Goal: Task Accomplishment & Management: Manage account settings

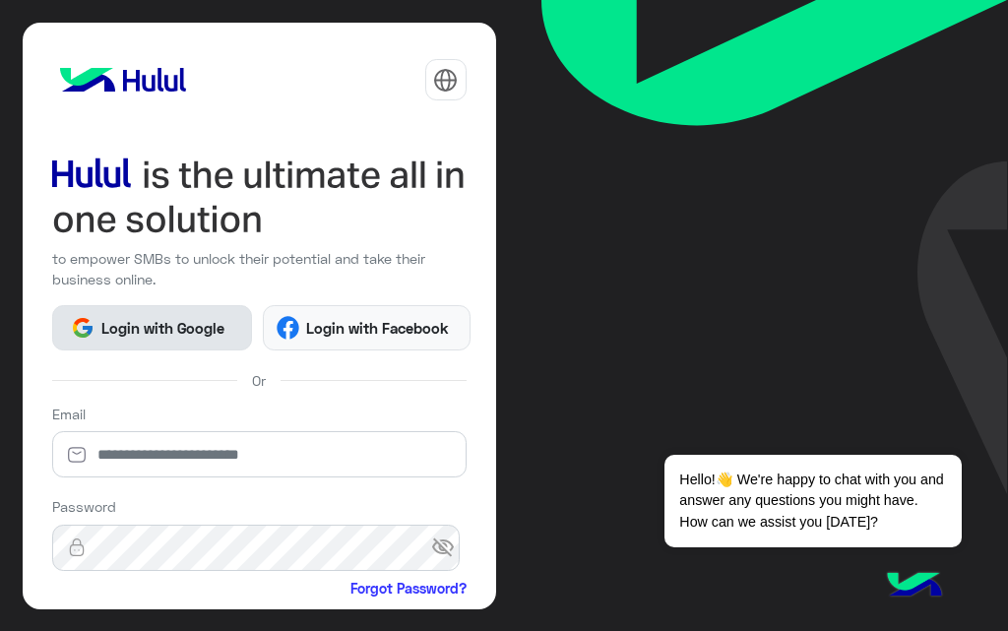
click at [210, 318] on span "Login with Google" at bounding box center [163, 328] width 138 height 23
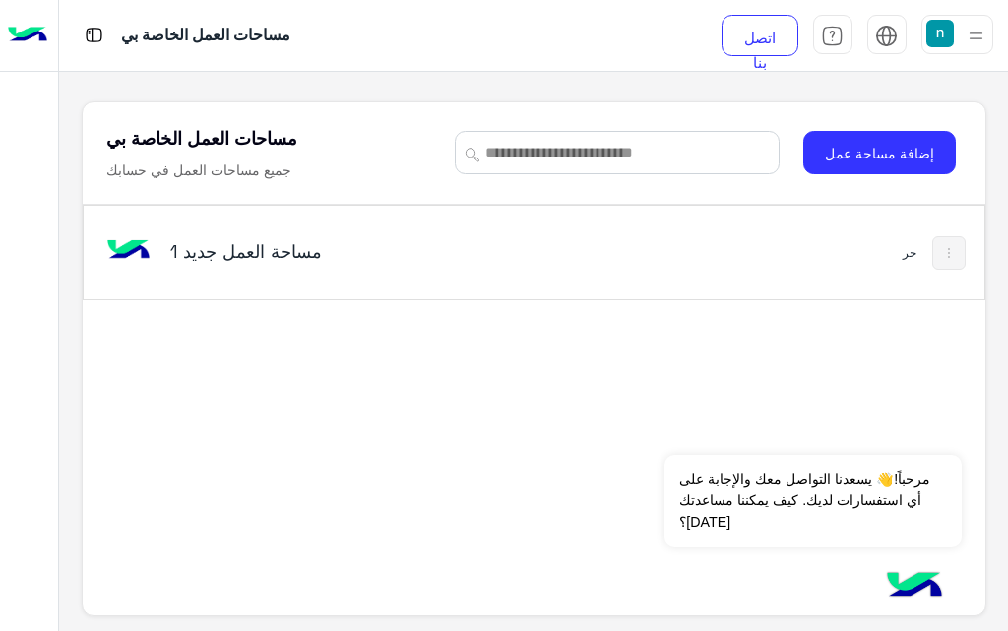
click at [951, 261] on button at bounding box center [948, 252] width 33 height 33
click at [612, 266] on div at bounding box center [504, 315] width 1008 height 631
click at [852, 153] on font "إضافة مساحة عمل" at bounding box center [879, 153] width 109 height 17
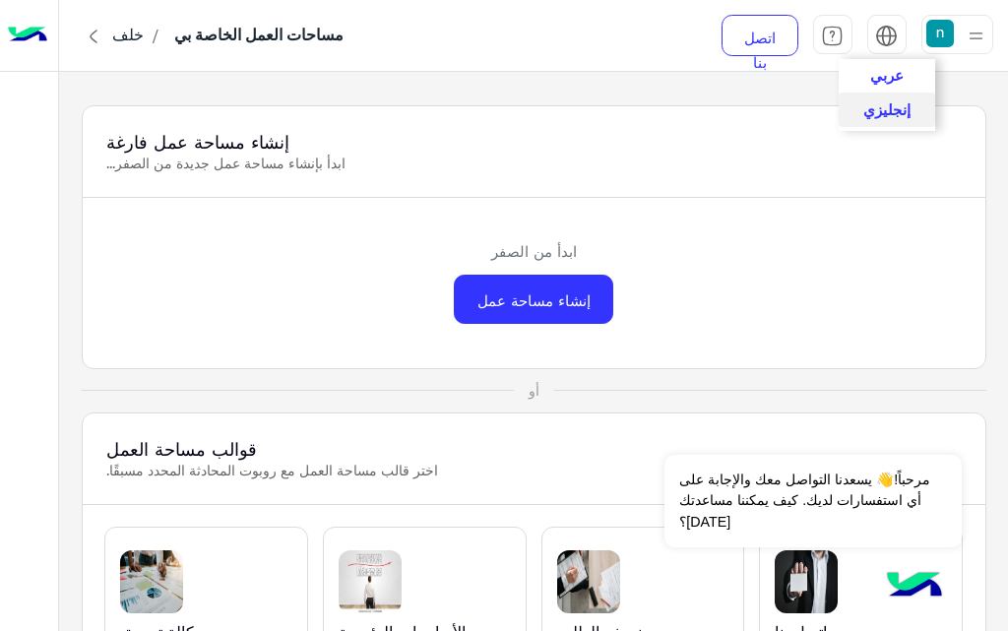
click at [887, 72] on font "عربي" at bounding box center [886, 75] width 33 height 18
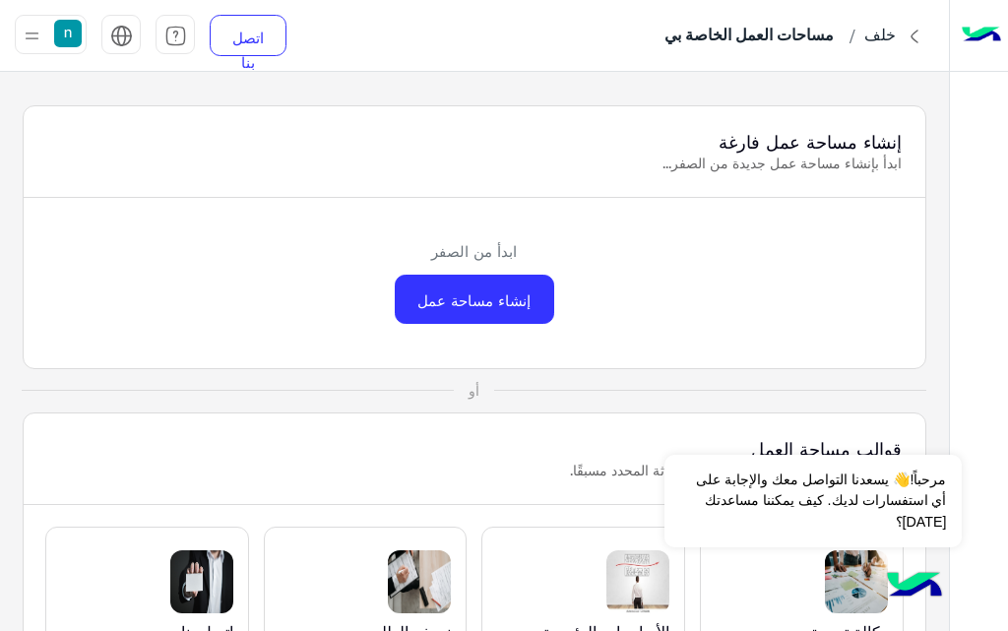
click at [24, 37] on img at bounding box center [32, 36] width 25 height 25
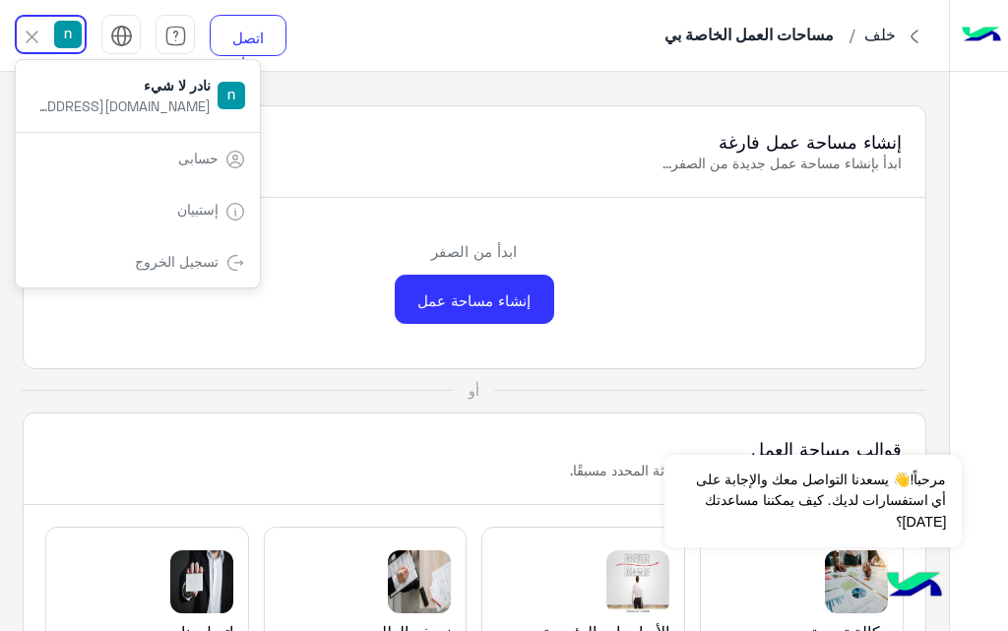
click at [379, 225] on div "ابدأ من الصفر إنشاء مساحة عمل" at bounding box center [475, 283] width 902 height 170
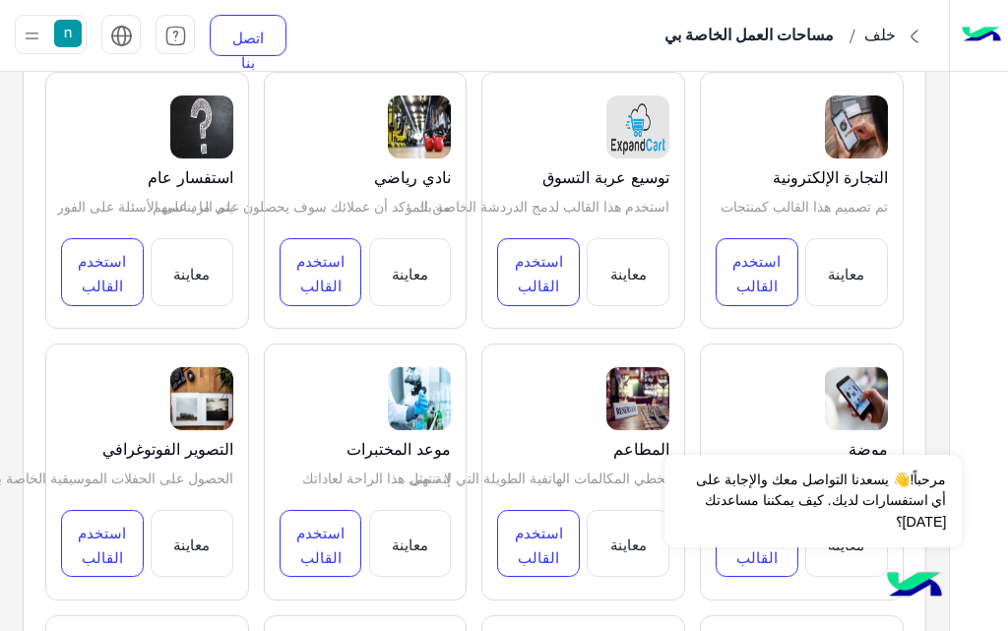
scroll to position [1574, 0]
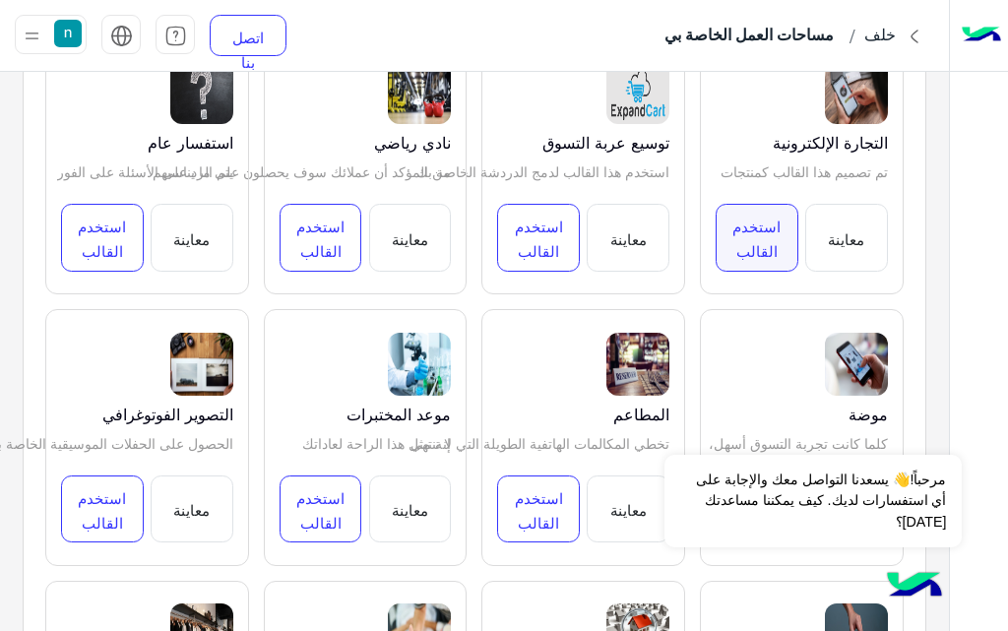
click at [755, 236] on button "استخدم القالب" at bounding box center [756, 237] width 83 height 67
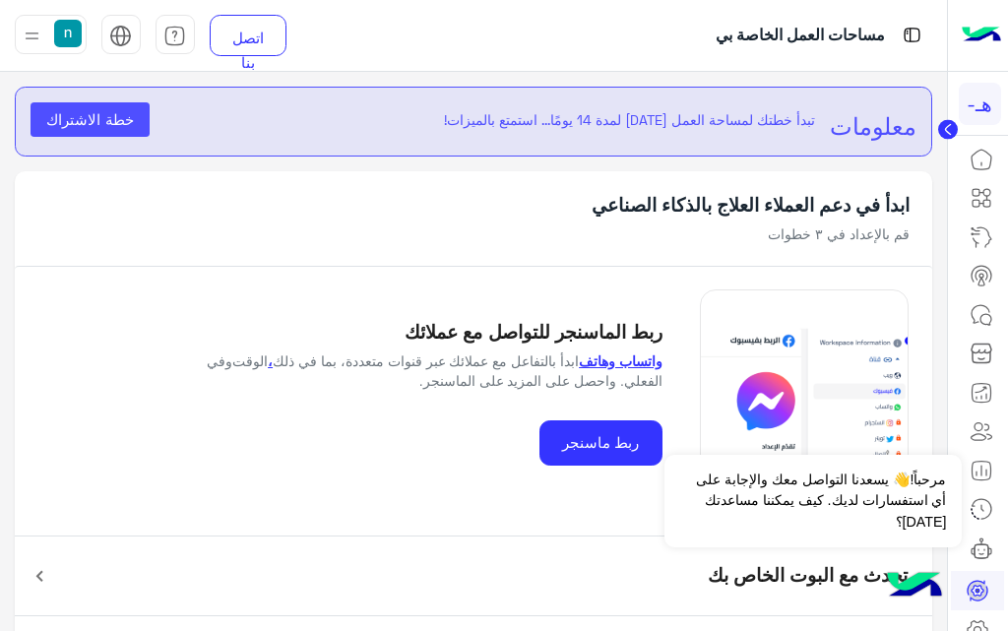
scroll to position [79, 0]
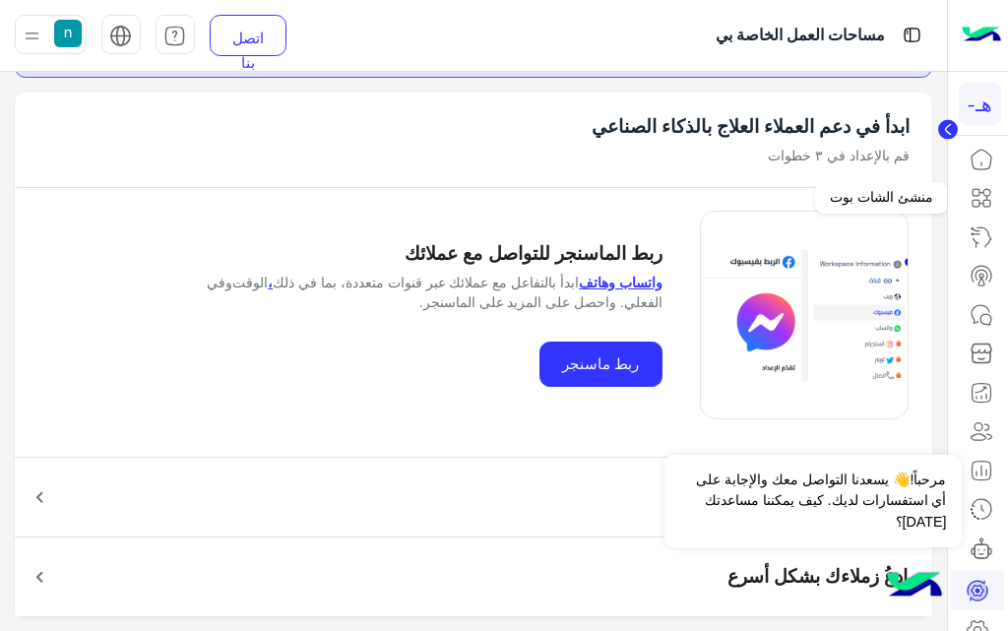
click at [981, 187] on icon at bounding box center [981, 198] width 24 height 24
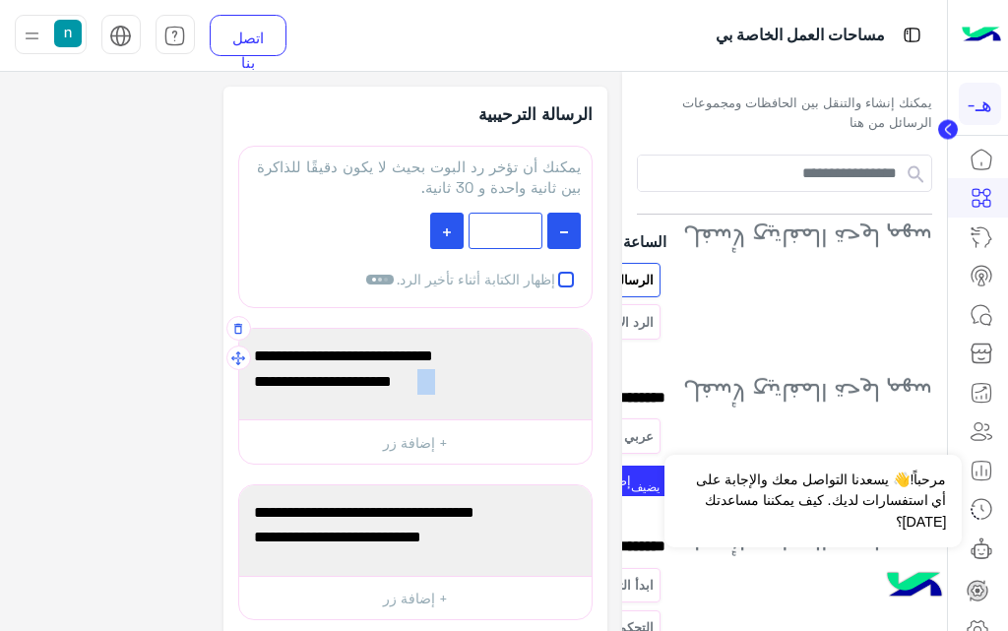
drag, startPoint x: 487, startPoint y: 383, endPoint x: 411, endPoint y: 385, distance: 75.8
click at [411, 385] on span "مرحبًا بك في (اسم شركتك)" at bounding box center [415, 382] width 323 height 26
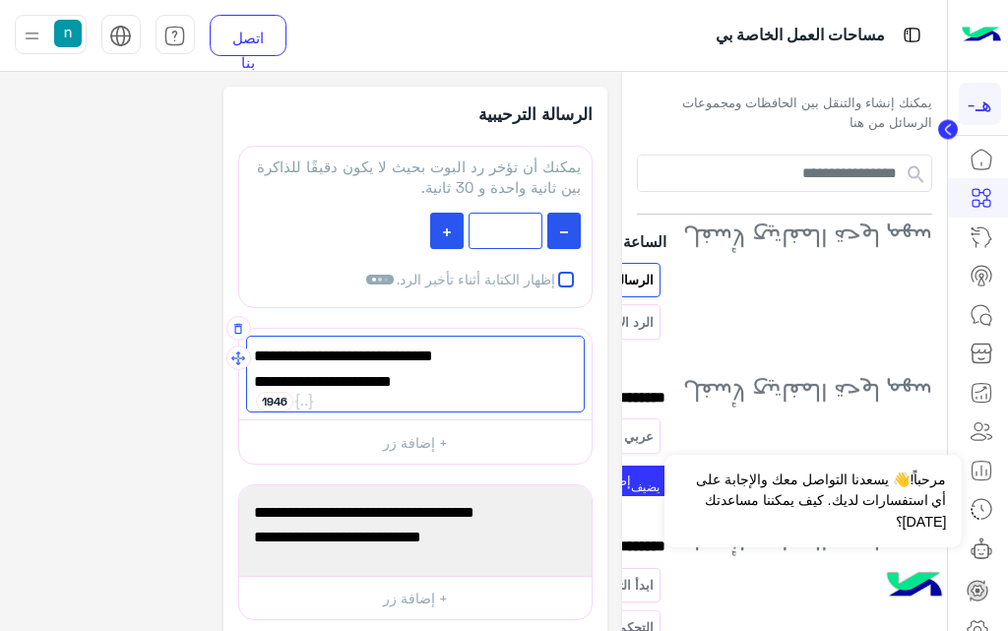
click at [413, 385] on font "مرحبًا بك في (اسم شركتك)" at bounding box center [344, 381] width 181 height 19
drag, startPoint x: 409, startPoint y: 386, endPoint x: 475, endPoint y: 381, distance: 66.1
click at [475, 381] on span "مرحبًا بك في (اسم شركتك)" at bounding box center [415, 382] width 323 height 26
click at [475, 383] on span "مرحبًا بك في (اسم شركتك)" at bounding box center [415, 382] width 323 height 26
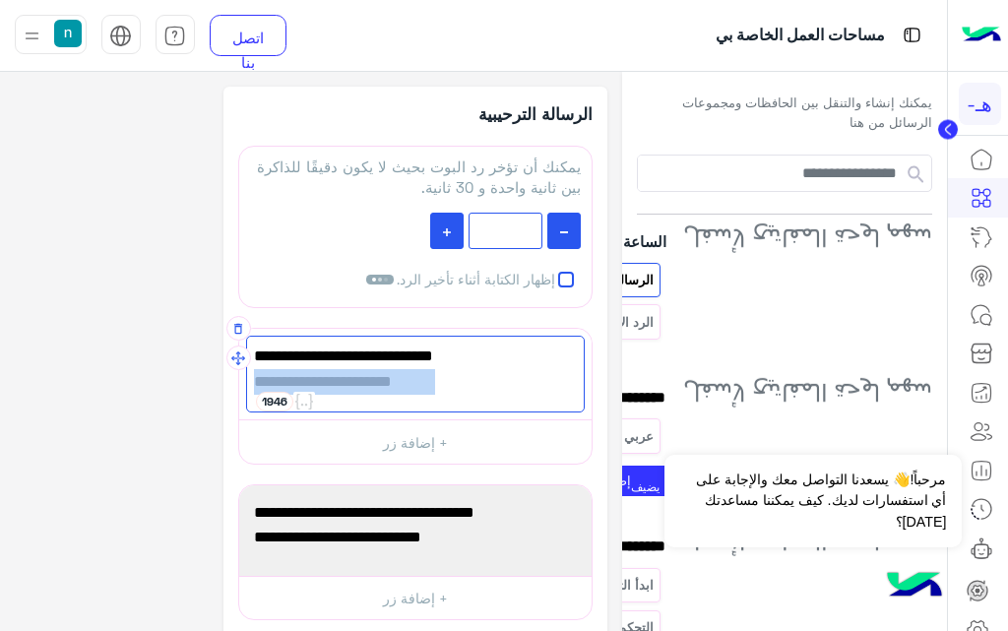
click at [475, 383] on span "مرحبًا بك في (اسم شركتك)" at bounding box center [415, 382] width 323 height 26
click at [482, 383] on span "مرحبًا بك في (اسم شركتك)" at bounding box center [415, 382] width 323 height 26
drag, startPoint x: 484, startPoint y: 383, endPoint x: 419, endPoint y: 384, distance: 64.9
click at [419, 384] on span "مرحبًا بك في (اسم شركتك)" at bounding box center [415, 382] width 323 height 26
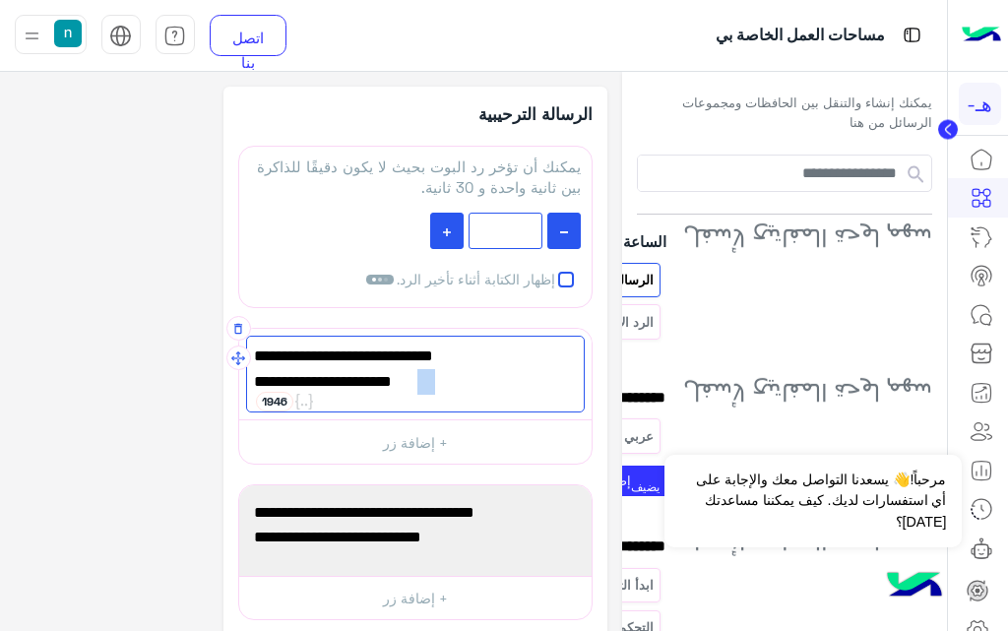
drag, startPoint x: 409, startPoint y: 382, endPoint x: 474, endPoint y: 382, distance: 64.9
click at [474, 382] on span "مرحبًا بك في (اسم شركتك)" at bounding box center [415, 382] width 323 height 26
click at [420, 385] on span "مرحبًا بك في (اسم [PERSON_NAME])" at bounding box center [415, 382] width 323 height 26
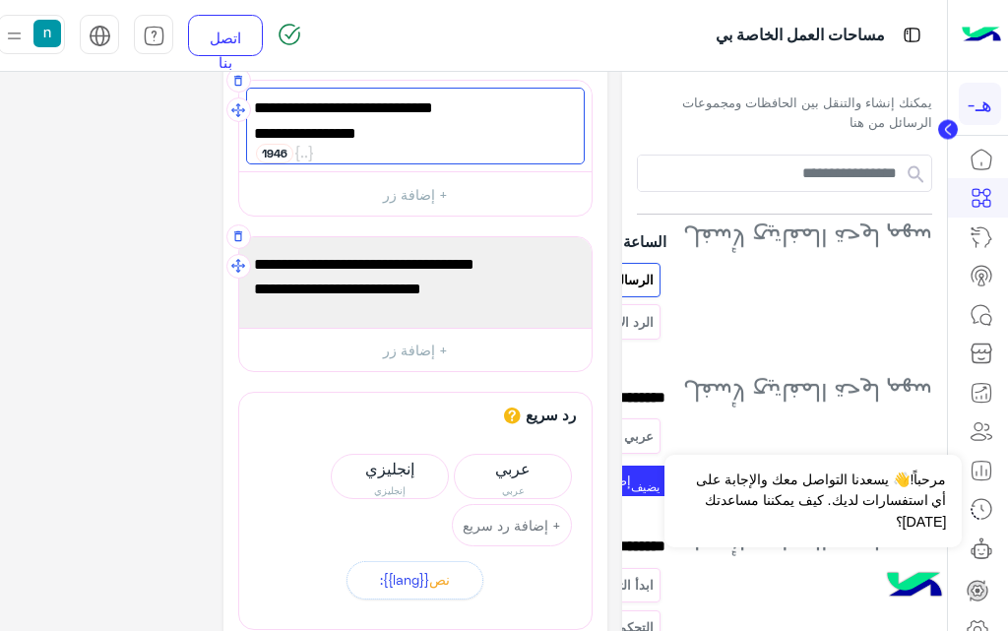
scroll to position [295, 0]
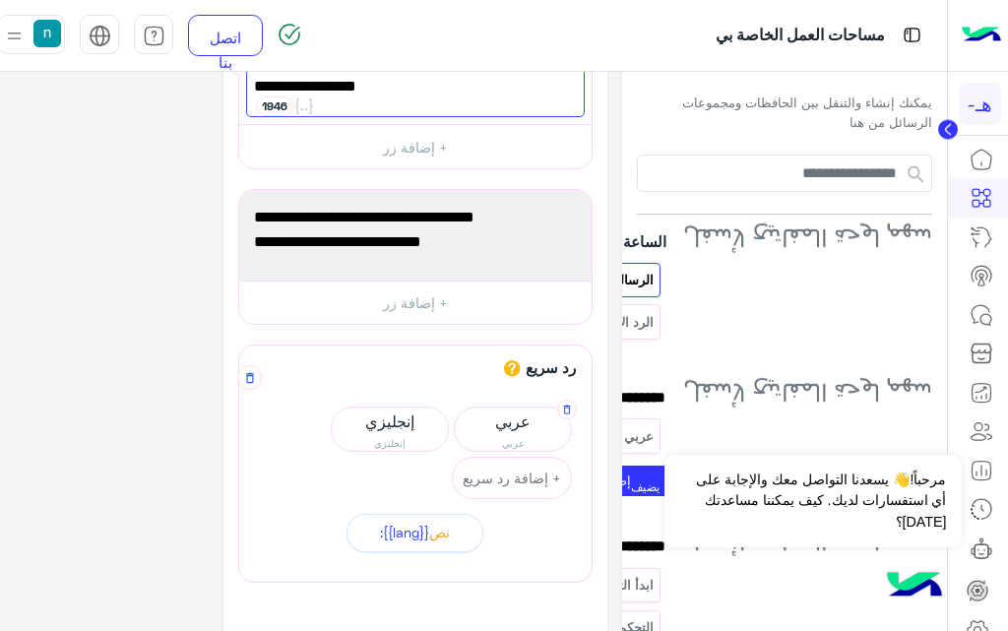
type textarea "**********"
click at [516, 426] on font "عربي" at bounding box center [512, 420] width 35 height 19
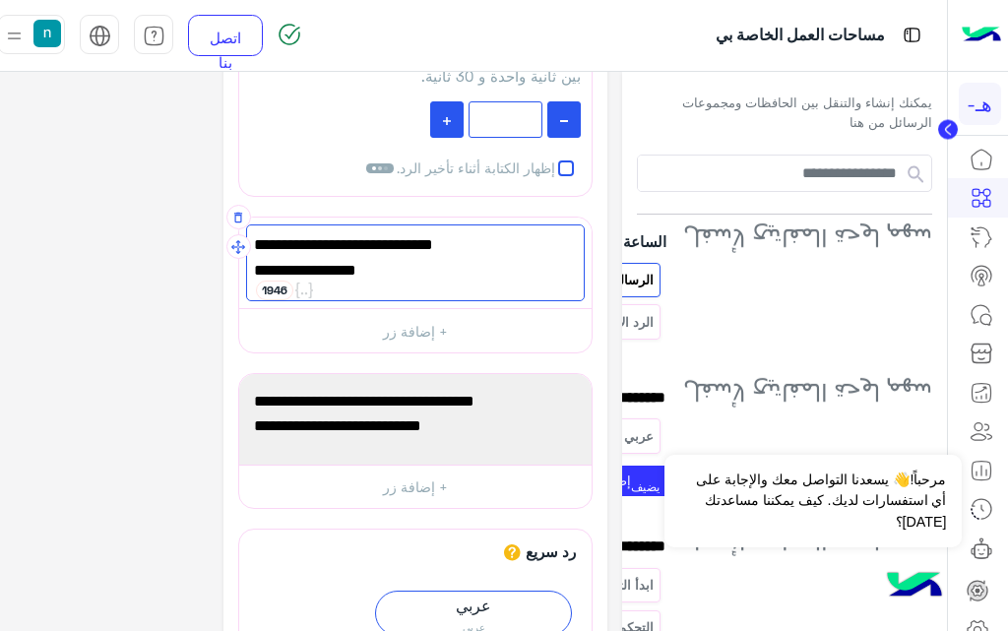
scroll to position [0, 0]
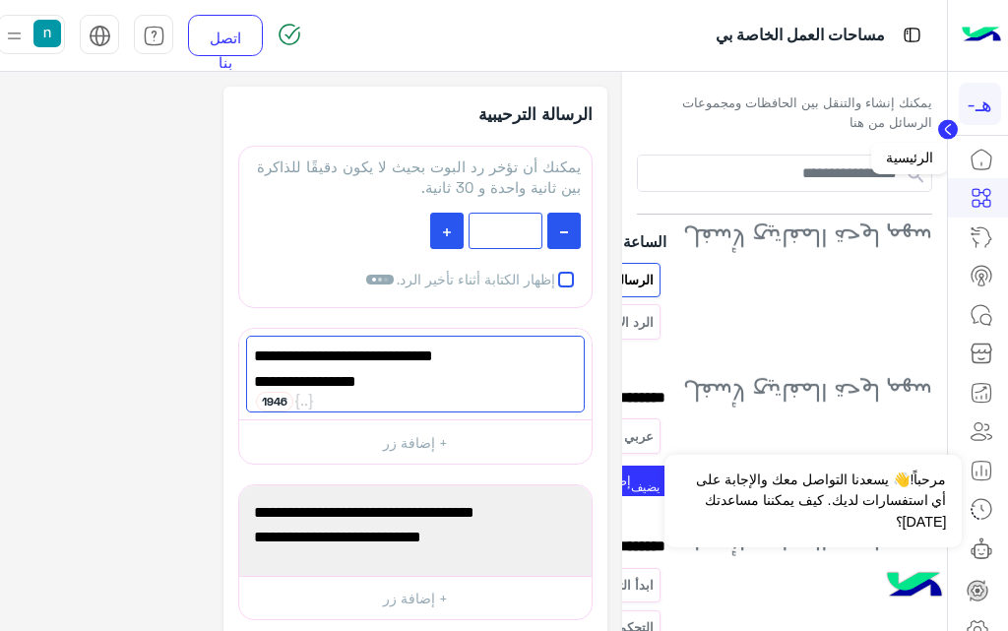
click at [977, 163] on icon at bounding box center [981, 160] width 24 height 24
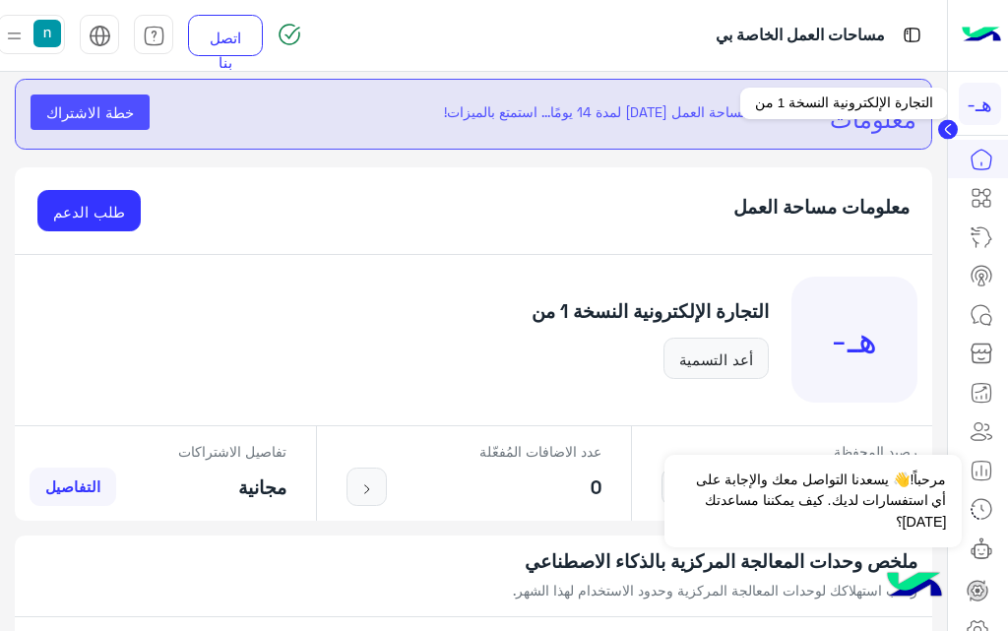
click at [981, 112] on font "هـ-" at bounding box center [979, 104] width 26 height 24
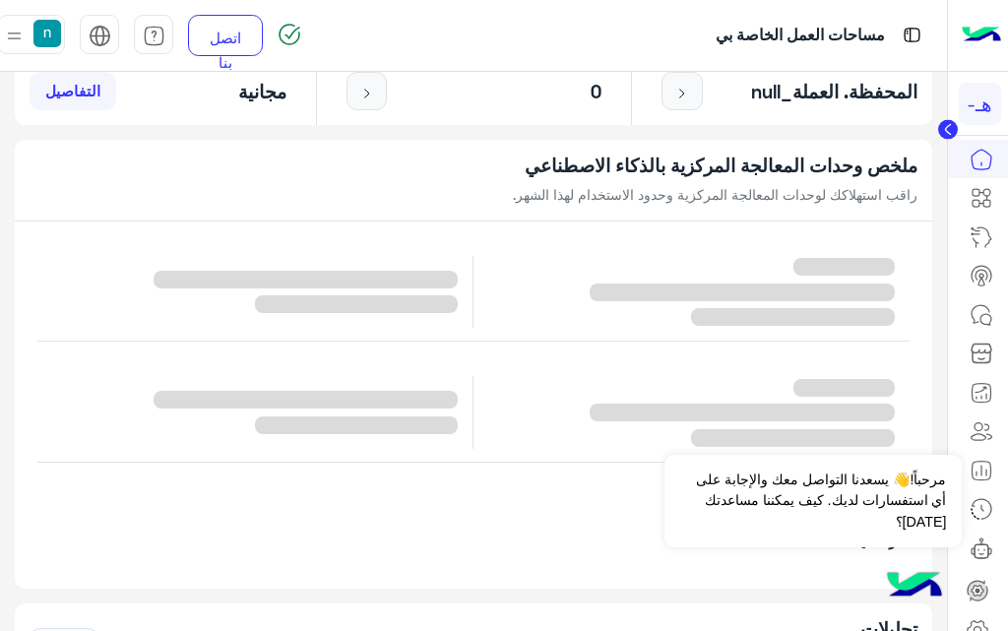
scroll to position [394, 0]
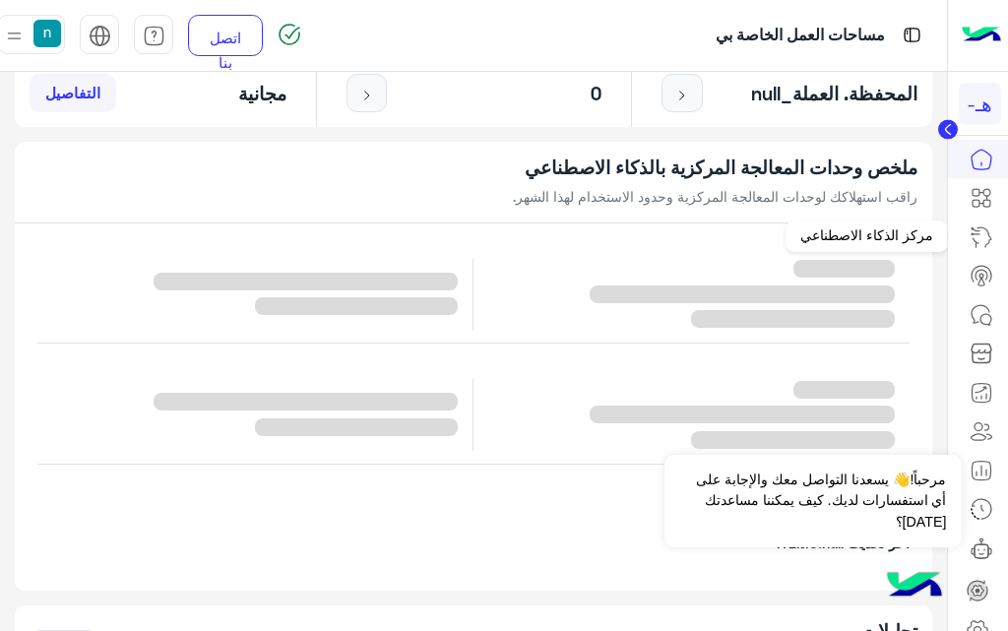
click at [978, 237] on icon at bounding box center [981, 237] width 24 height 24
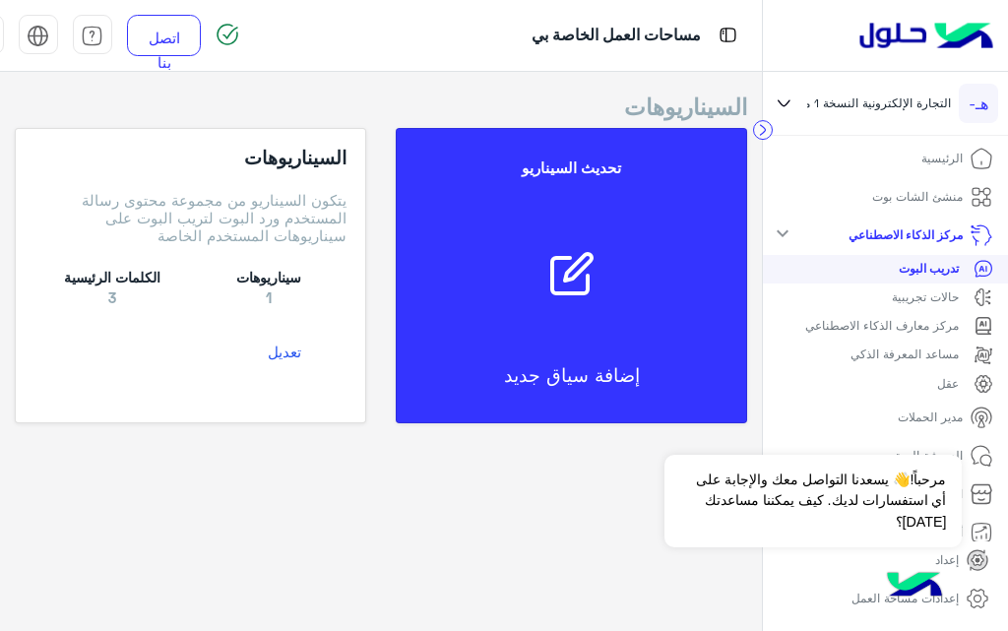
click at [931, 153] on font "الرئيسية" at bounding box center [941, 158] width 41 height 15
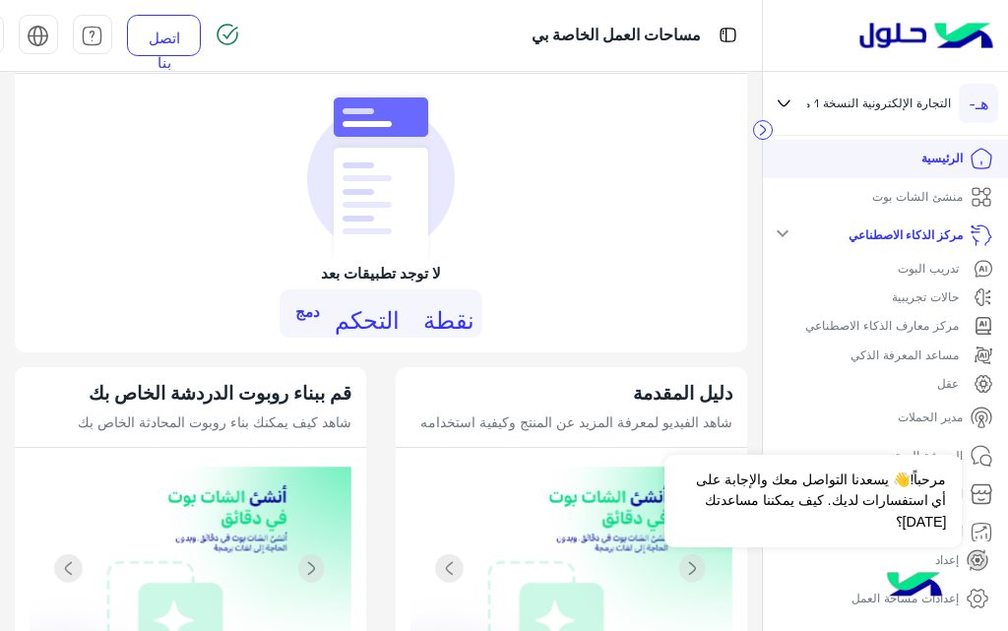
scroll to position [1476, 0]
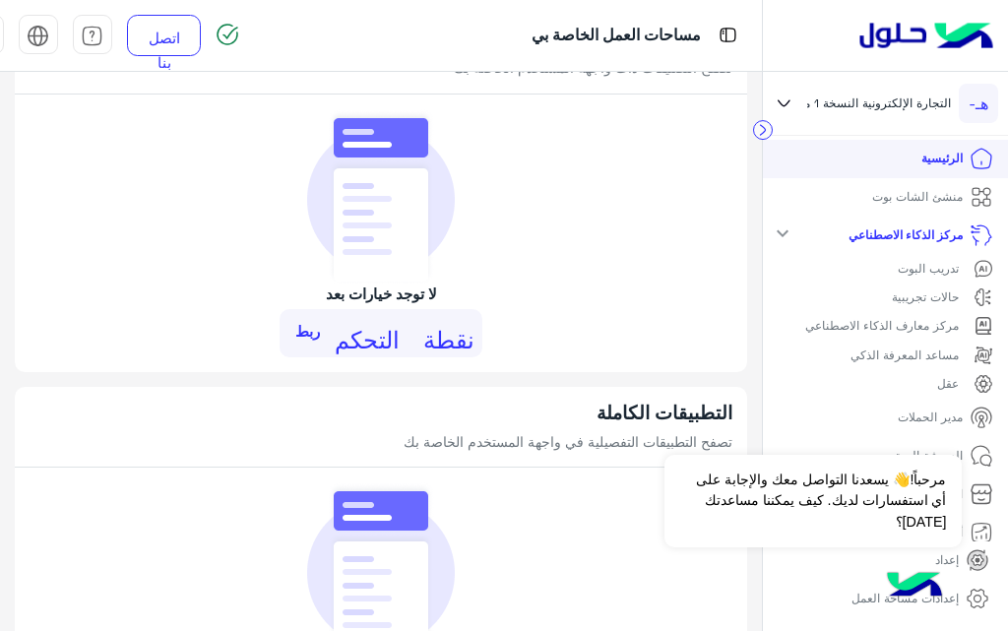
click at [416, 348] on font "نقطة التحكم" at bounding box center [405, 337] width 140 height 24
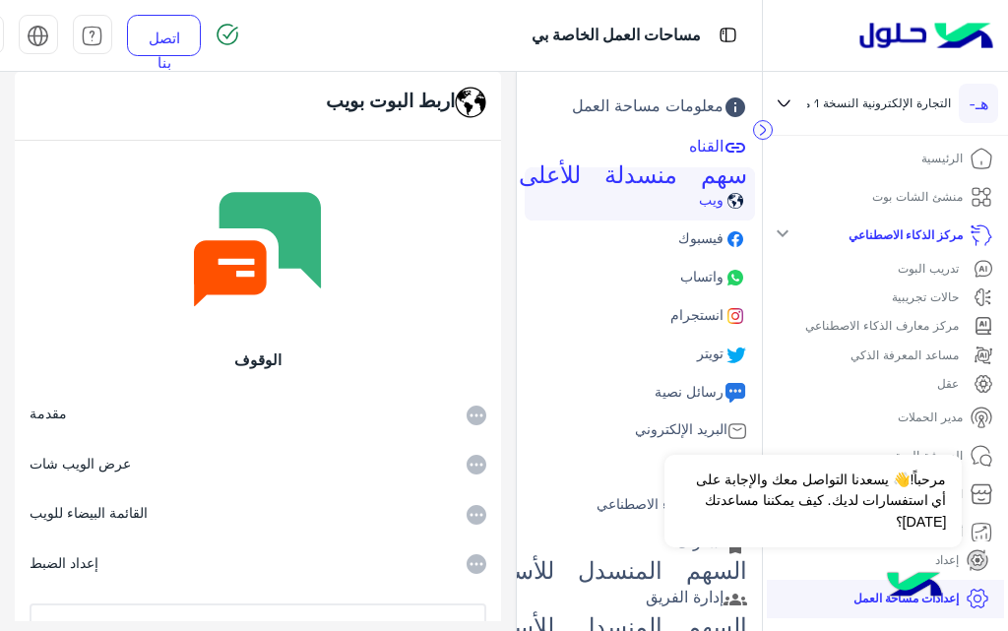
click at [691, 283] on font "واتساب" at bounding box center [701, 276] width 43 height 17
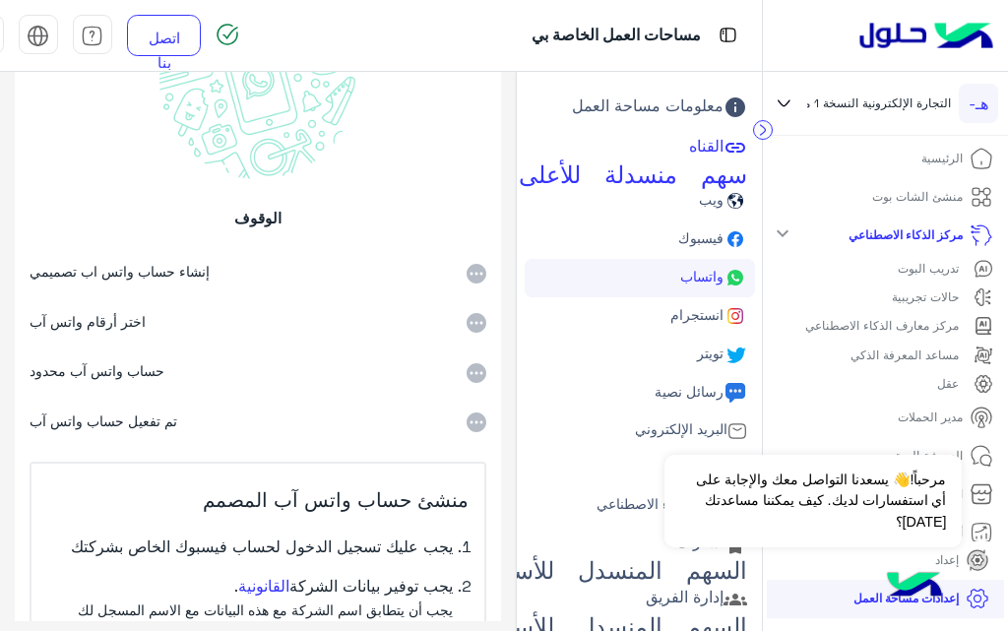
scroll to position [197, 0]
click at [472, 322] on icon at bounding box center [476, 322] width 20 height 20
click at [95, 324] on font "اختر أرقام واتس آب" at bounding box center [88, 320] width 116 height 17
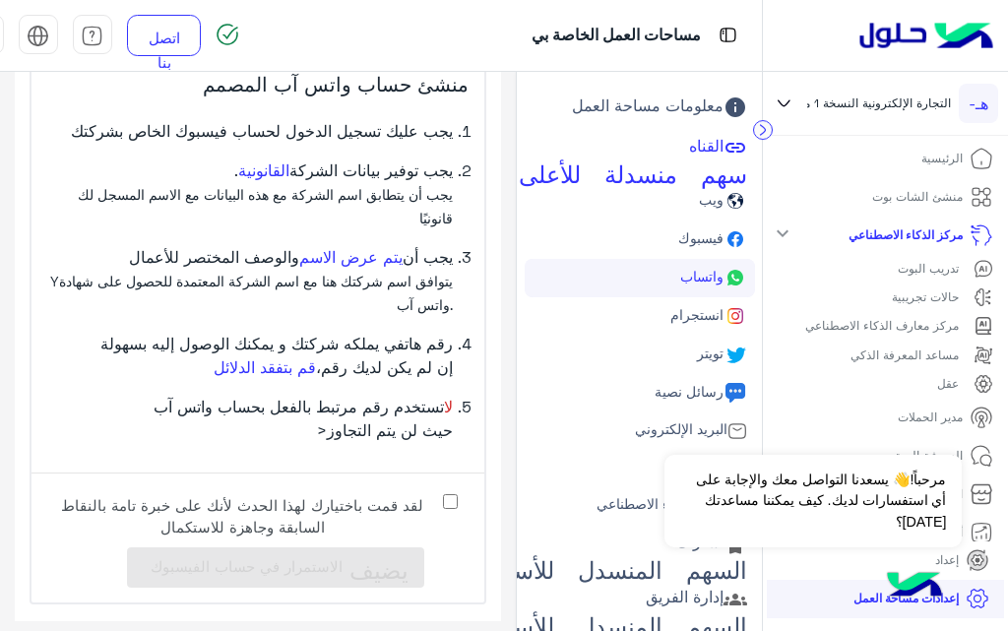
scroll to position [616, 0]
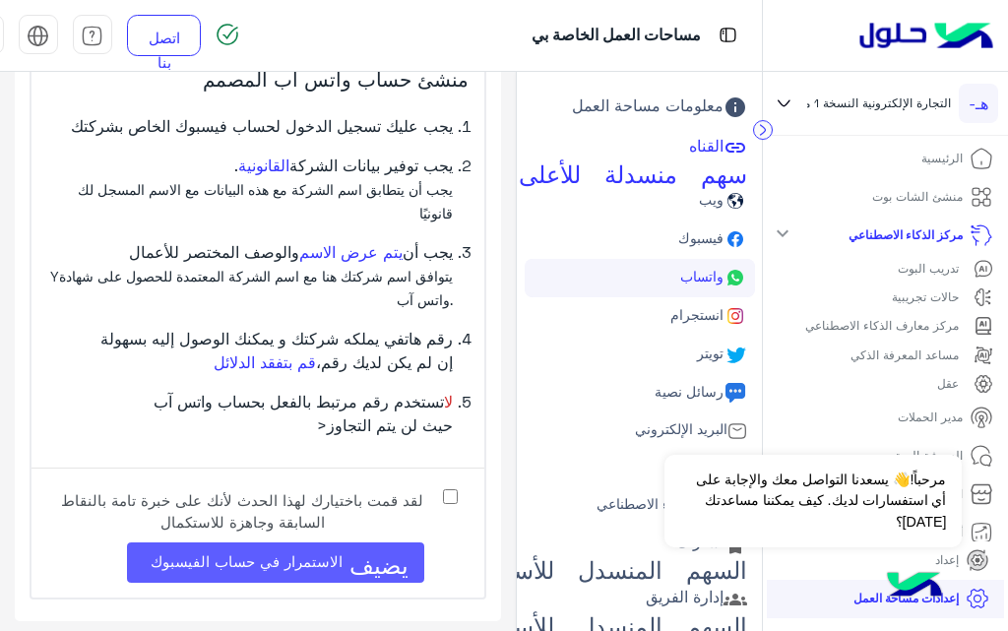
click at [352, 564] on button "يضيف الاستمرار في حساب الفيسبوك" at bounding box center [275, 562] width 297 height 40
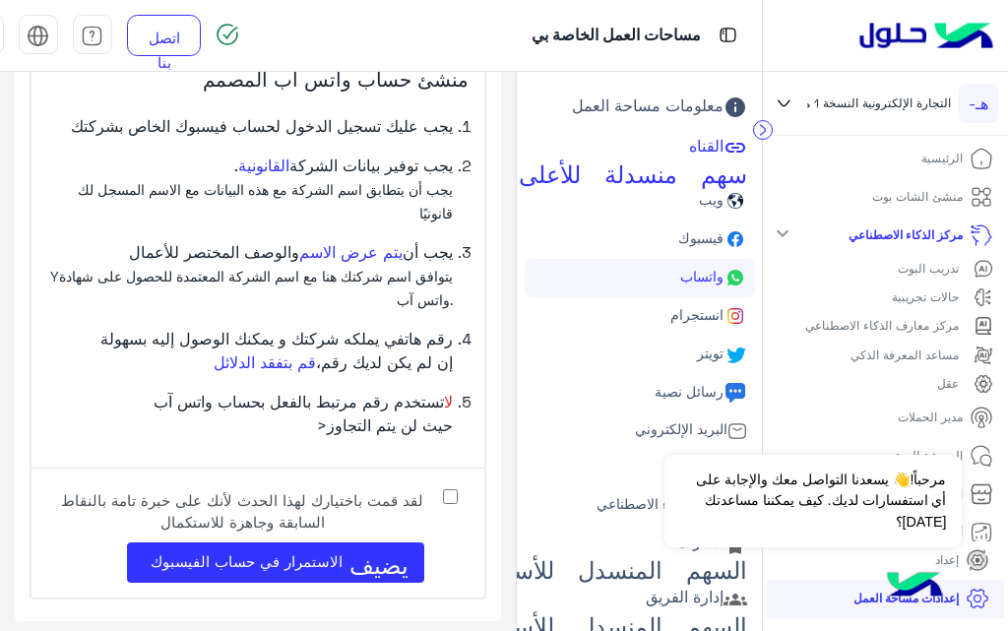
click at [693, 245] on font "فيسبوك" at bounding box center [700, 237] width 45 height 17
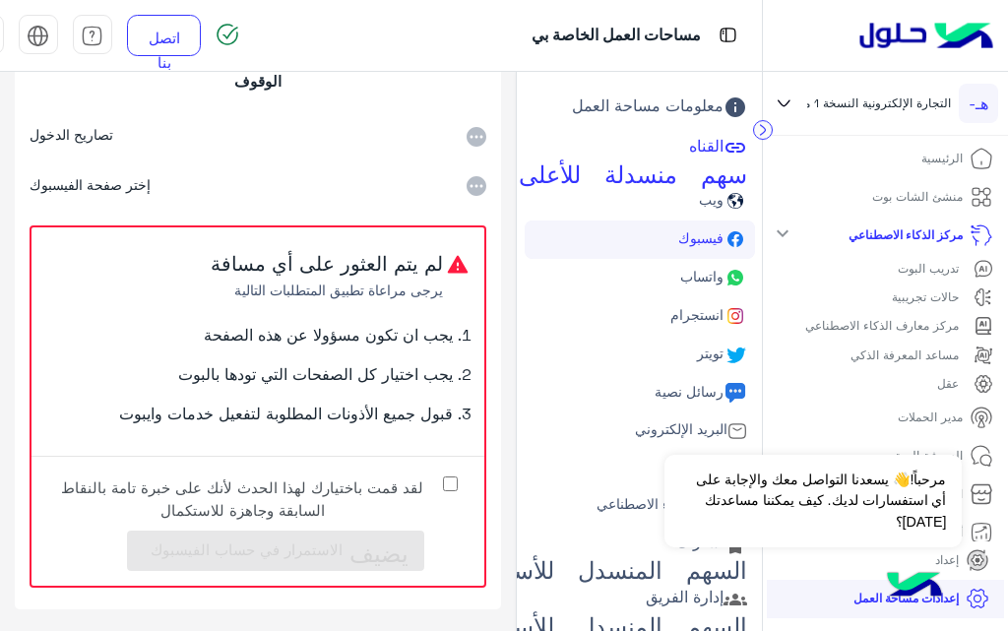
scroll to position [295, 0]
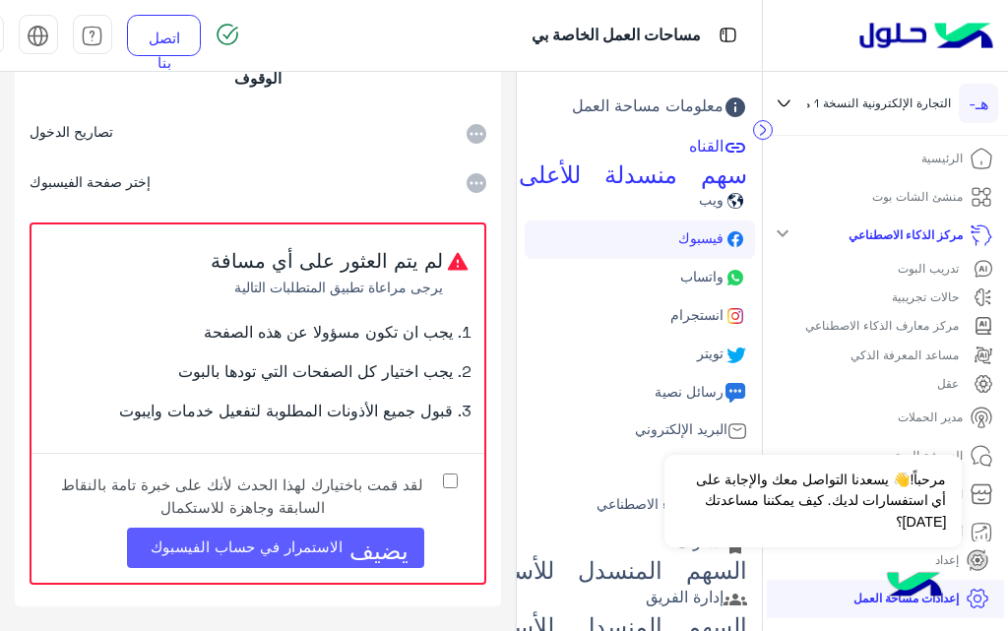
click at [368, 544] on font "يضيف" at bounding box center [378, 547] width 59 height 24
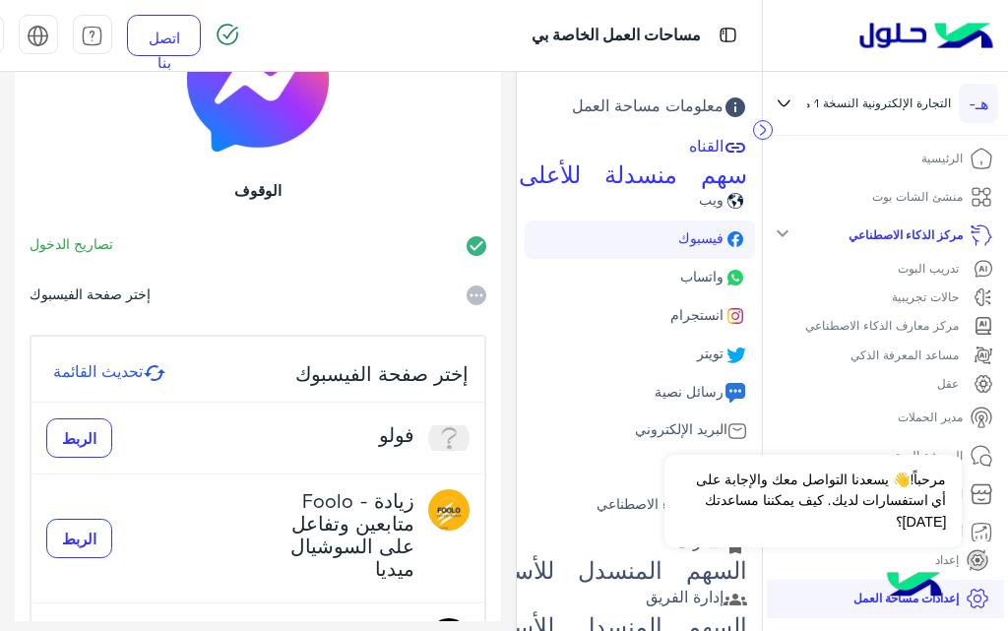
scroll to position [60, 0]
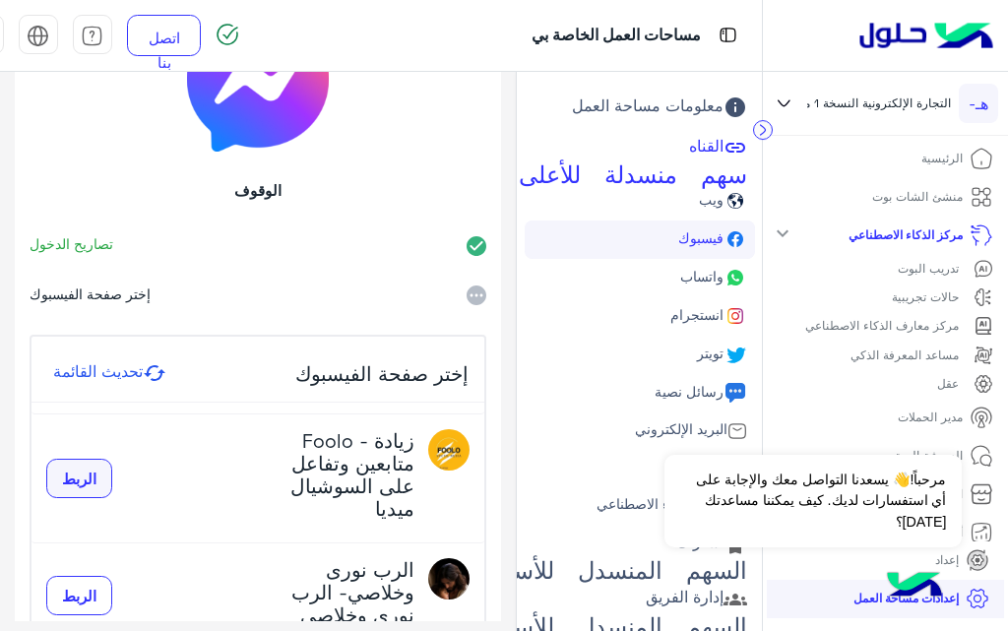
click at [89, 487] on button "الربط" at bounding box center [79, 478] width 66 height 39
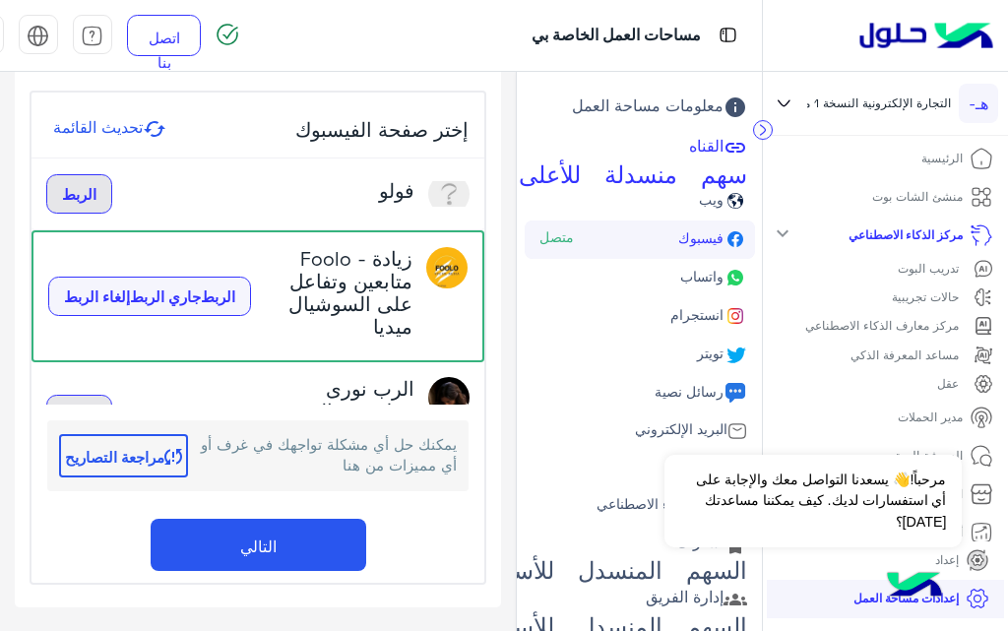
scroll to position [63, 0]
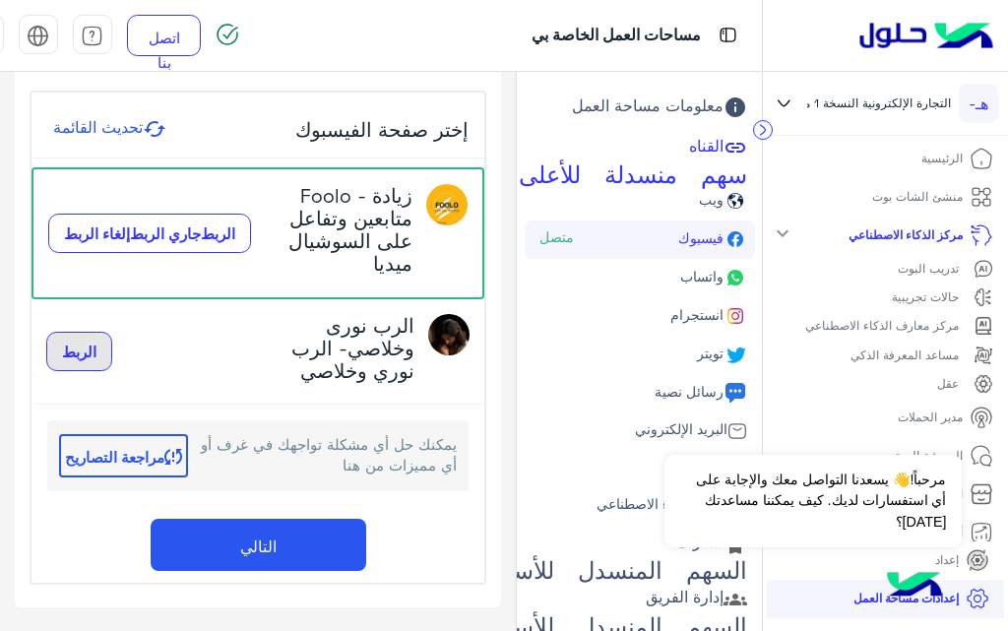
click at [310, 532] on button "التالي" at bounding box center [258, 545] width 215 height 52
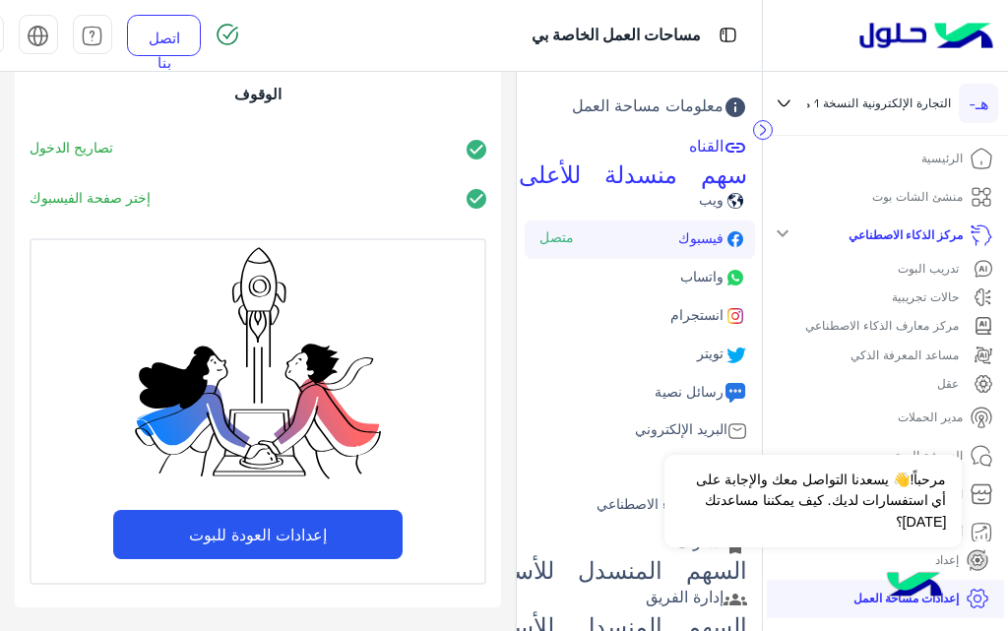
scroll to position [279, 0]
click at [627, 278] on link "واتساب" at bounding box center [639, 278] width 230 height 38
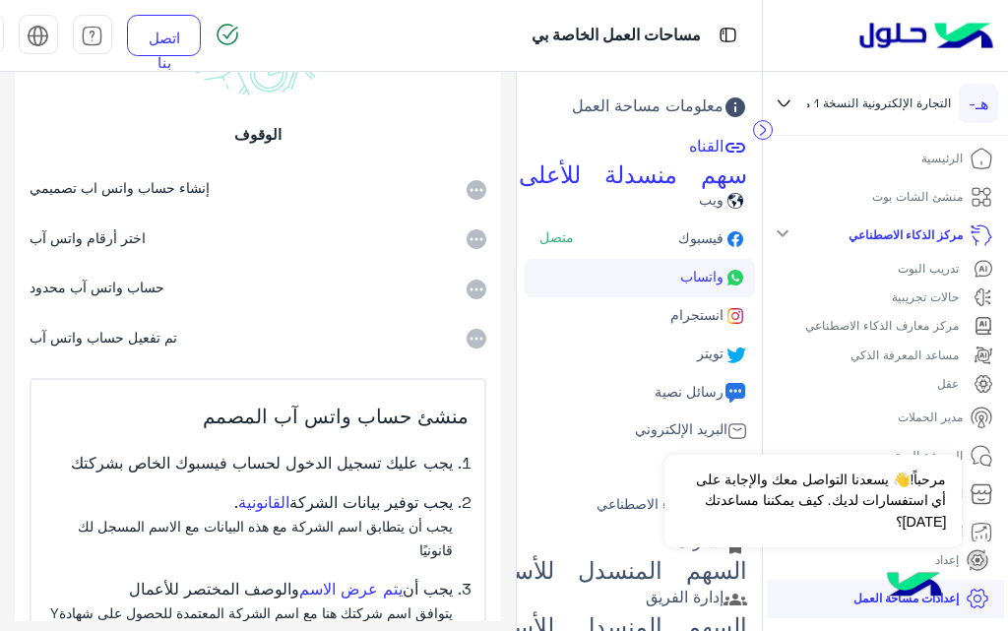
click at [125, 239] on font "اختر أرقام واتس آب" at bounding box center [88, 237] width 116 height 17
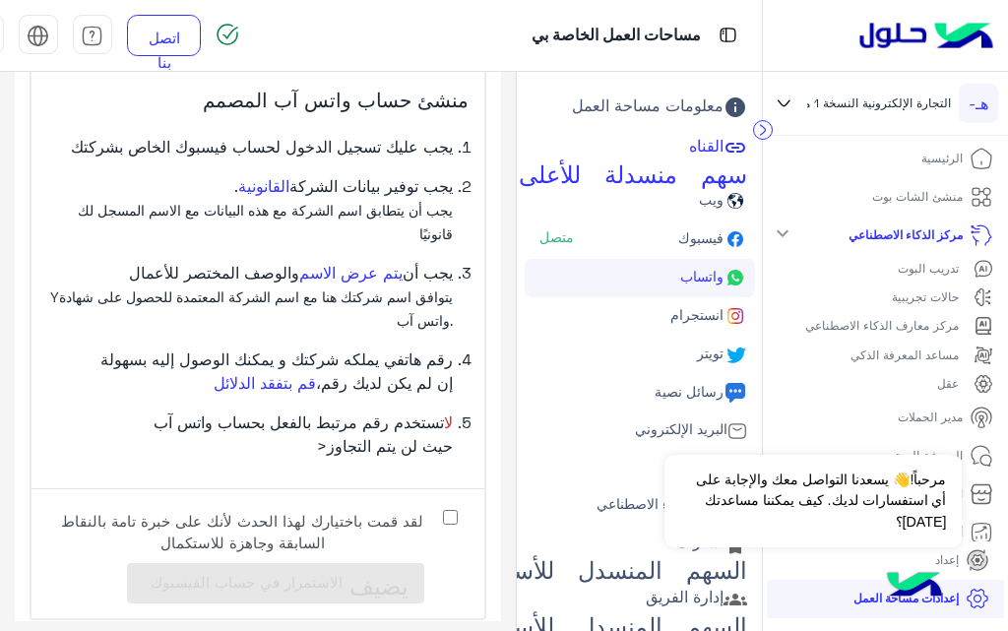
scroll to position [616, 0]
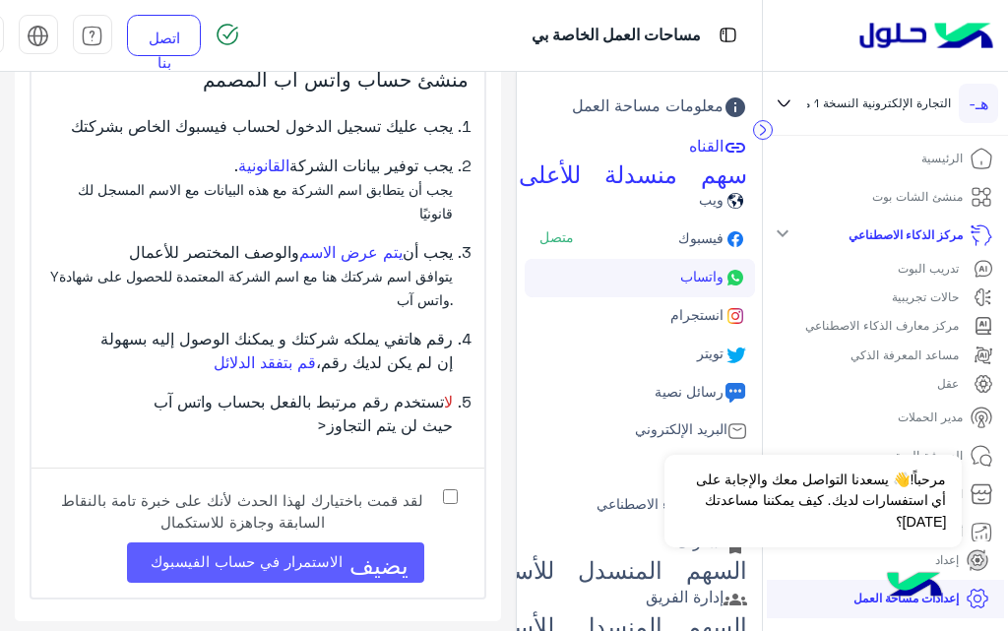
click at [342, 562] on font "الاستمرار في حساب الفيسبوك" at bounding box center [247, 561] width 192 height 18
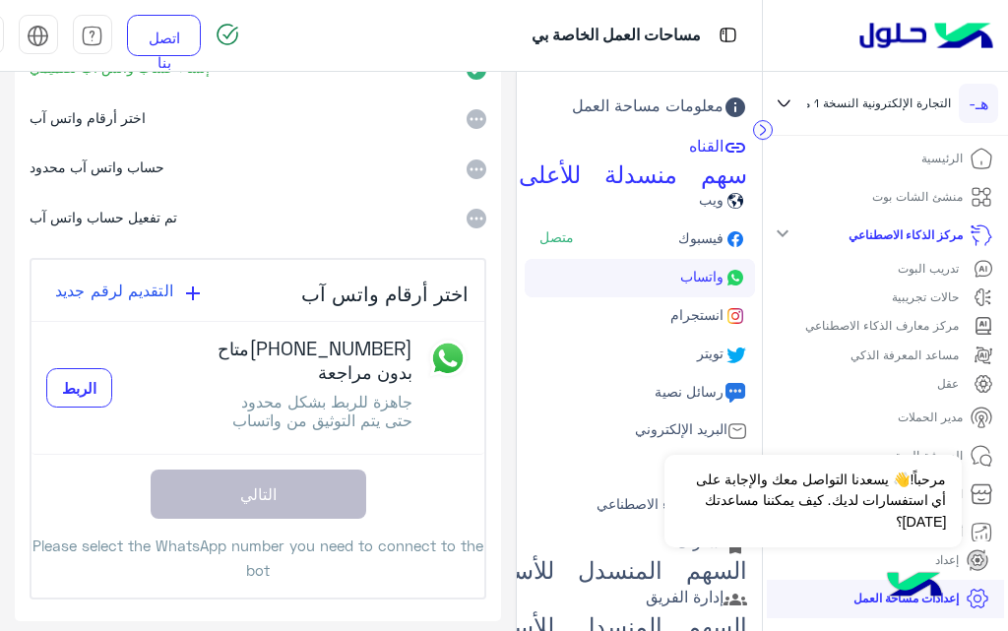
scroll to position [437, 0]
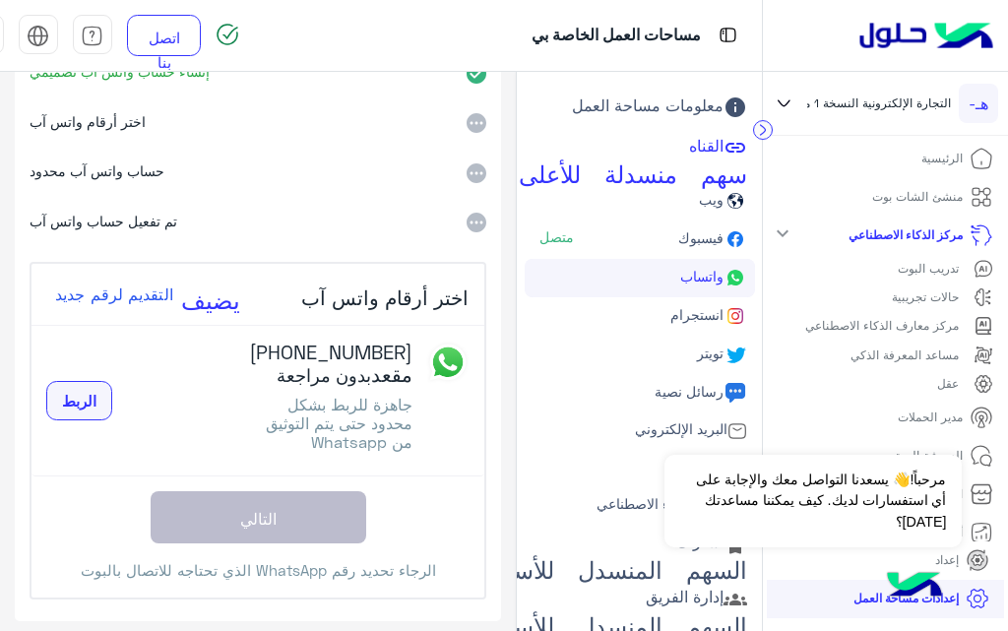
click at [84, 392] on font "الربط" at bounding box center [79, 401] width 34 height 18
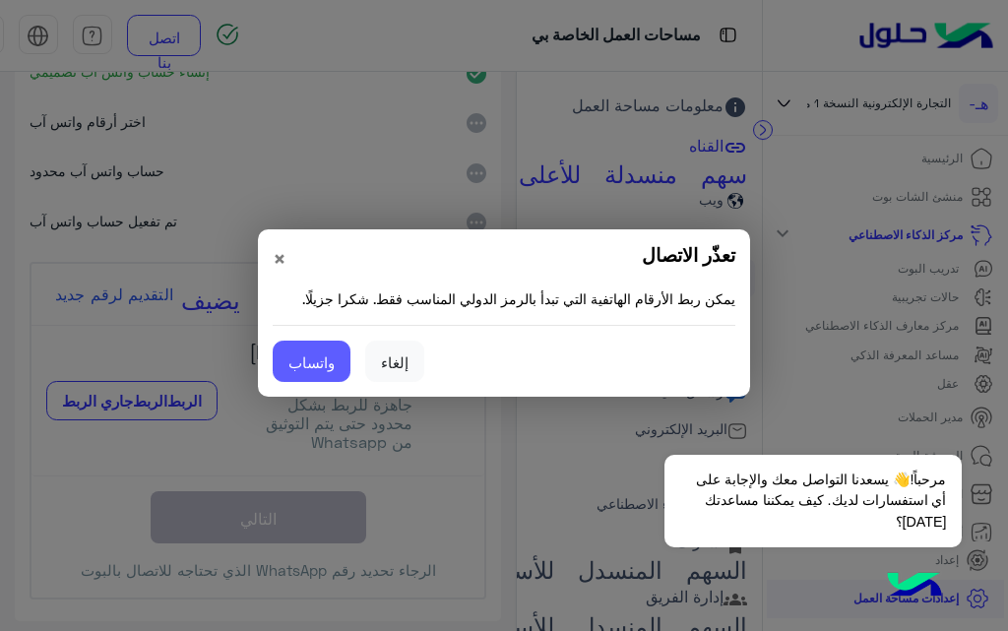
click at [329, 365] on font "واتساب" at bounding box center [311, 362] width 46 height 18
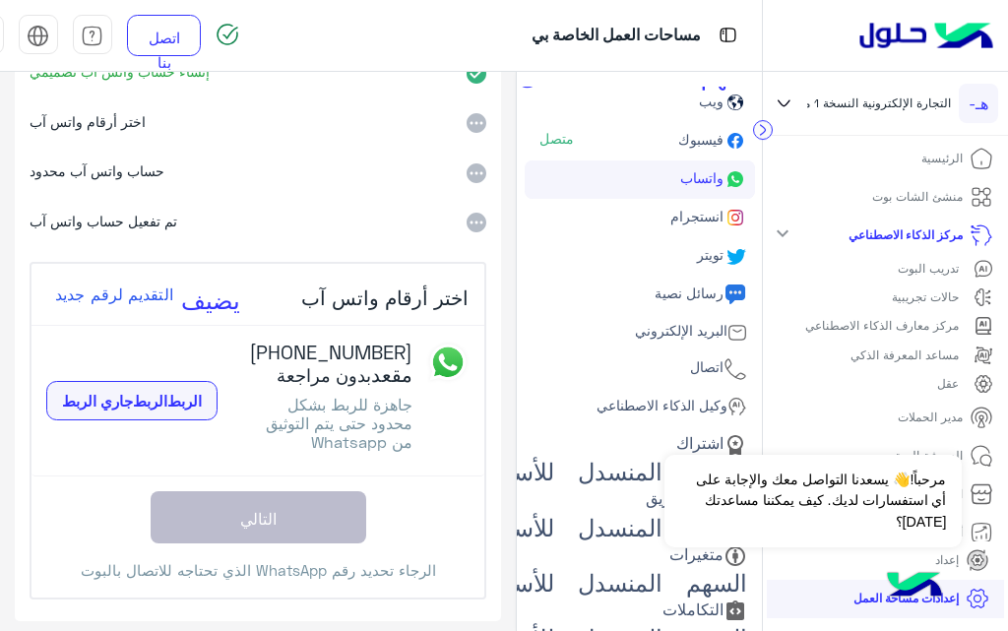
click at [180, 392] on font "الربط" at bounding box center [184, 401] width 34 height 18
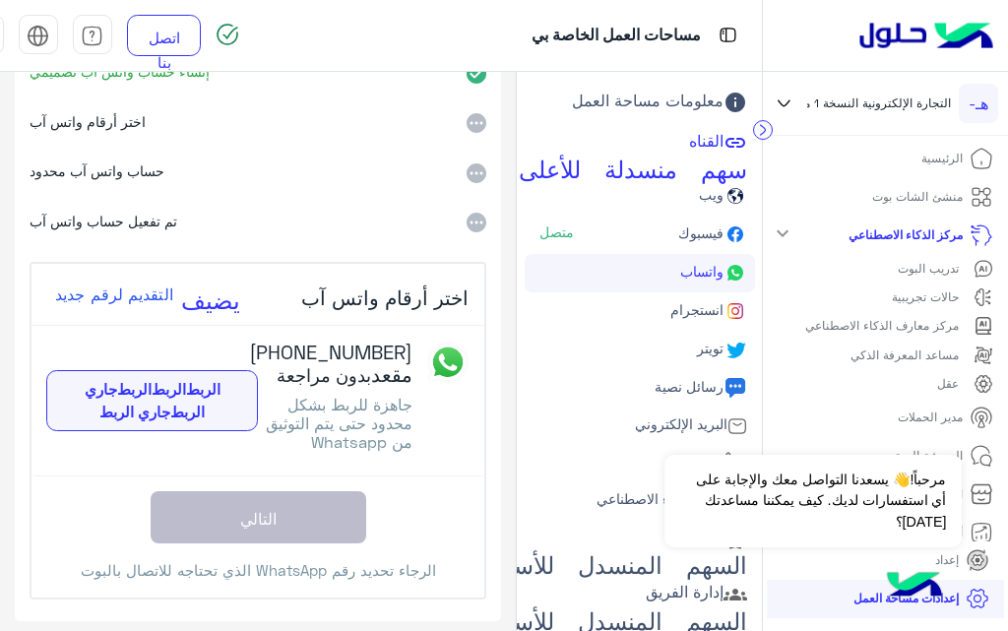
scroll to position [0, 0]
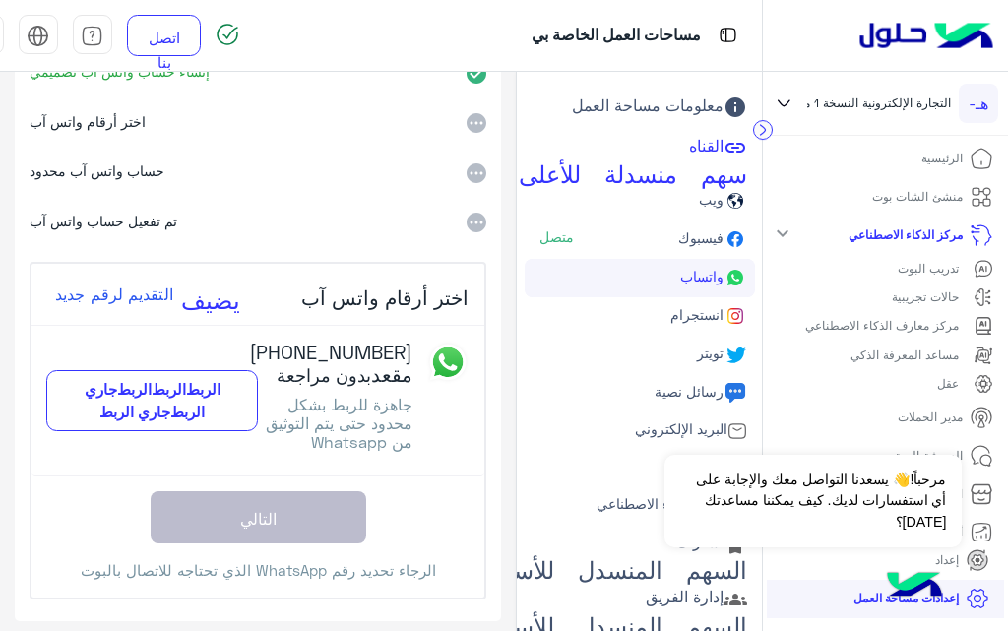
click at [916, 264] on font "تدريب البوت" at bounding box center [927, 268] width 61 height 15
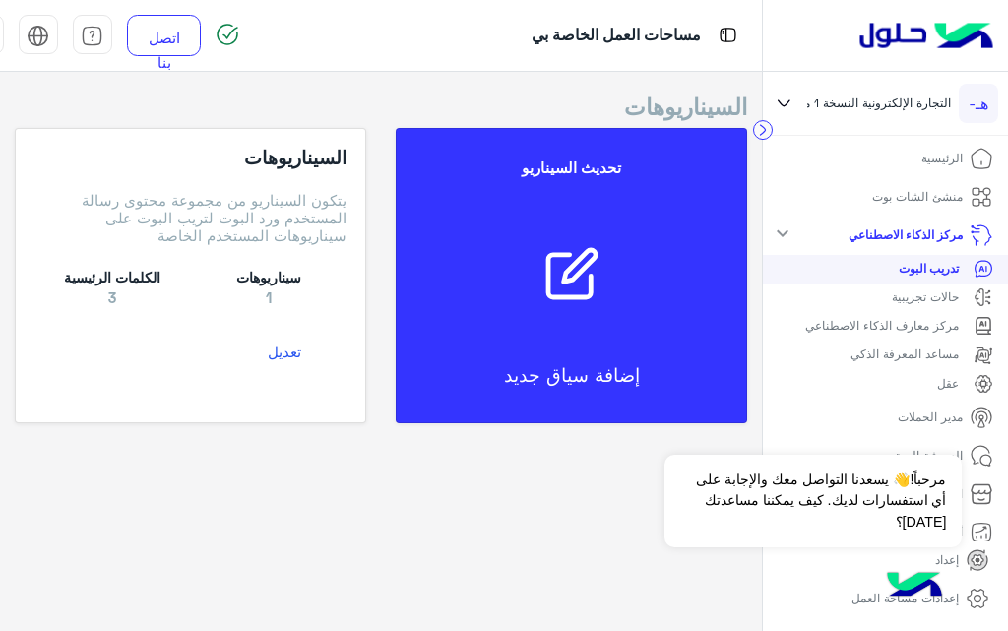
click at [583, 273] on icon at bounding box center [571, 273] width 57 height 57
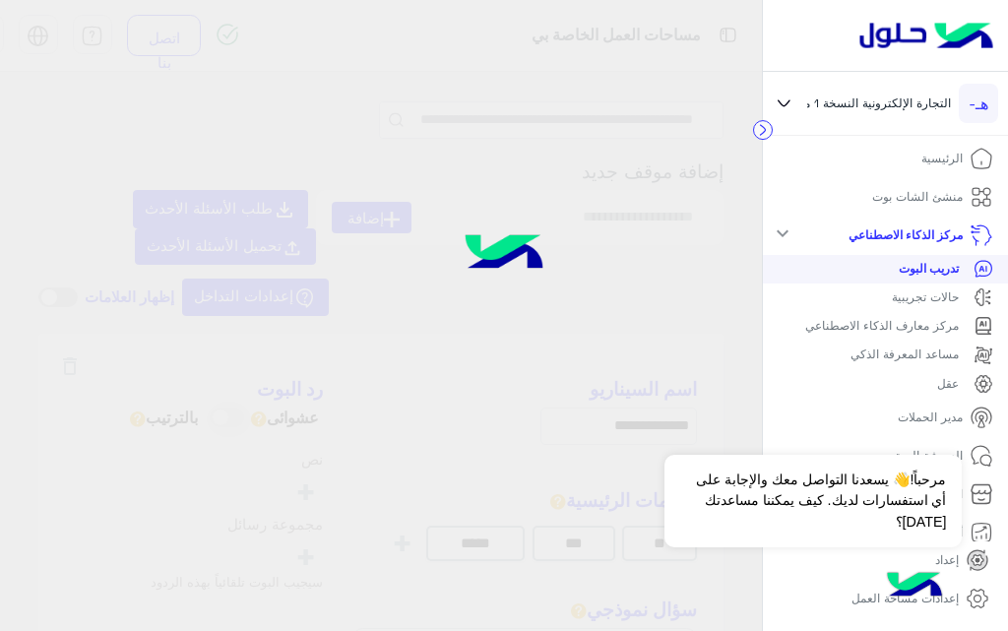
type input "**********"
type input "*******"
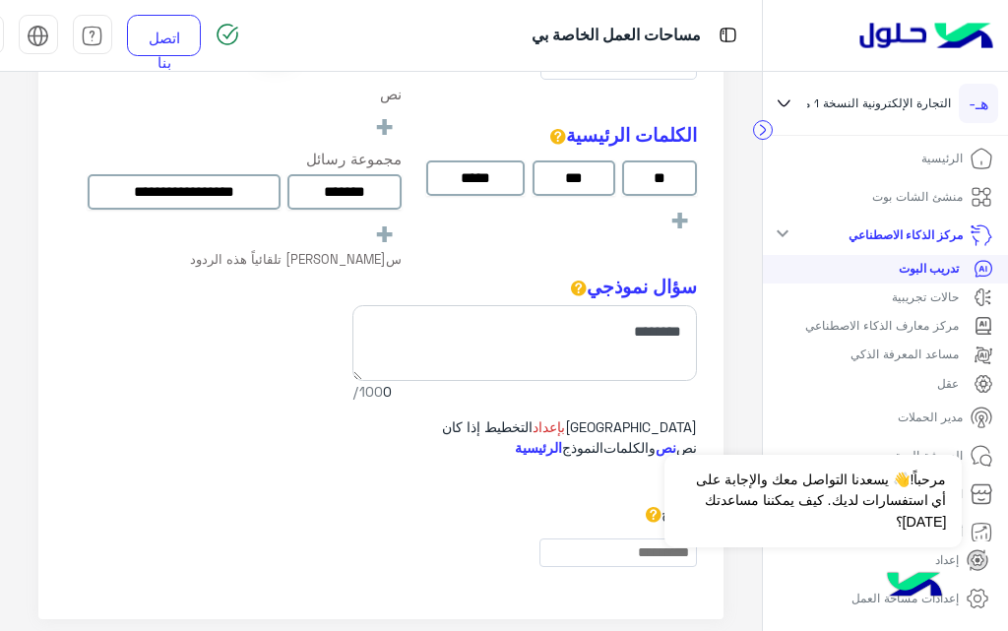
scroll to position [394, 0]
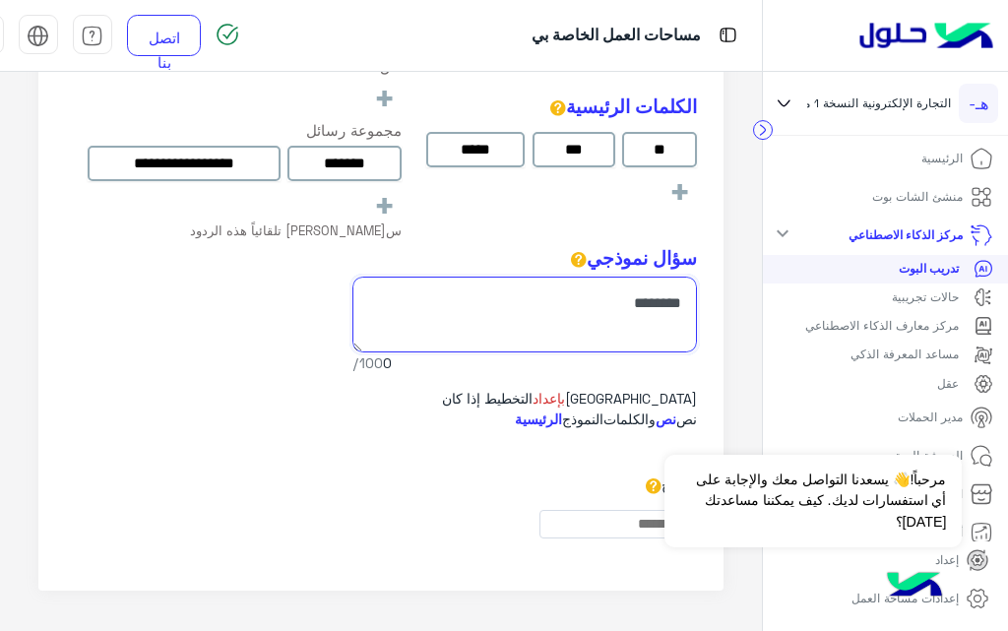
drag, startPoint x: 587, startPoint y: 331, endPoint x: 665, endPoint y: 307, distance: 81.2
click at [665, 307] on textarea at bounding box center [524, 314] width 344 height 76
click at [633, 324] on textarea at bounding box center [524, 314] width 344 height 76
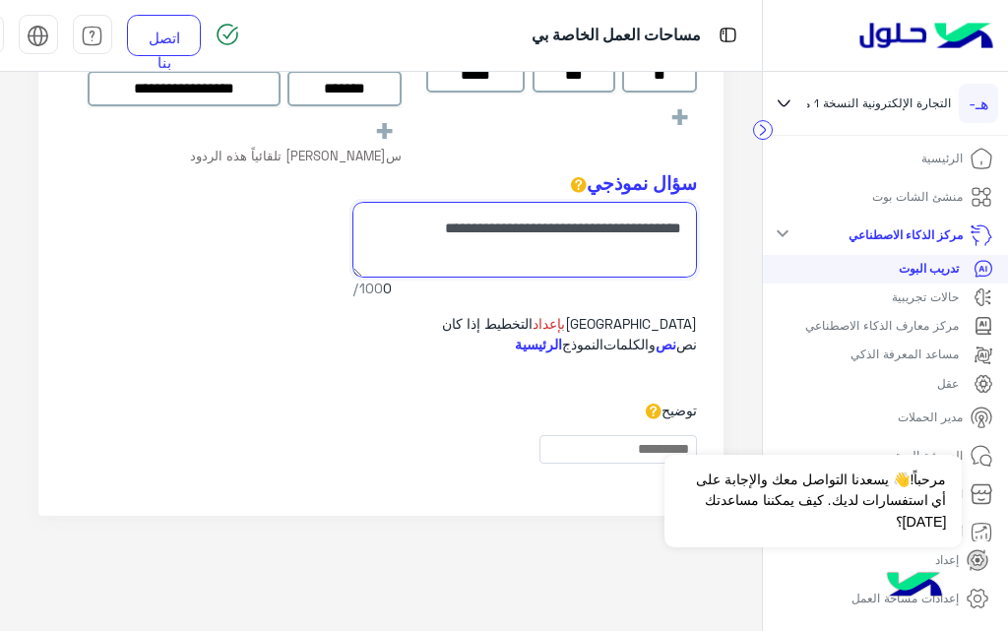
scroll to position [485, 0]
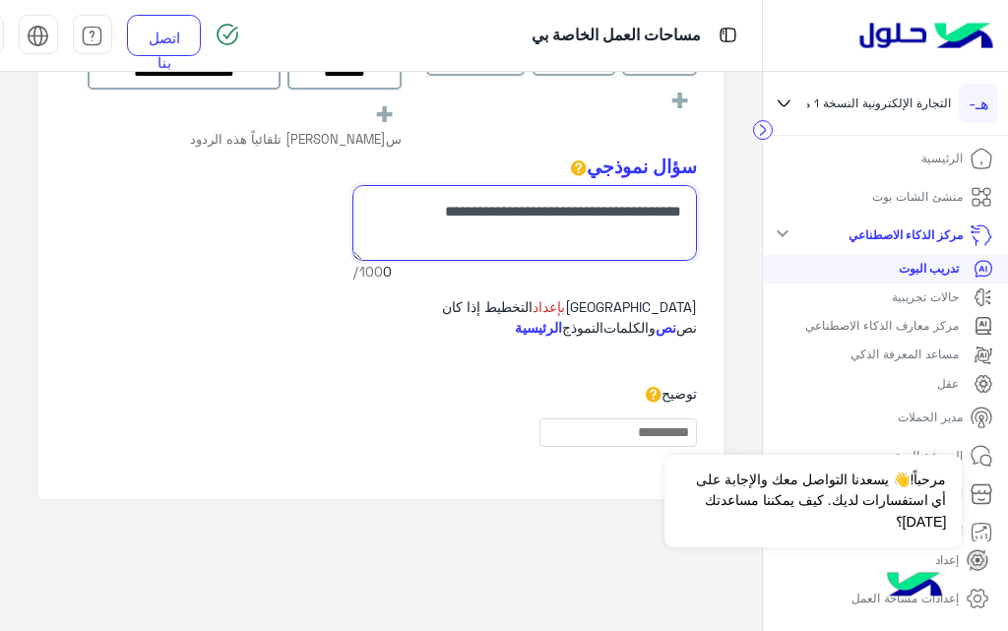
type textarea "**********"
click at [539, 436] on input at bounding box center [617, 432] width 157 height 29
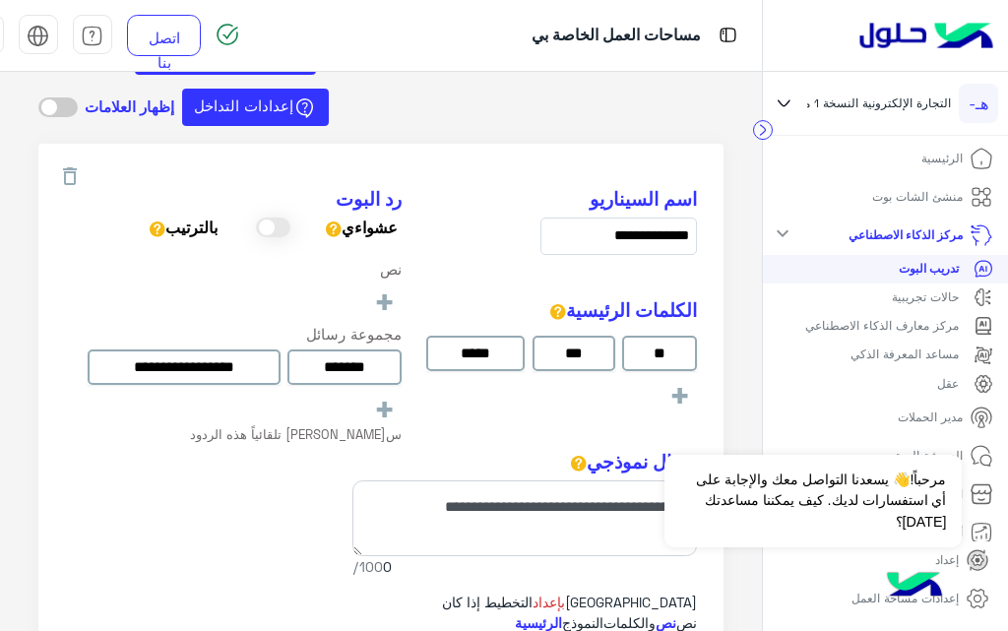
scroll to position [92, 0]
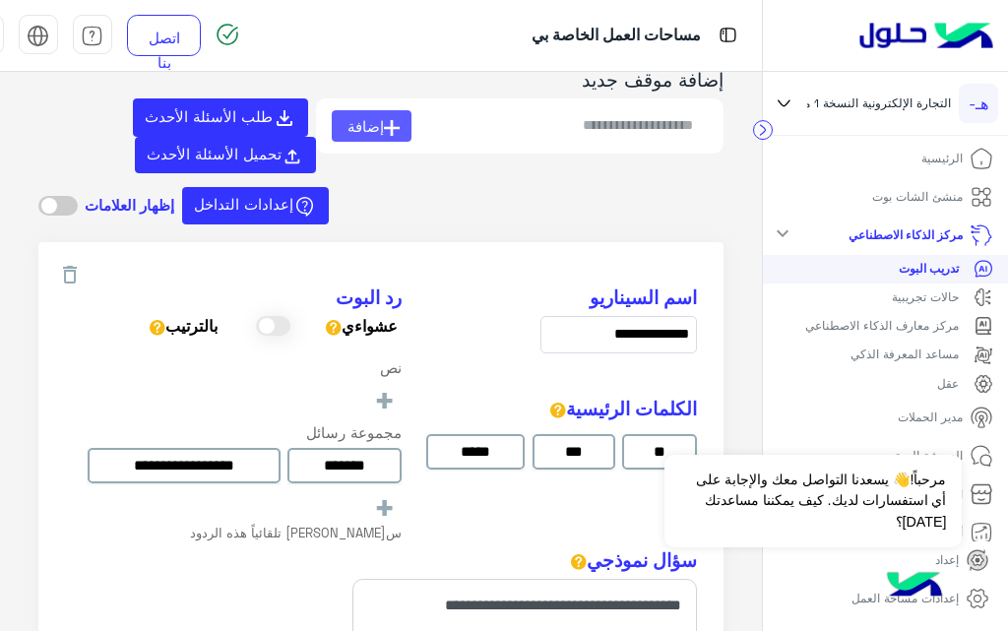
click at [379, 124] on font "إضافة" at bounding box center [365, 126] width 36 height 18
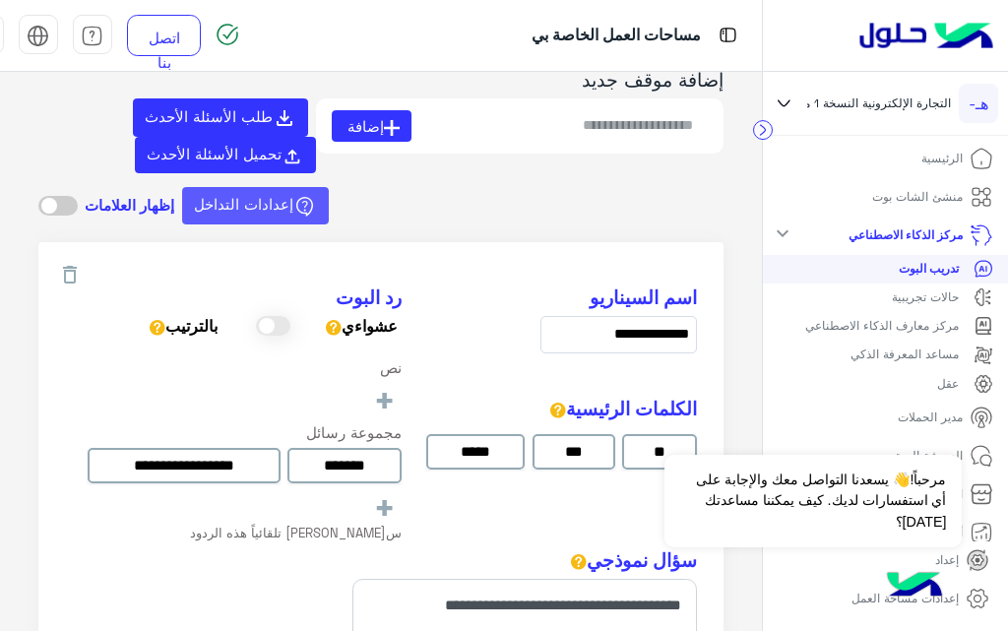
click at [304, 210] on icon at bounding box center [305, 207] width 24 height 24
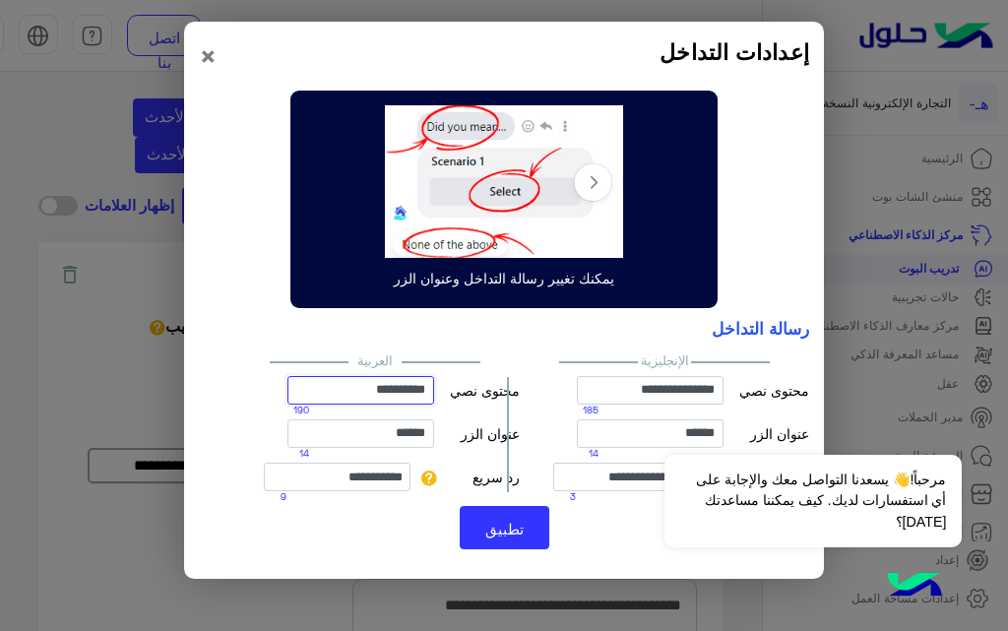
click at [389, 391] on input "**********" at bounding box center [360, 390] width 147 height 29
click at [401, 391] on input "**********" at bounding box center [360, 390] width 147 height 29
click at [407, 436] on input "******" at bounding box center [360, 433] width 147 height 29
click at [213, 62] on font "×" at bounding box center [208, 54] width 19 height 35
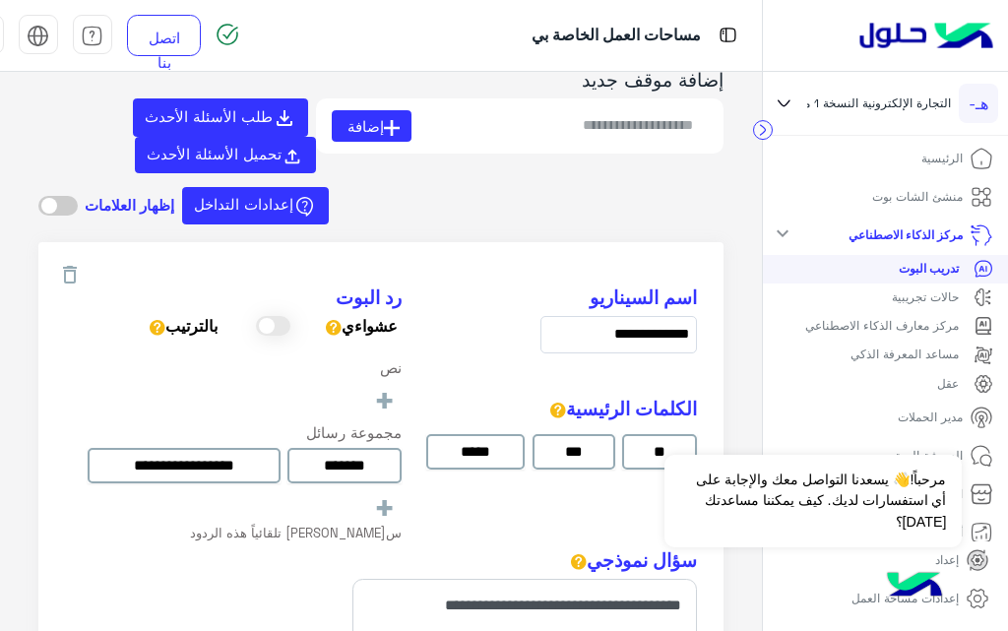
scroll to position [387, 0]
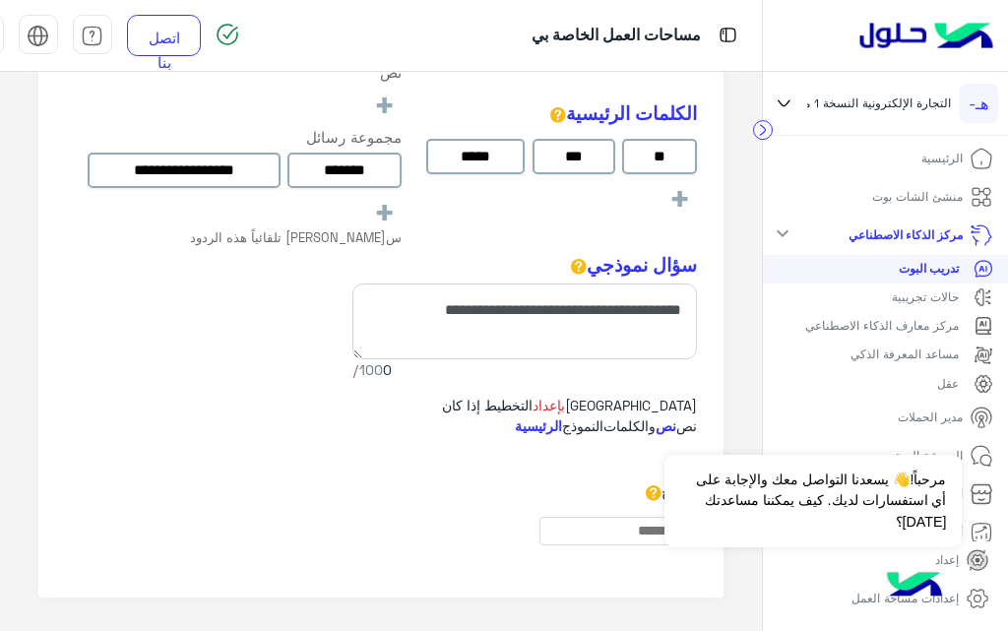
click at [913, 294] on font "حالات تجريبية" at bounding box center [924, 296] width 67 height 15
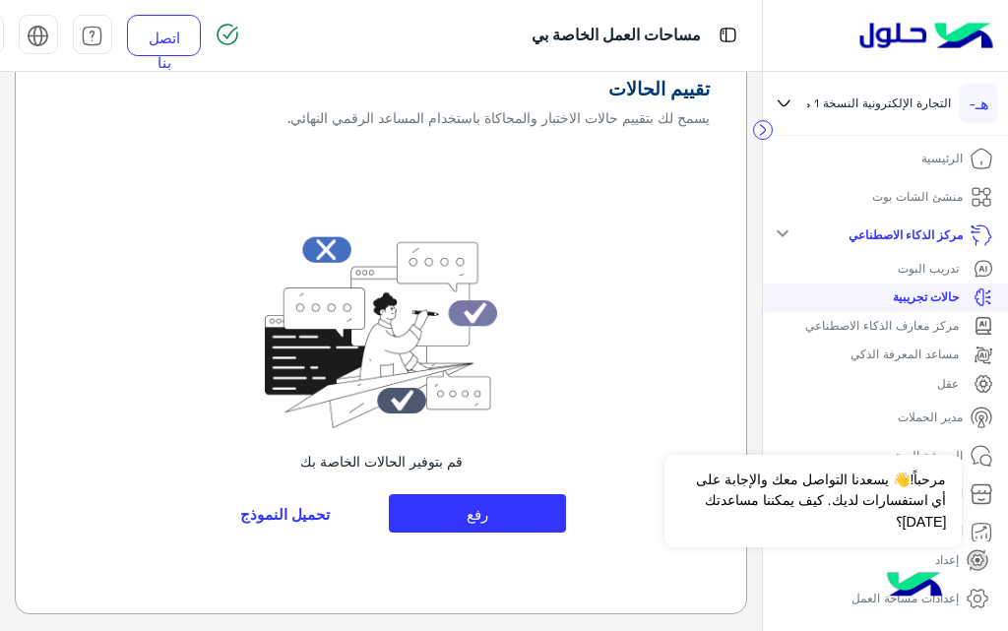
scroll to position [70, 0]
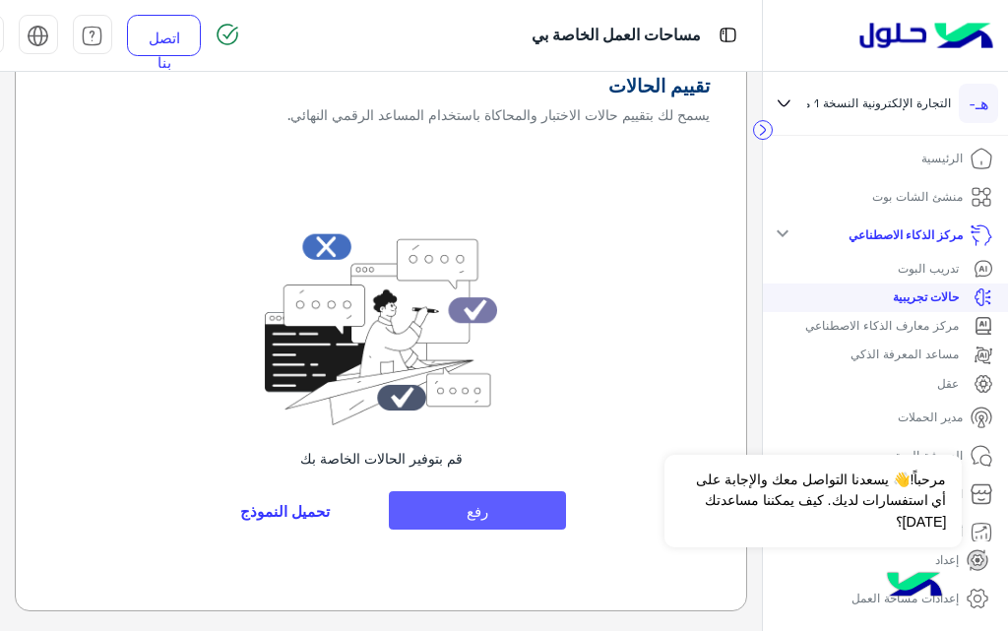
click at [458, 508] on button "رفع" at bounding box center [477, 510] width 177 height 38
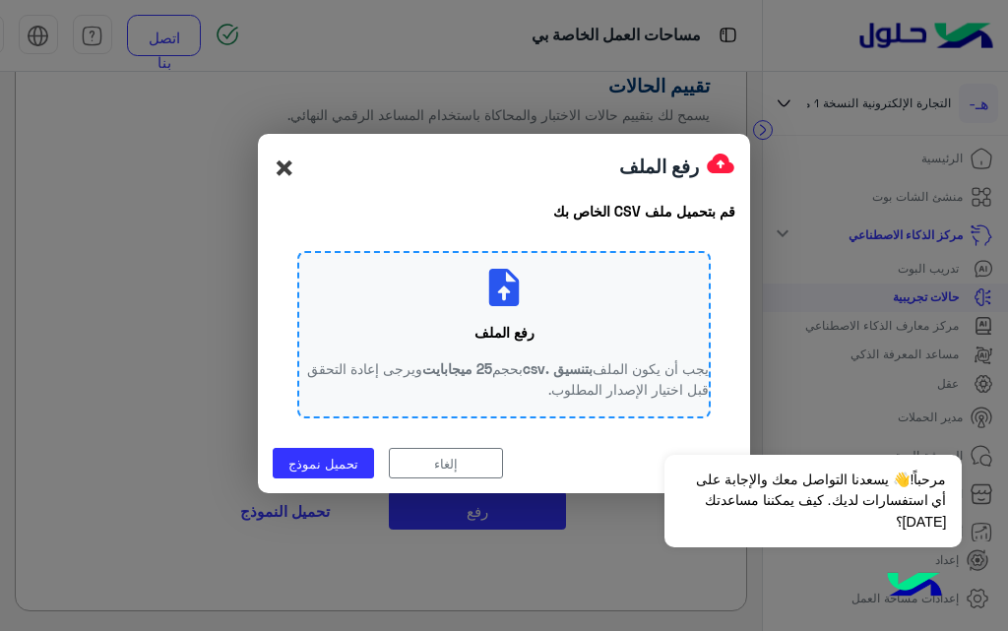
click at [290, 168] on font "×" at bounding box center [285, 167] width 24 height 44
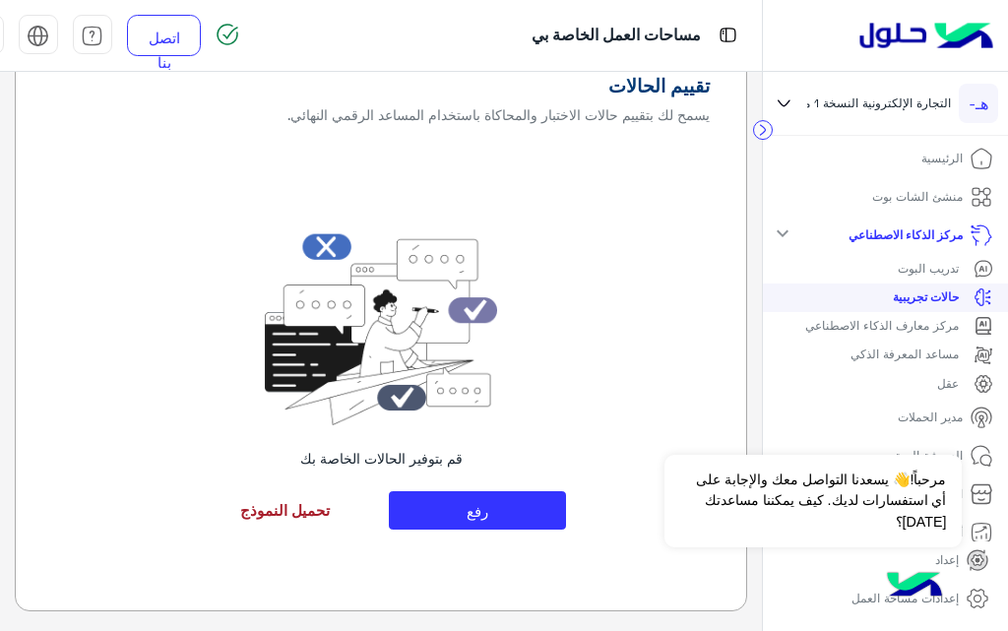
click at [312, 505] on font "تحميل النموذج" at bounding box center [285, 510] width 90 height 18
click at [838, 326] on font "مركز معارف الذكاء الاصطناعي" at bounding box center [881, 325] width 153 height 15
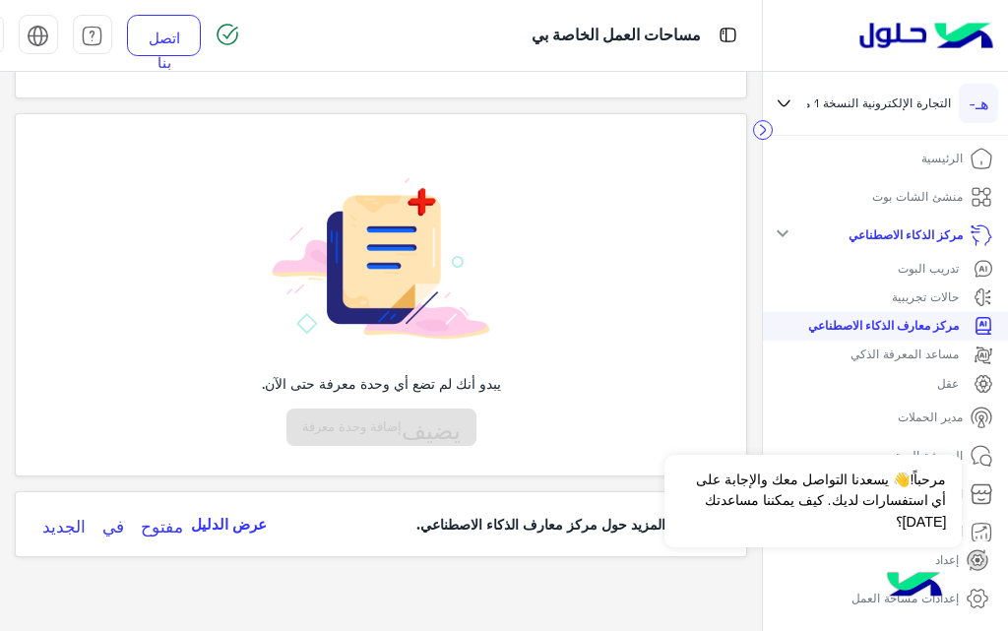
scroll to position [224, 0]
click at [891, 349] on font "مساعد المعرفة الذكي" at bounding box center [904, 353] width 108 height 15
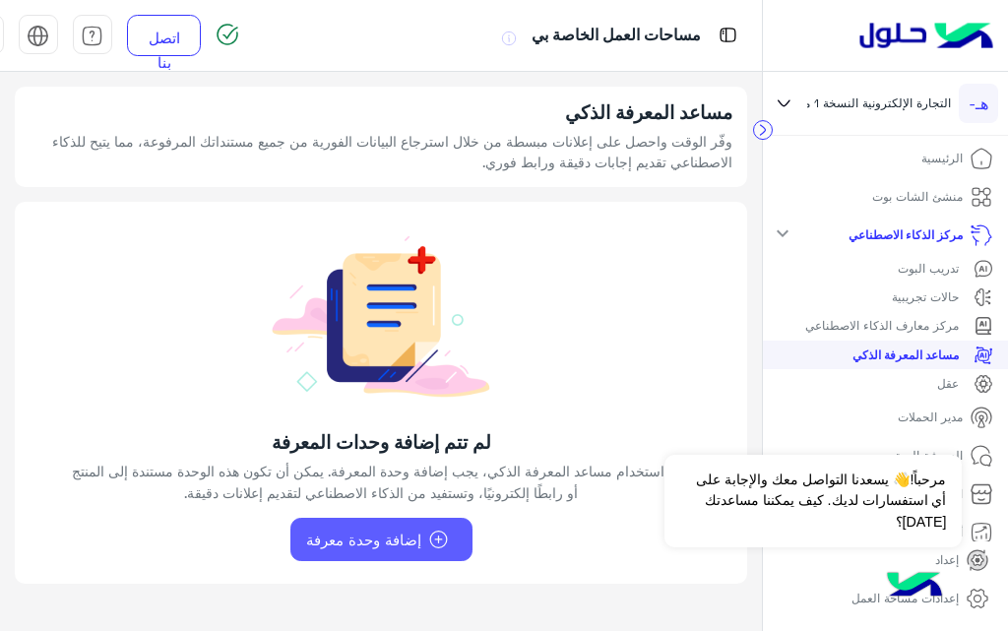
click at [428, 537] on img at bounding box center [438, 539] width 35 height 20
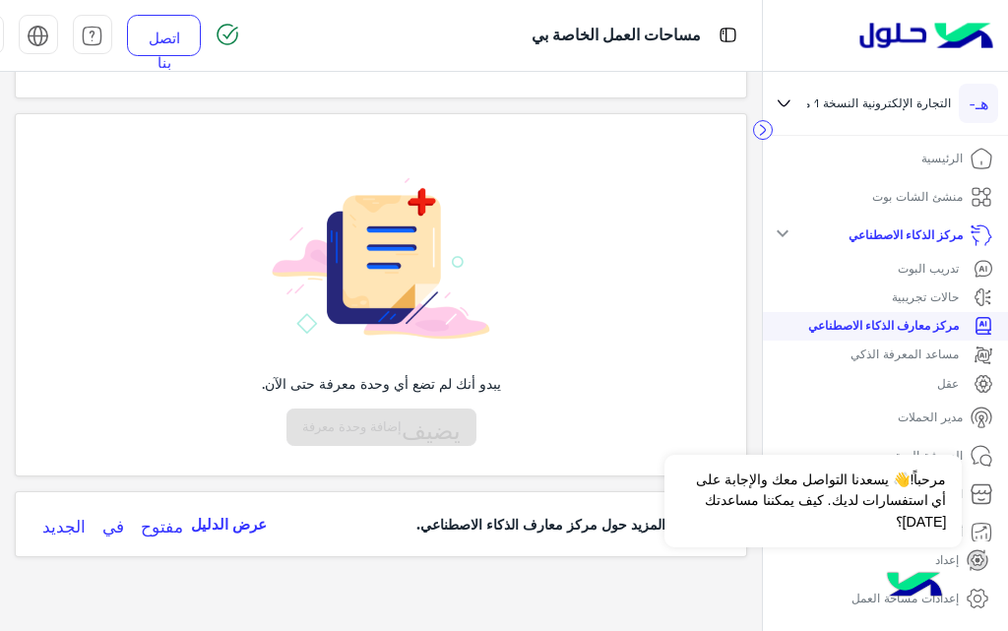
scroll to position [224, 0]
click at [879, 355] on font "مساعد المعرفة الذكي" at bounding box center [904, 353] width 108 height 15
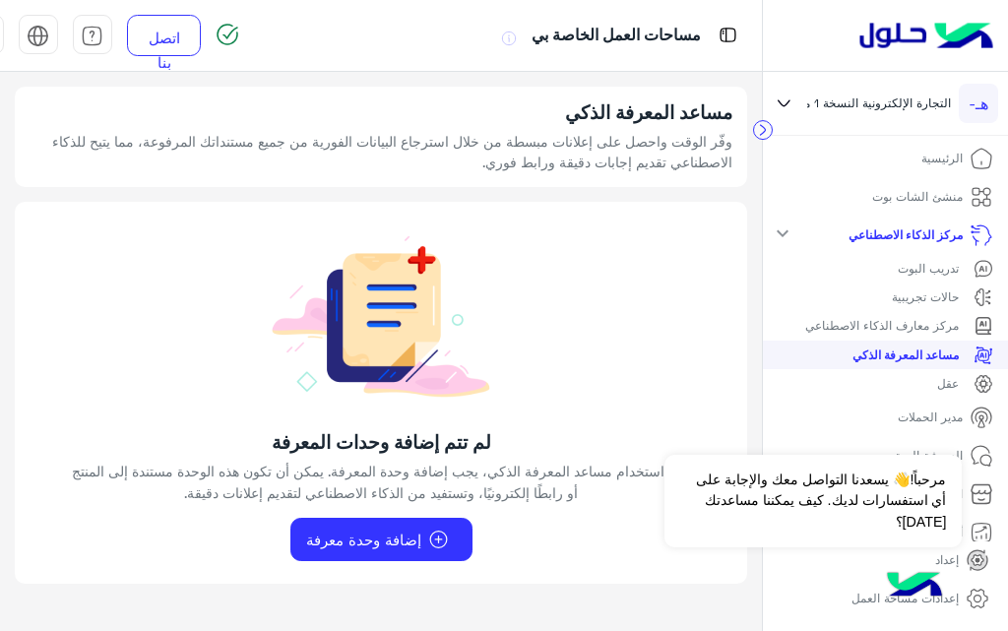
click at [923, 384] on div "عقل" at bounding box center [884, 384] width 215 height 20
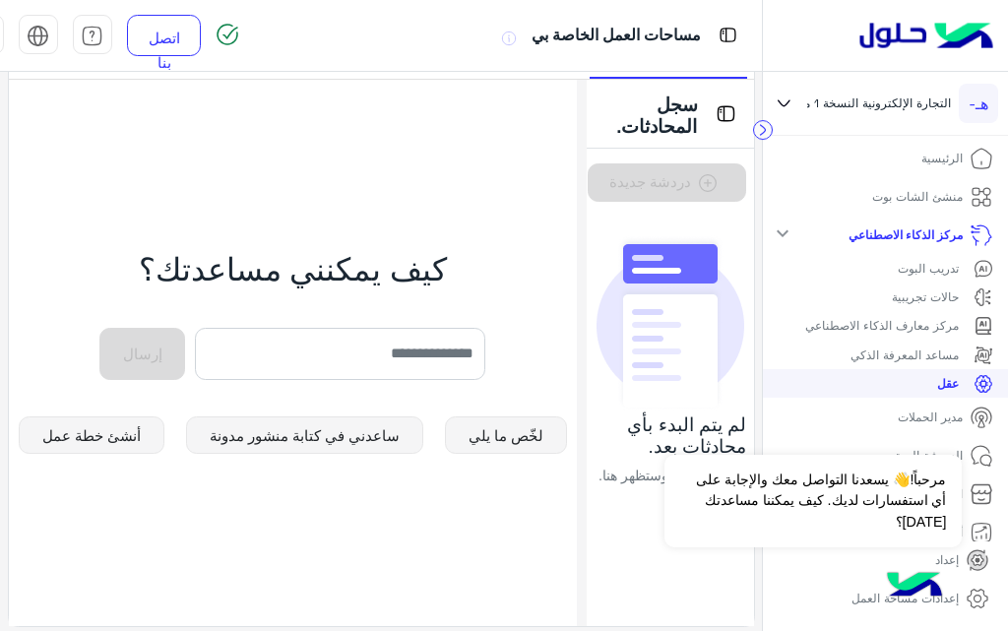
scroll to position [150, 0]
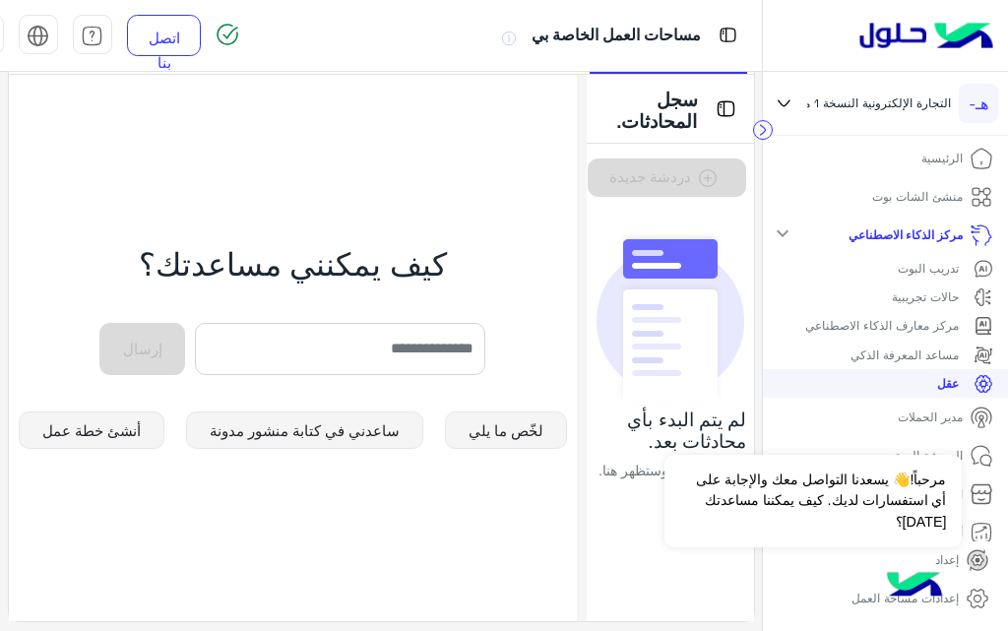
drag, startPoint x: 896, startPoint y: 420, endPoint x: 871, endPoint y: 410, distance: 27.4
click at [894, 420] on link "مدير الحملات" at bounding box center [946, 417] width 126 height 38
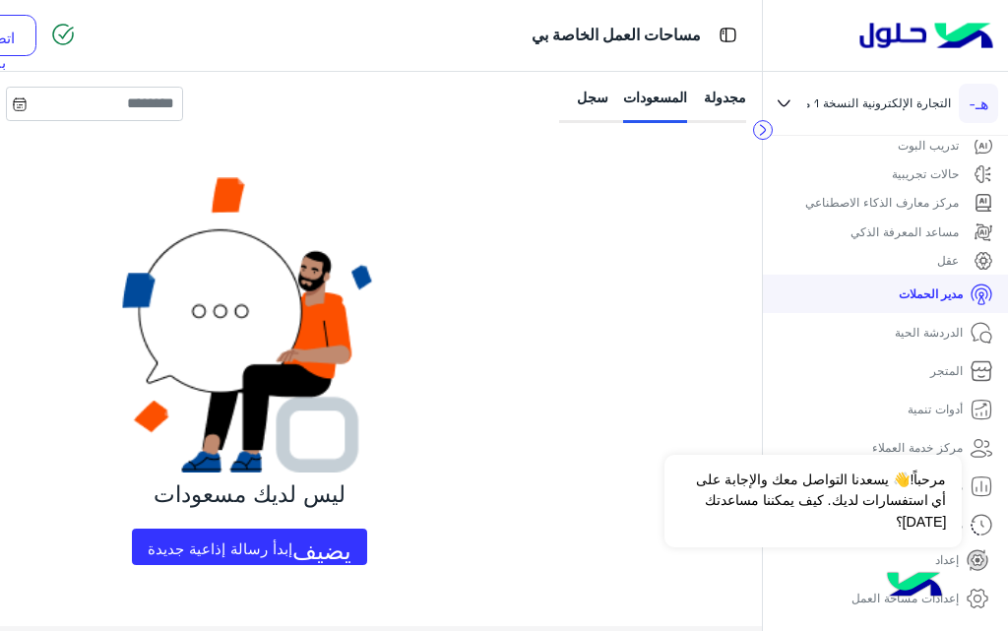
scroll to position [125, 0]
click at [890, 330] on link "الدردشة الحية" at bounding box center [944, 330] width 129 height 38
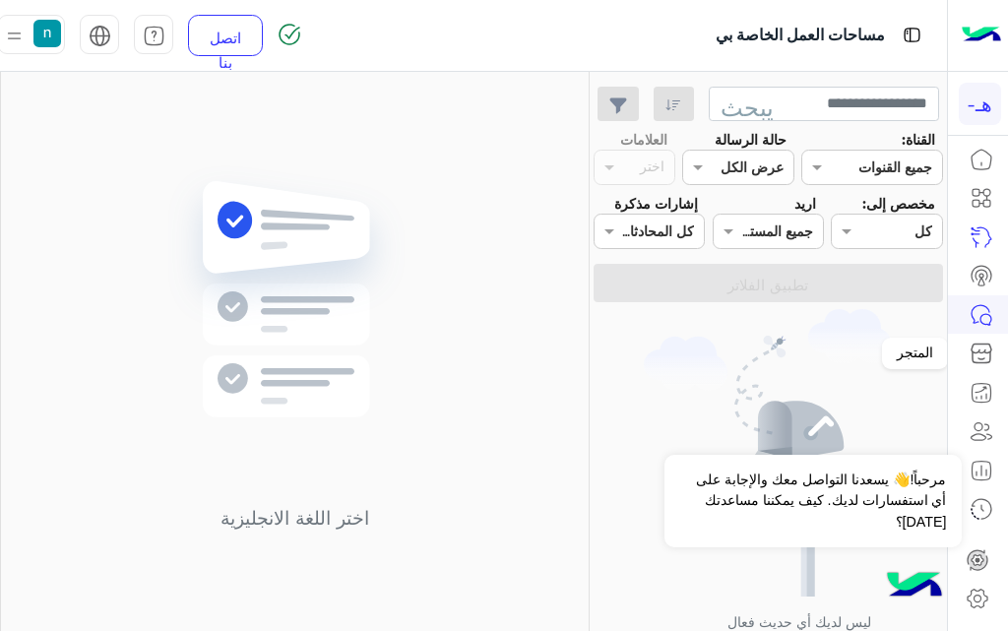
click at [974, 355] on icon at bounding box center [981, 353] width 24 height 24
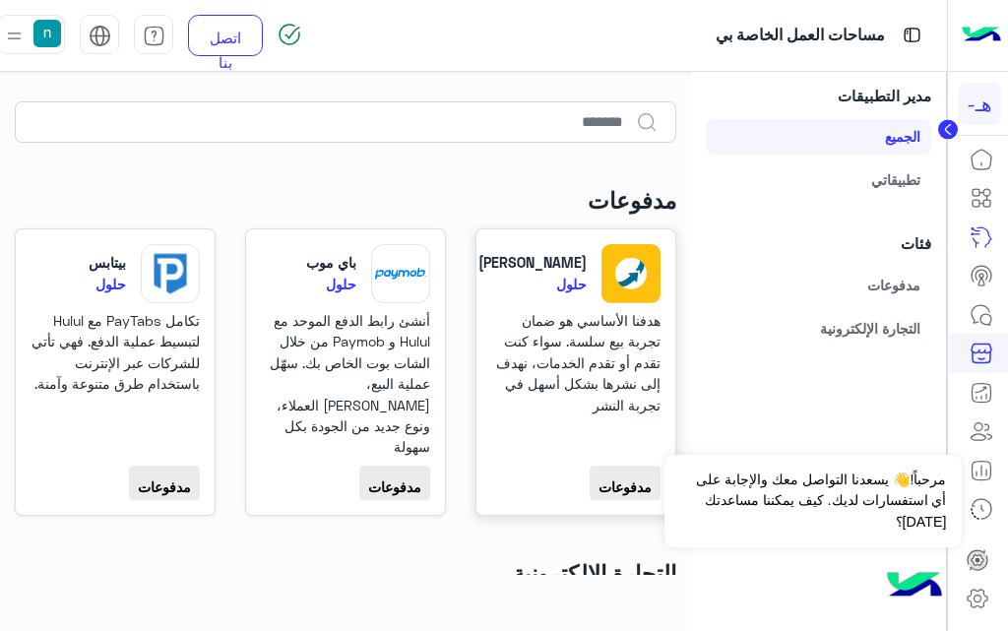
click at [609, 478] on font "مدفوعات" at bounding box center [624, 486] width 53 height 17
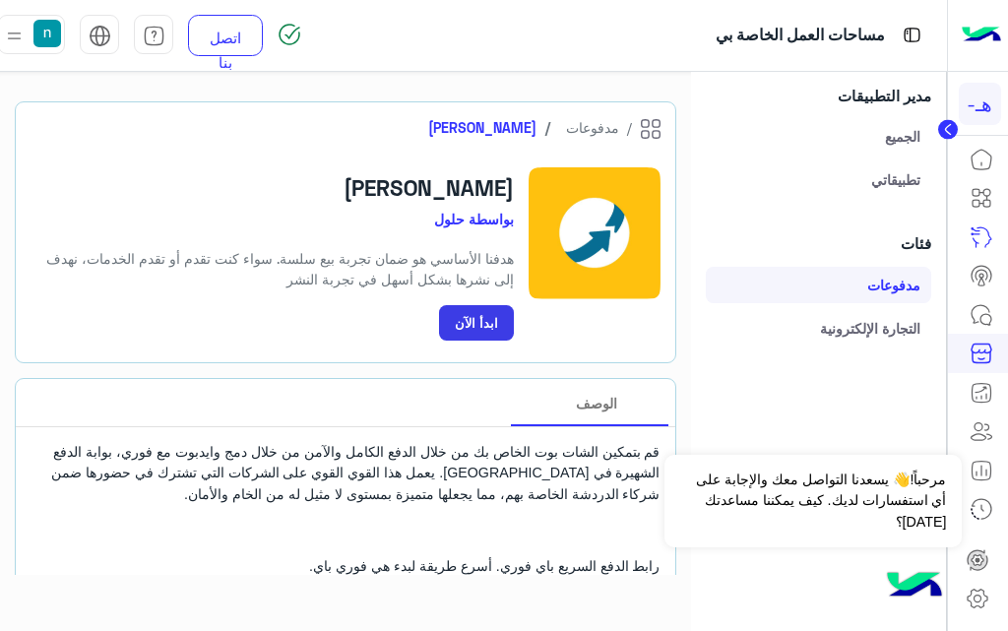
click at [484, 327] on font "ابدأ الآن" at bounding box center [476, 323] width 43 height 16
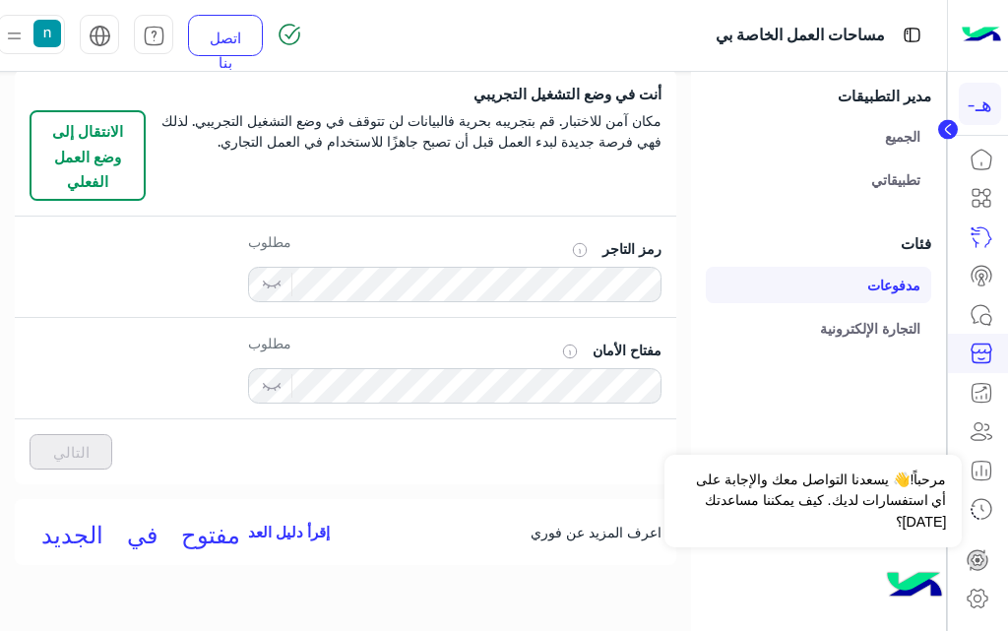
scroll to position [121, 0]
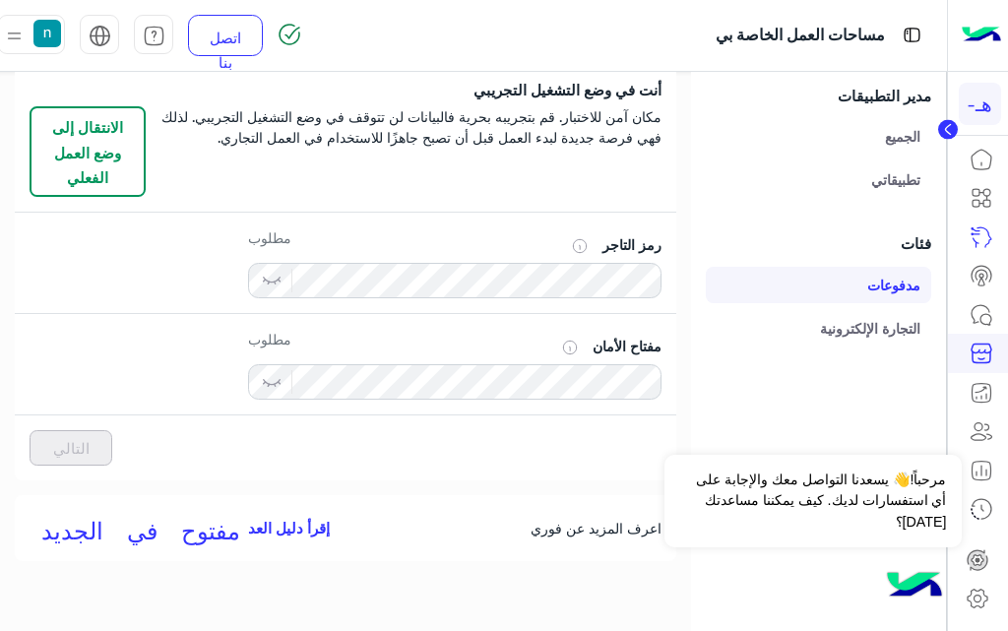
click at [856, 343] on link "التجارة الإلكترونية" at bounding box center [817, 327] width 225 height 35
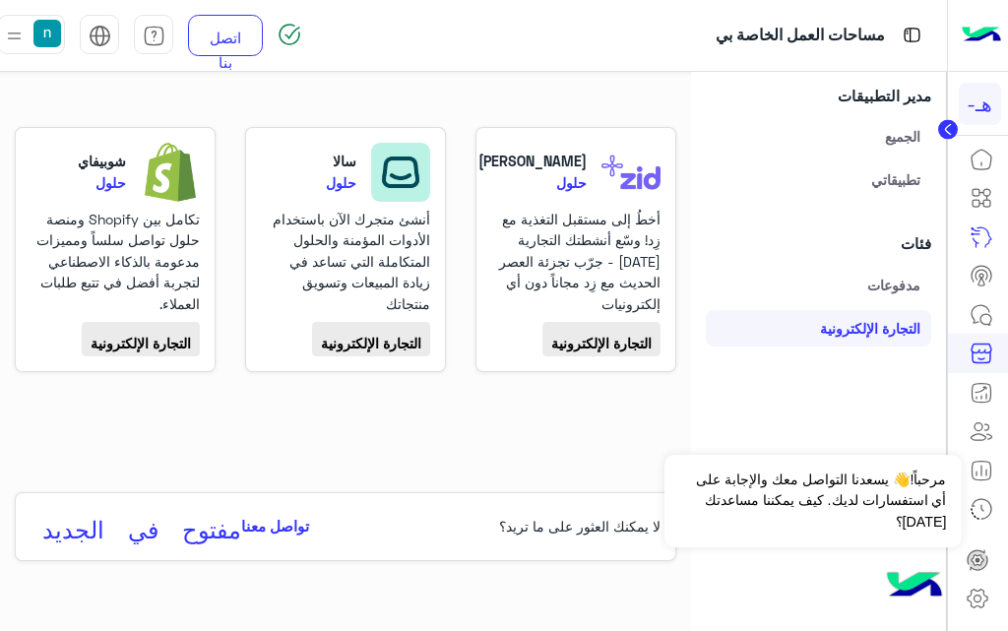
click at [855, 293] on link "مدفوعات" at bounding box center [817, 284] width 225 height 35
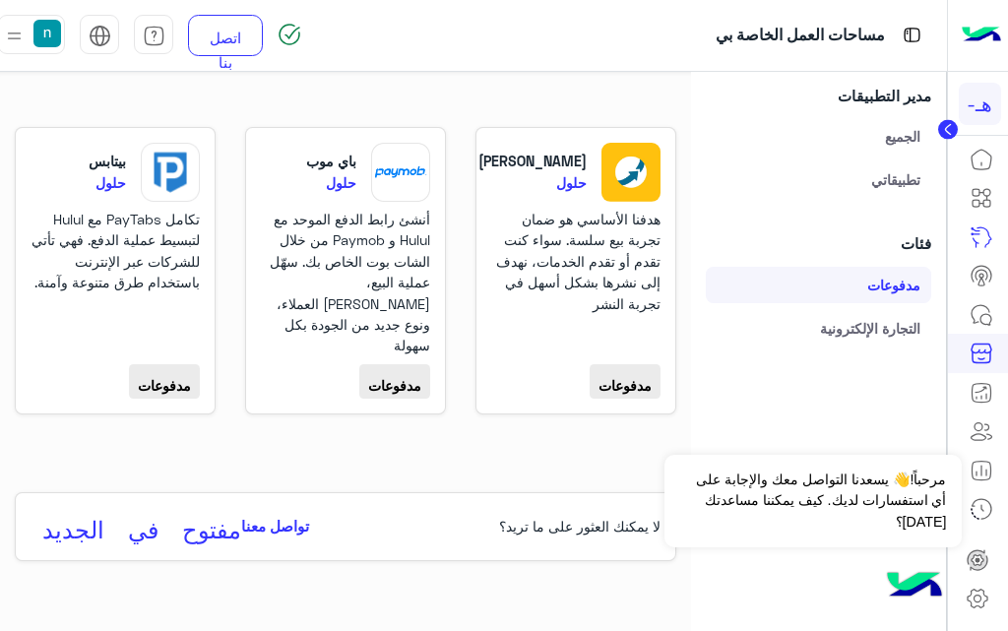
click at [871, 175] on font "تطبيقاتي" at bounding box center [895, 179] width 49 height 17
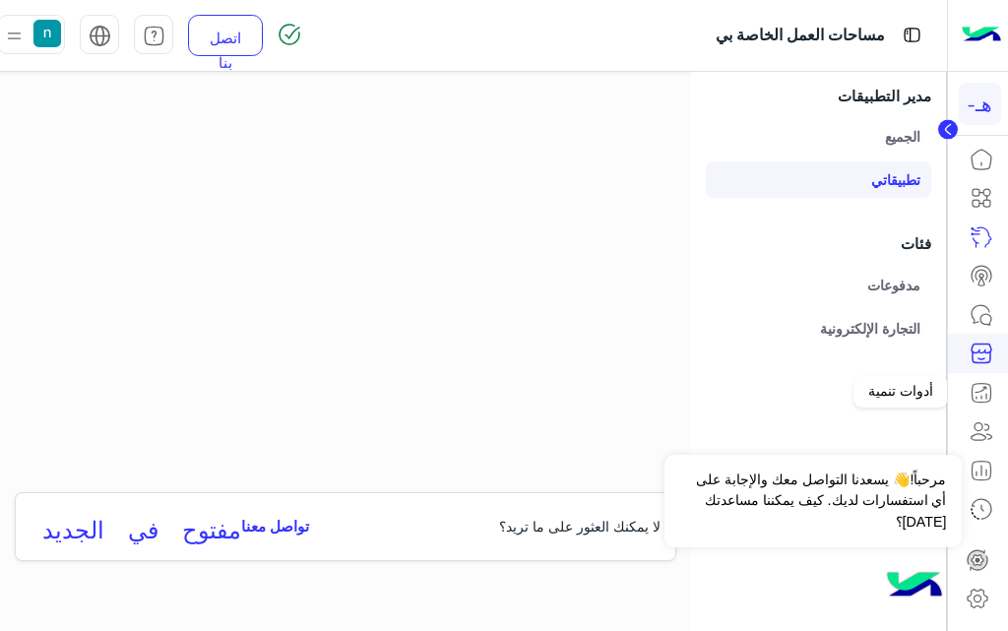
click at [978, 384] on icon at bounding box center [981, 393] width 24 height 24
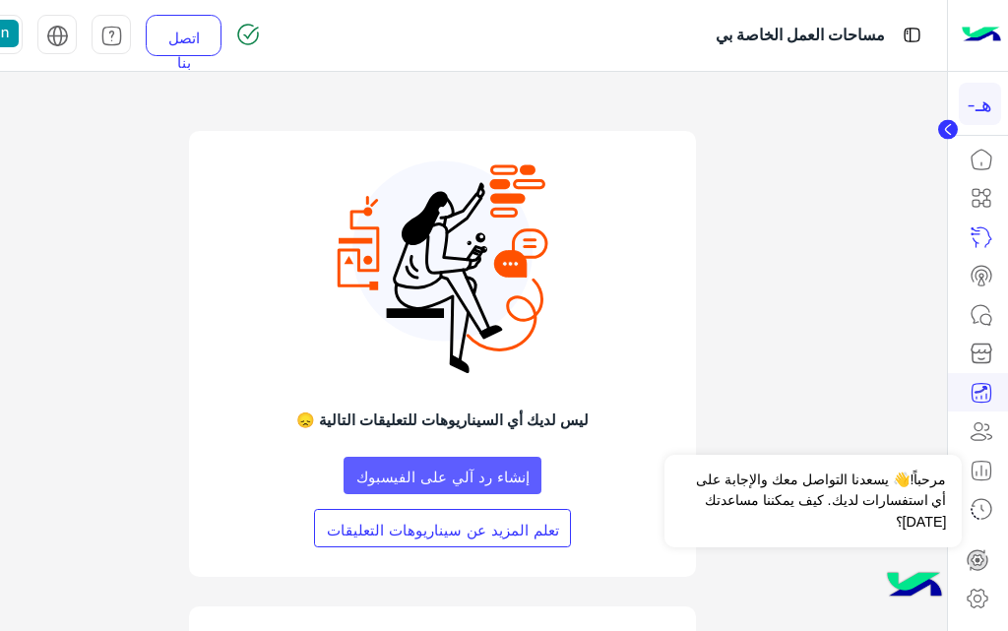
click at [474, 480] on font "إنشاء رد آلي على الفيسبوك" at bounding box center [442, 476] width 173 height 18
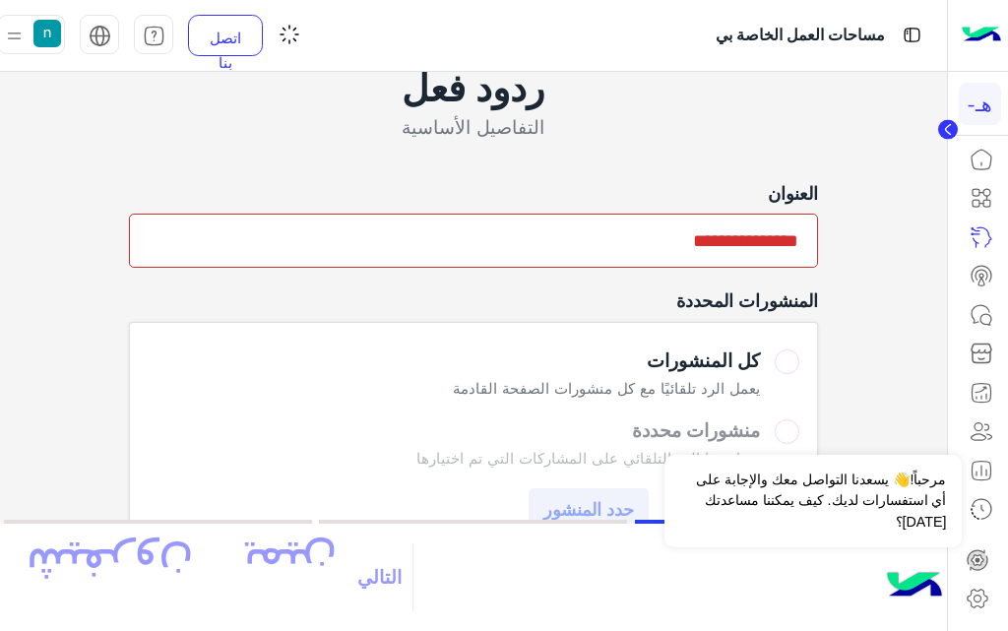
scroll to position [33, 0]
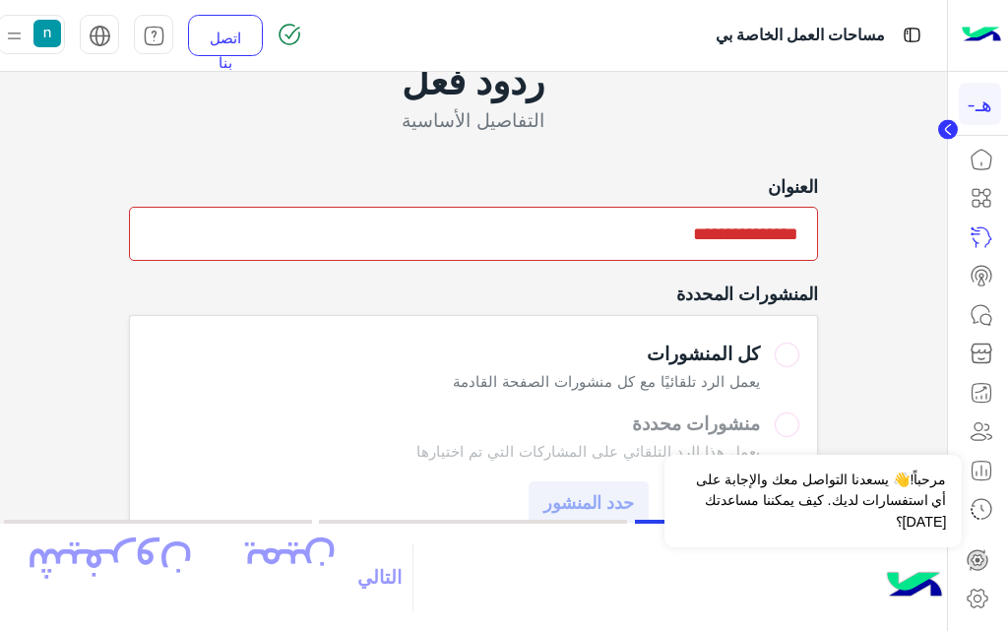
click at [691, 359] on font "كل المنشورات" at bounding box center [702, 353] width 113 height 22
click at [586, 236] on input "text" at bounding box center [473, 234] width 689 height 54
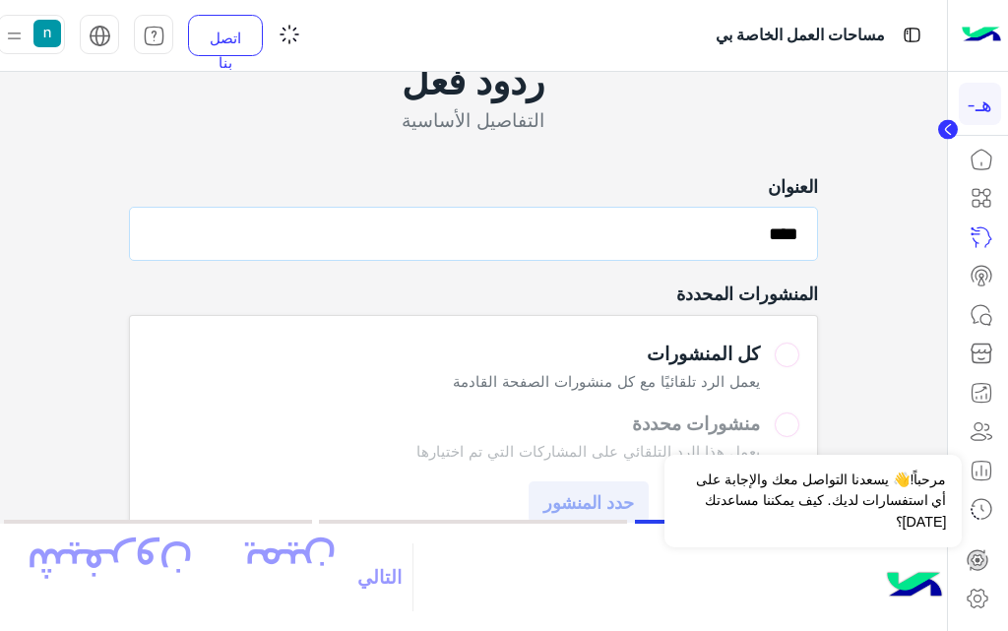
type input "****"
drag, startPoint x: 898, startPoint y: 297, endPoint x: 854, endPoint y: 296, distance: 44.3
click at [895, 297] on div "ردود فعل التفاصيل الأساسية العنوان **** المنشورات المحددة كل المنشورات يعمل الر…" at bounding box center [473, 343] width 917 height 610
drag, startPoint x: 319, startPoint y: 574, endPoint x: 334, endPoint y: 558, distance: 21.6
click at [357, 572] on font "التالي" at bounding box center [379, 577] width 44 height 22
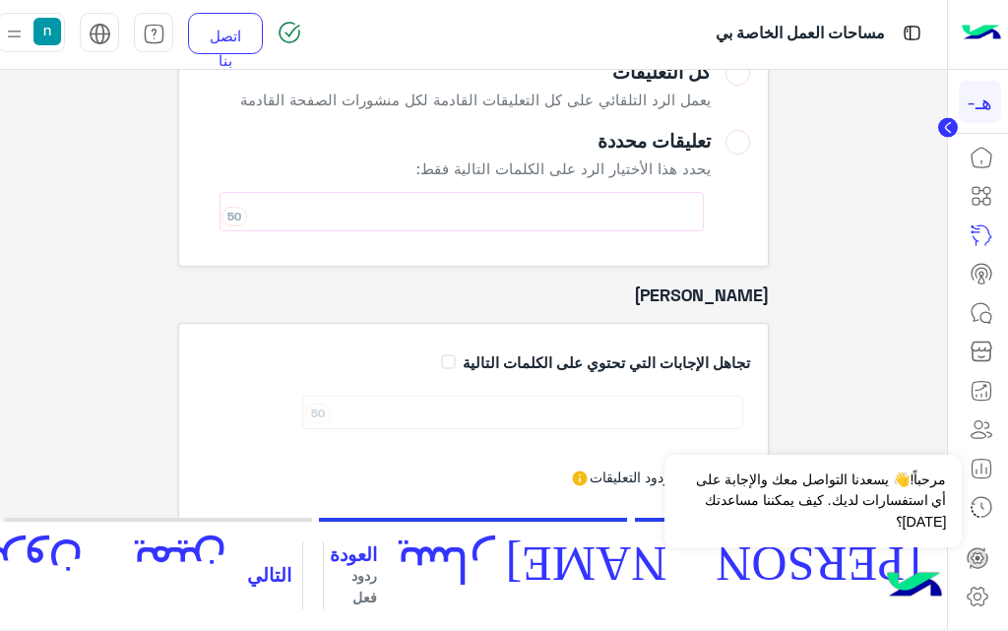
scroll to position [221, 0]
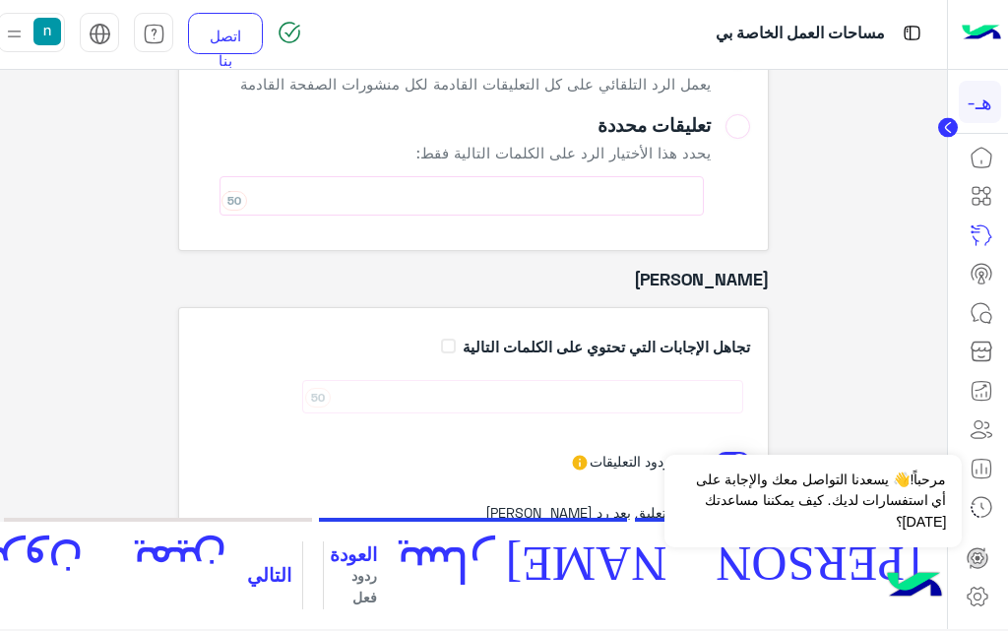
click at [303, 588] on button "التالي شيفرون_يمين" at bounding box center [106, 575] width 394 height 69
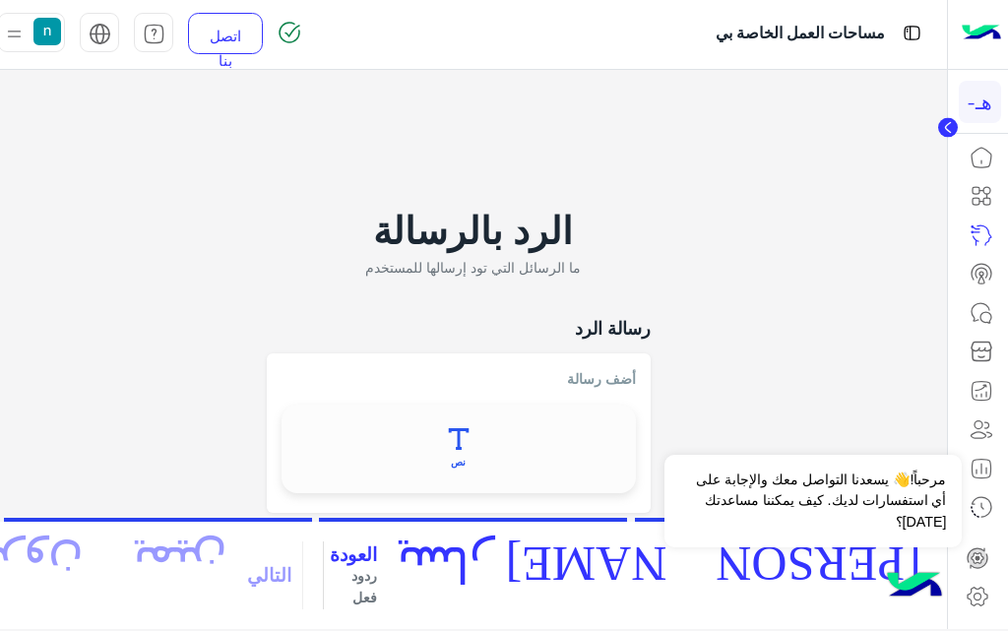
click at [511, 421] on button "نص" at bounding box center [457, 448] width 339 height 74
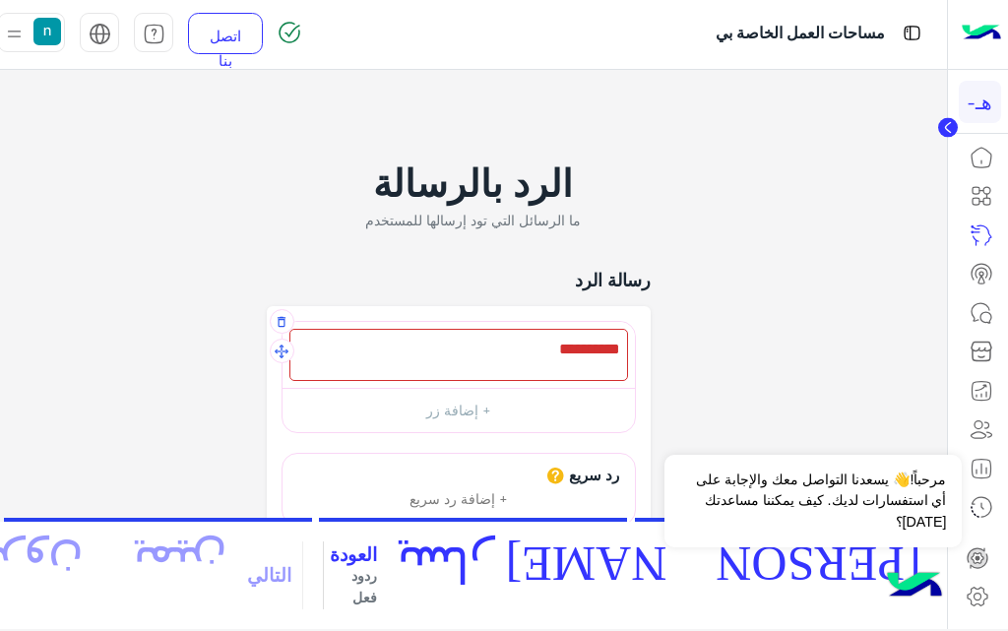
click at [544, 361] on div at bounding box center [458, 355] width 338 height 52
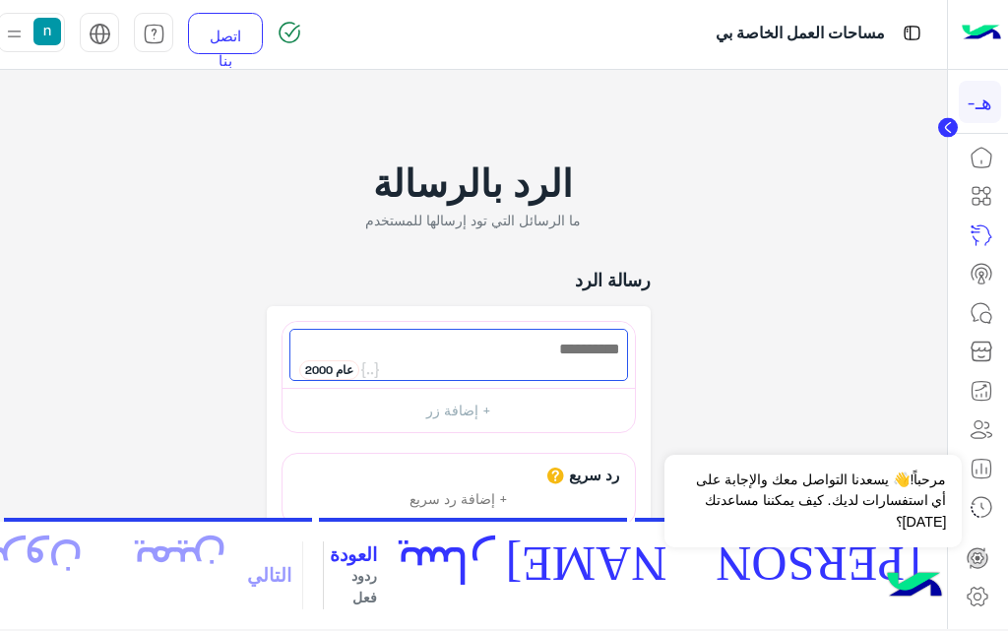
click at [974, 561] on icon at bounding box center [977, 557] width 12 height 11
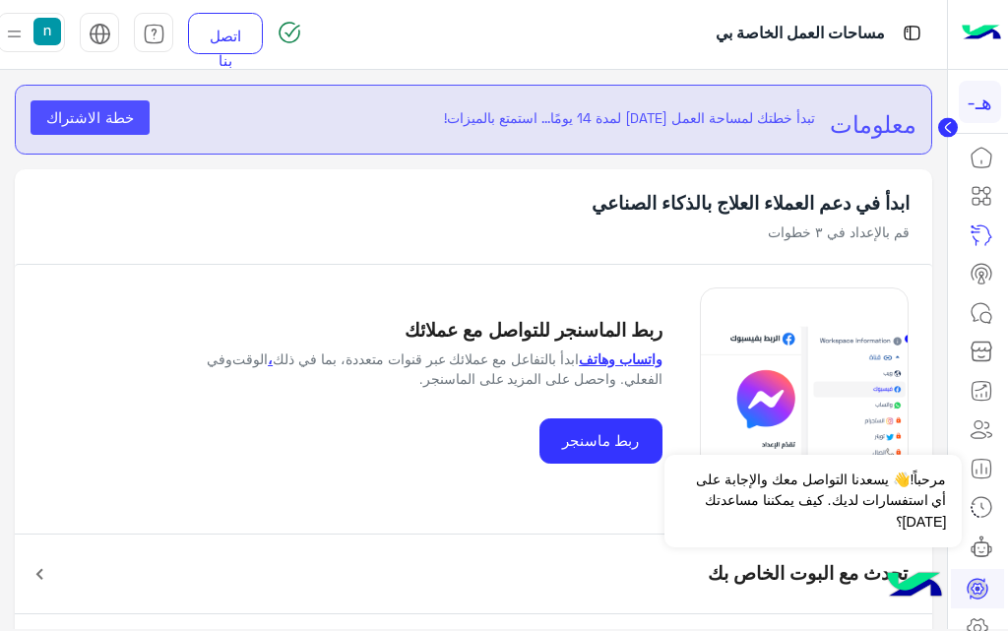
scroll to position [79, 0]
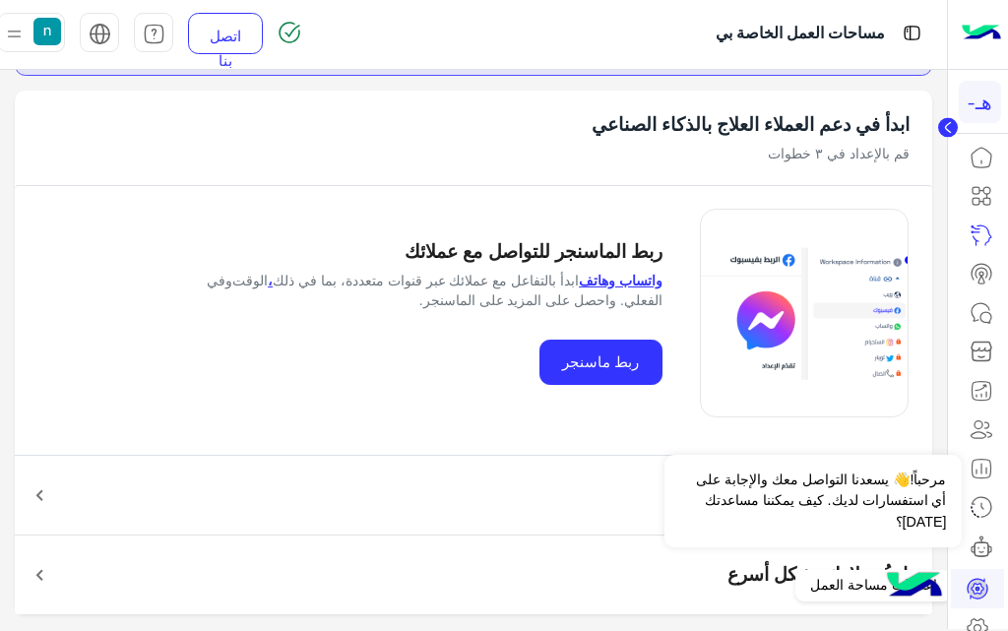
drag, startPoint x: 980, startPoint y: 616, endPoint x: 958, endPoint y: 582, distance: 40.7
click at [980, 616] on icon at bounding box center [977, 628] width 24 height 24
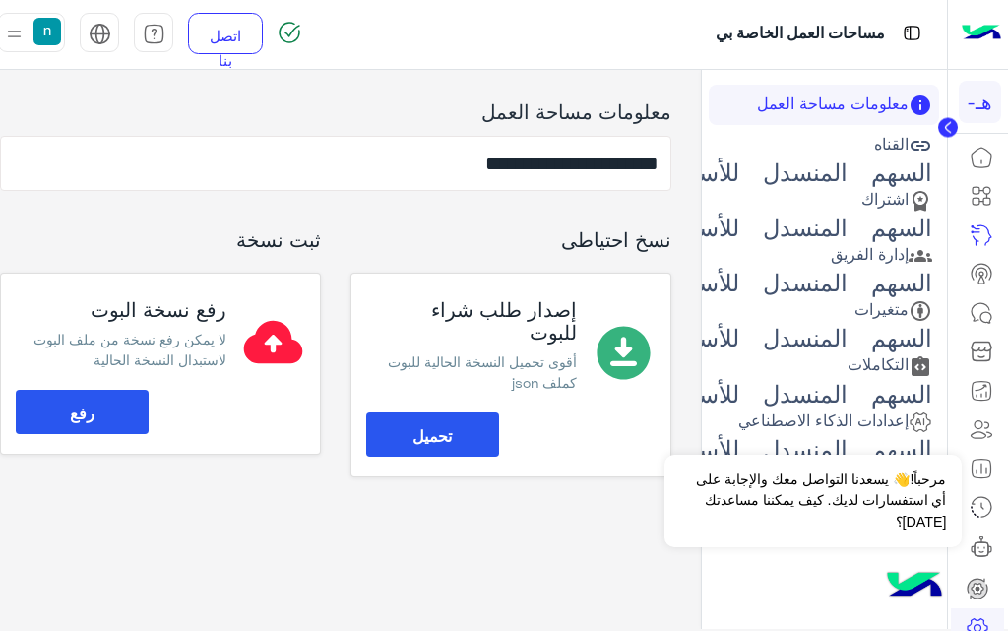
click at [475, 412] on button "تحميل" at bounding box center [432, 434] width 133 height 44
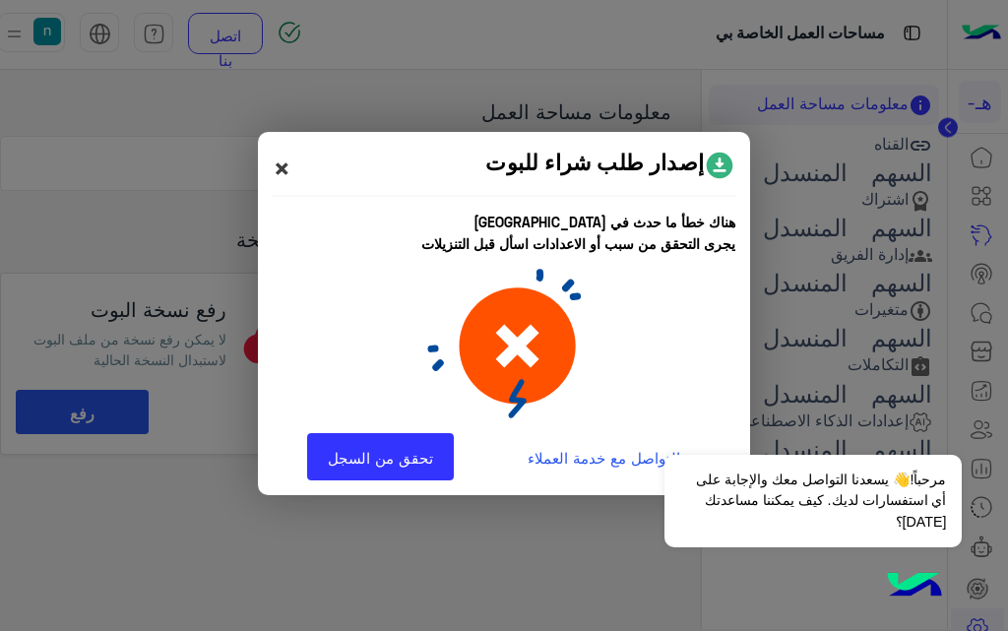
click at [289, 177] on font "×" at bounding box center [282, 167] width 19 height 35
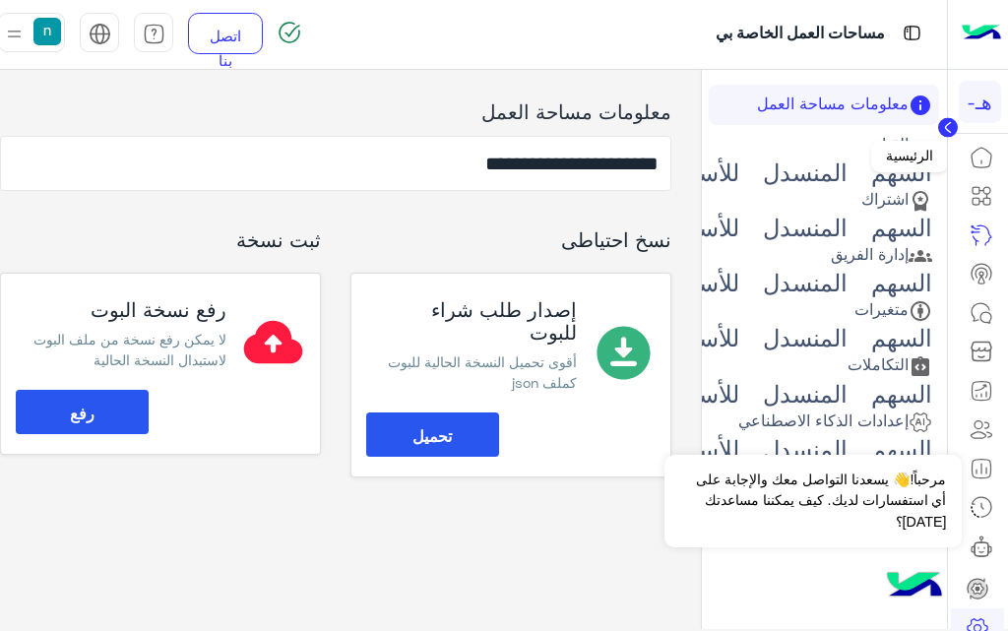
click at [977, 154] on icon at bounding box center [981, 158] width 24 height 24
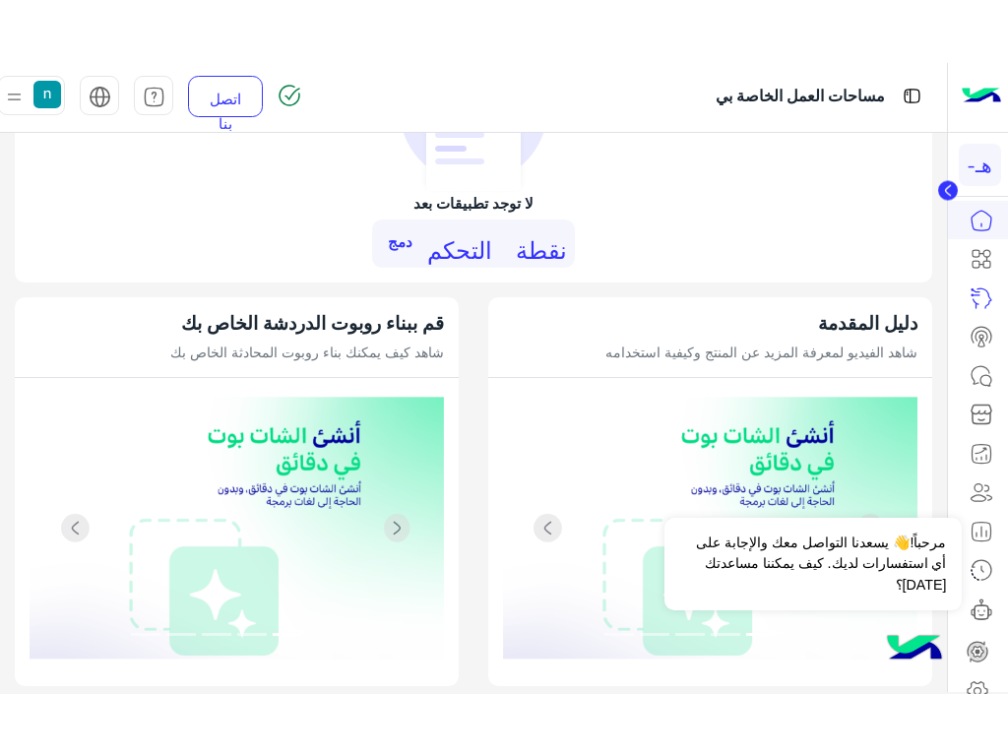
scroll to position [1767, 0]
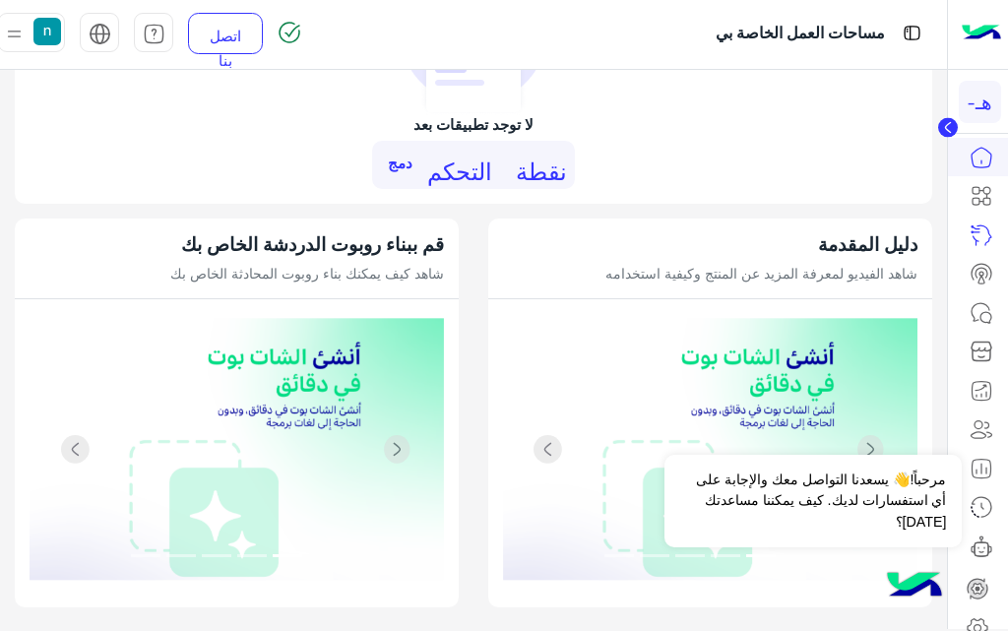
click at [310, 388] on img at bounding box center [237, 450] width 414 height 264
click at [478, 168] on font "نقطة التحكم" at bounding box center [497, 168] width 140 height 24
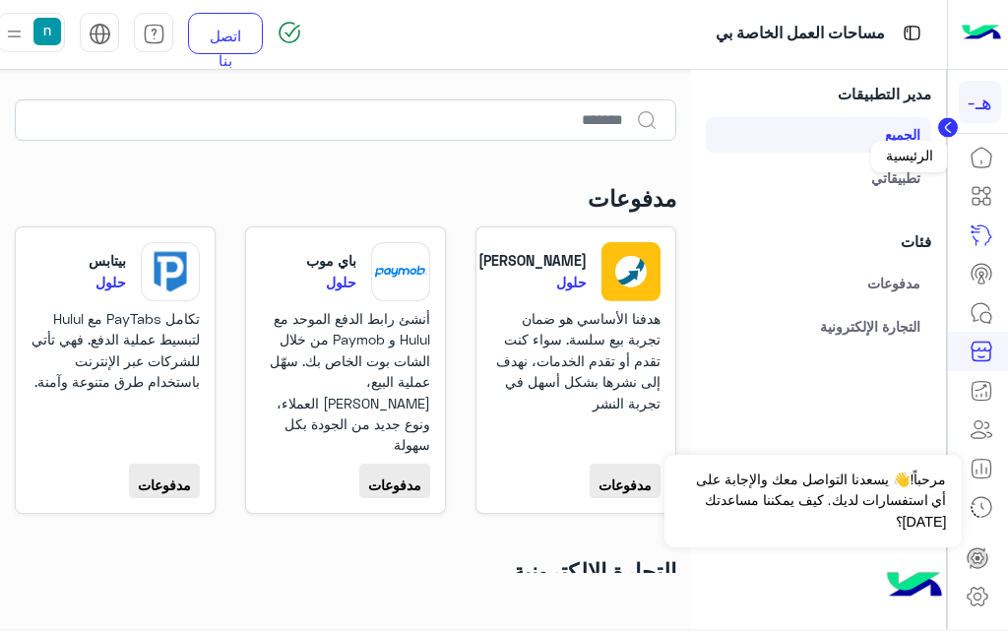
click at [980, 169] on link at bounding box center [980, 157] width 53 height 39
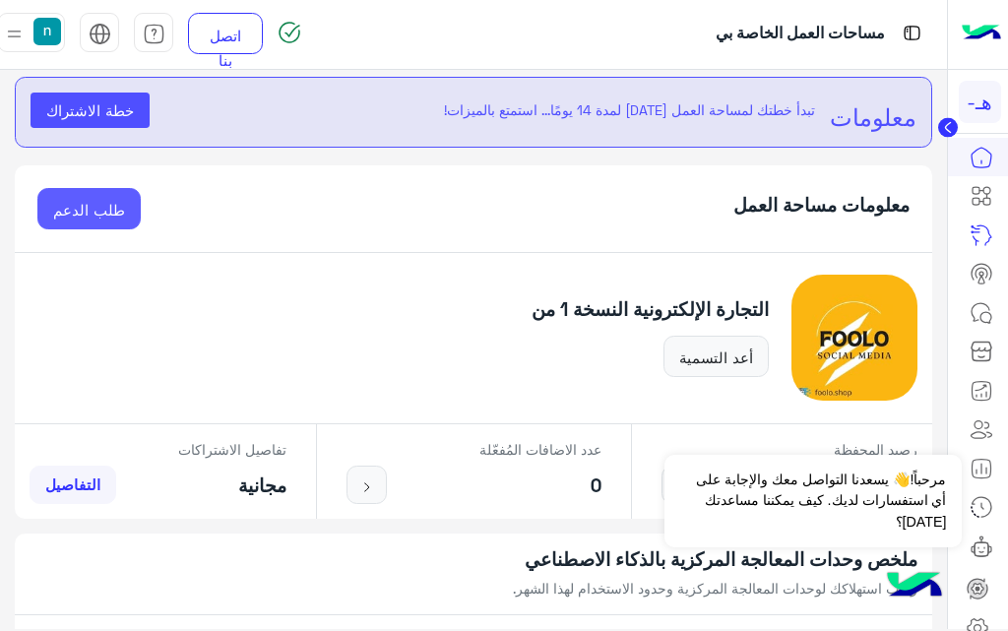
click at [112, 212] on font "طلب الدعم" at bounding box center [89, 210] width 72 height 18
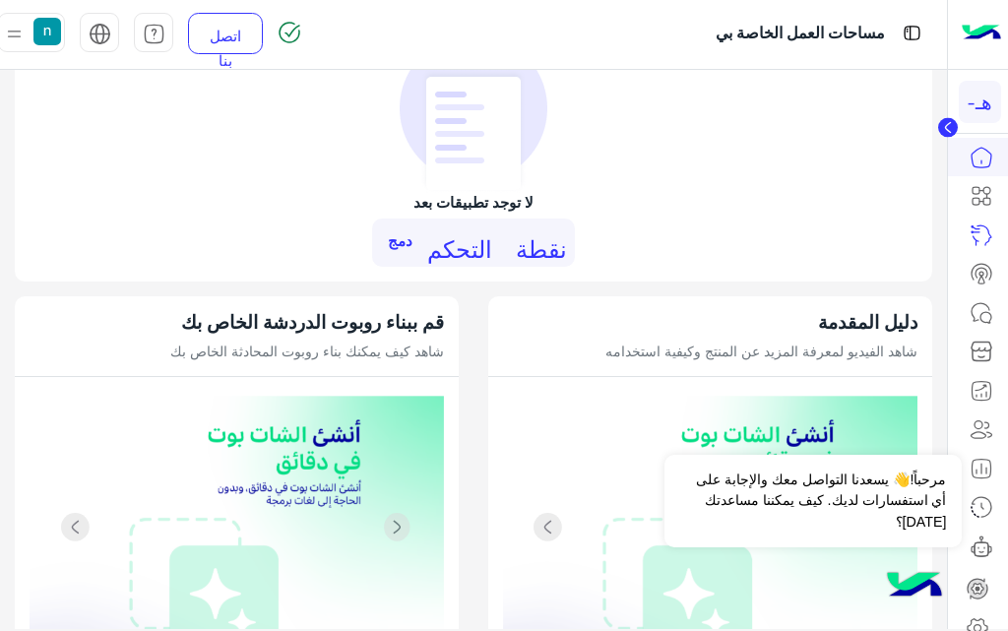
scroll to position [1767, 0]
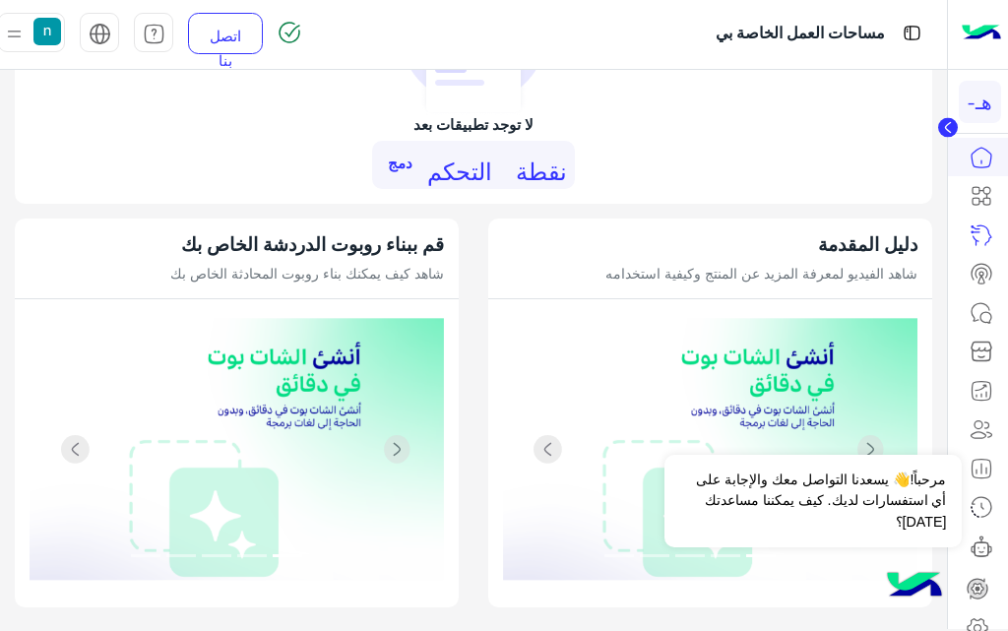
click at [412, 167] on font "دمج" at bounding box center [400, 162] width 25 height 18
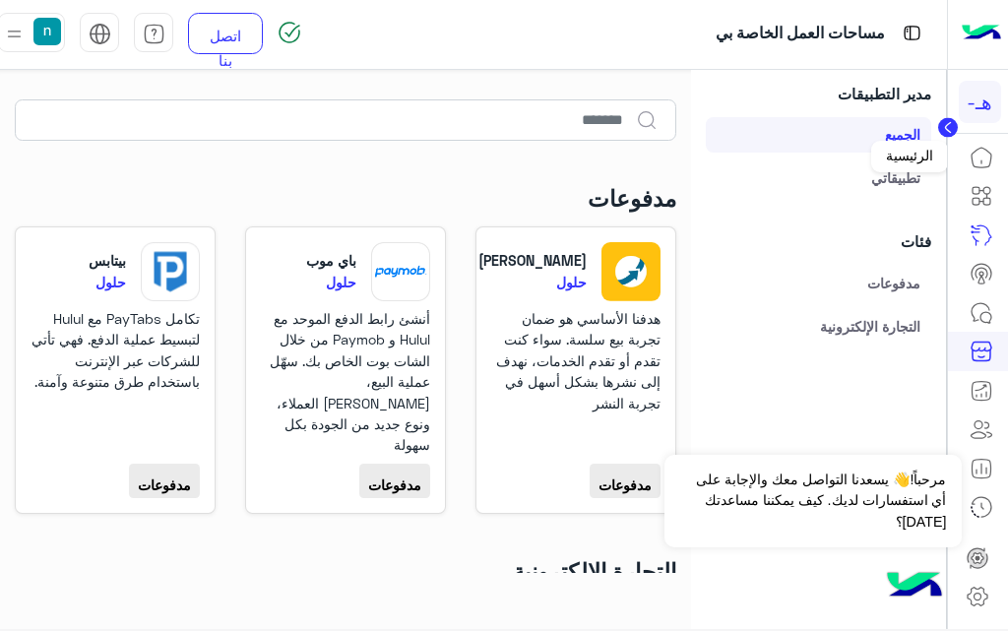
click at [1000, 163] on link at bounding box center [980, 157] width 53 height 39
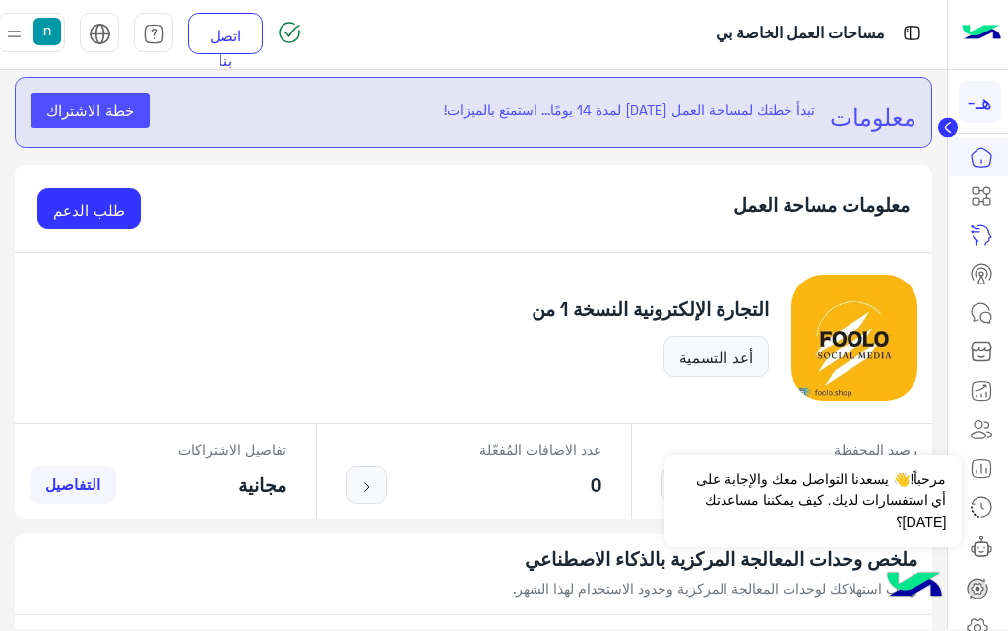
click at [77, 106] on font "خطة الاشتراك" at bounding box center [90, 110] width 88 height 18
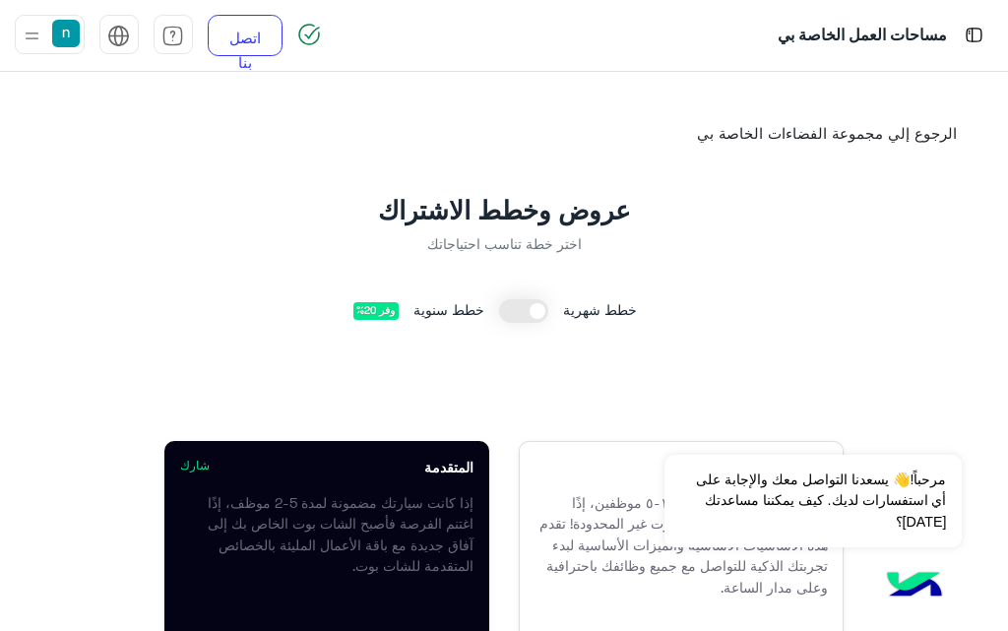
scroll to position [98, 0]
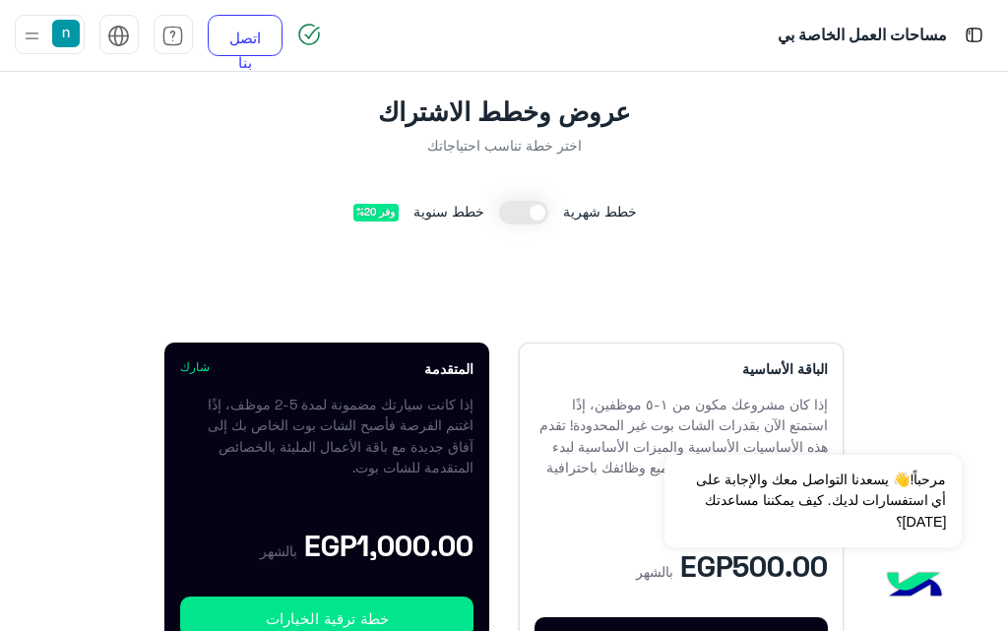
click at [583, 216] on font "خطط شهرية" at bounding box center [600, 211] width 74 height 17
click at [547, 216] on span at bounding box center [523, 213] width 49 height 24
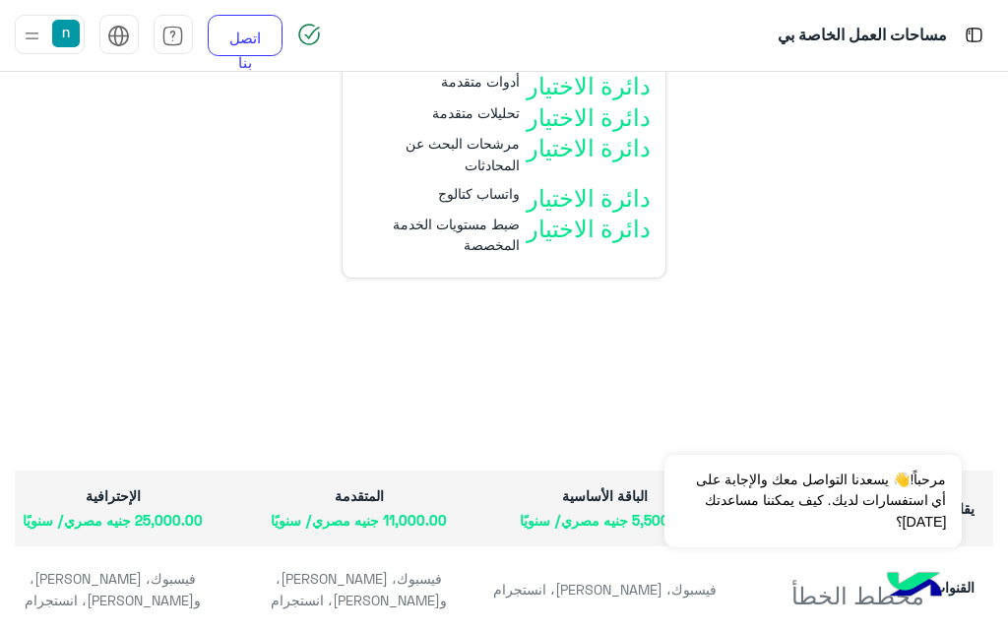
scroll to position [1574, 0]
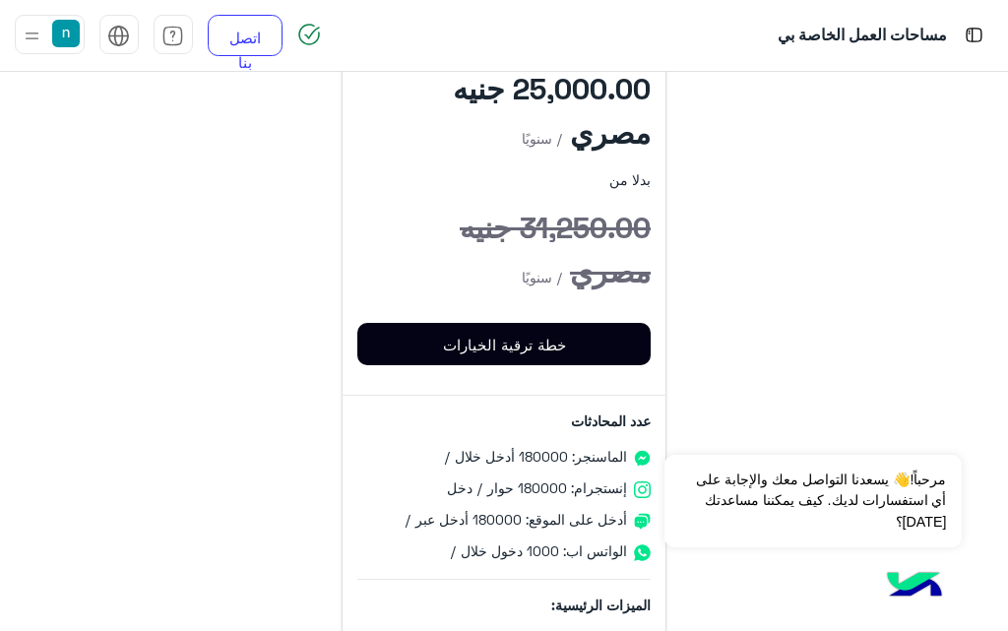
click at [23, 37] on img at bounding box center [32, 36] width 25 height 25
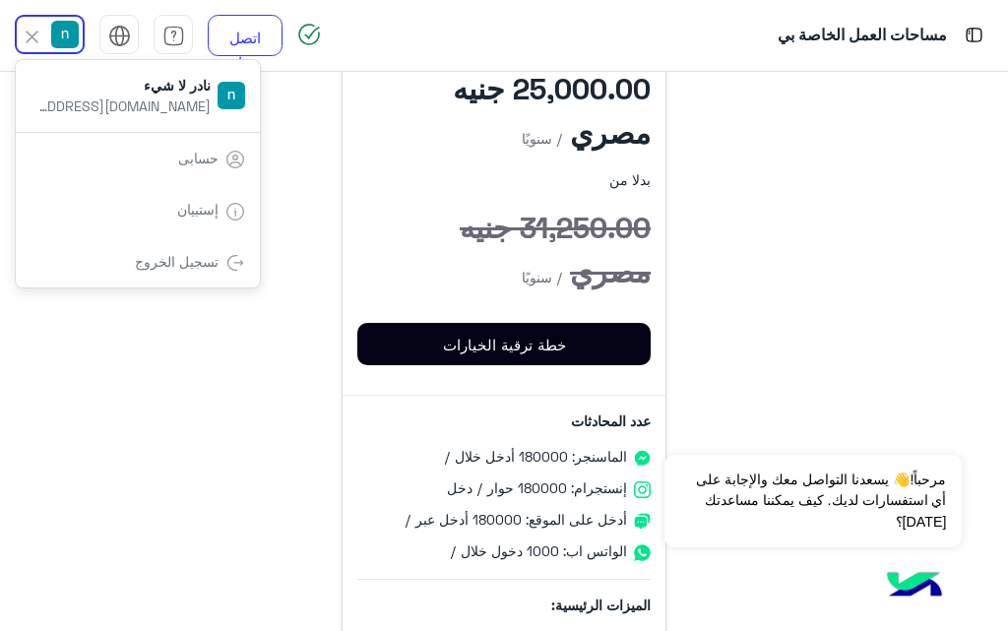
click at [193, 153] on font "حسابى" at bounding box center [198, 158] width 40 height 17
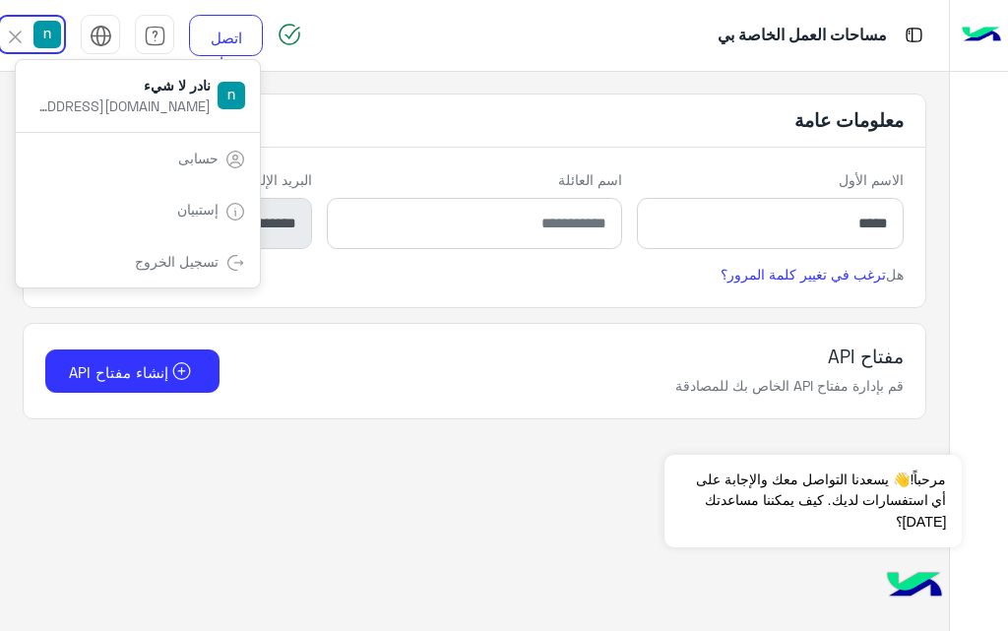
click at [530, 122] on h5 "معلومات عامة" at bounding box center [475, 120] width 902 height 53
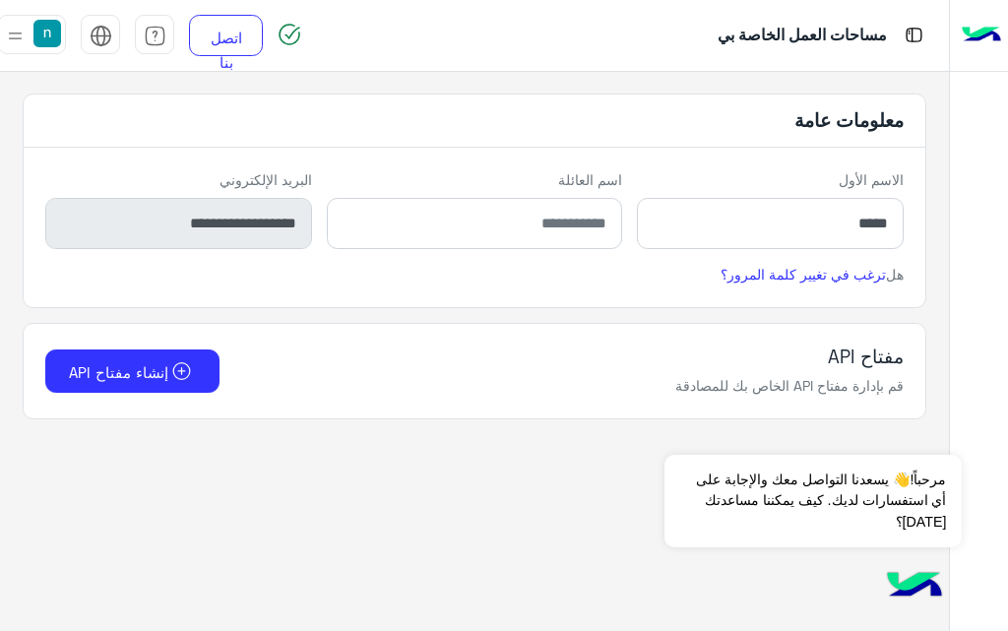
click at [22, 31] on img at bounding box center [15, 36] width 25 height 25
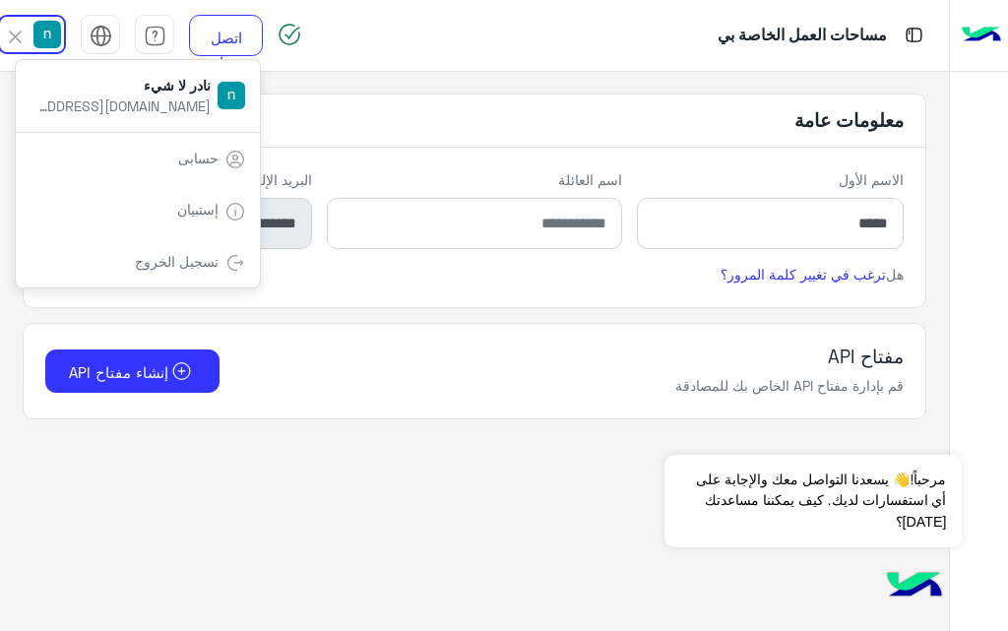
click at [974, 22] on img at bounding box center [980, 35] width 39 height 41
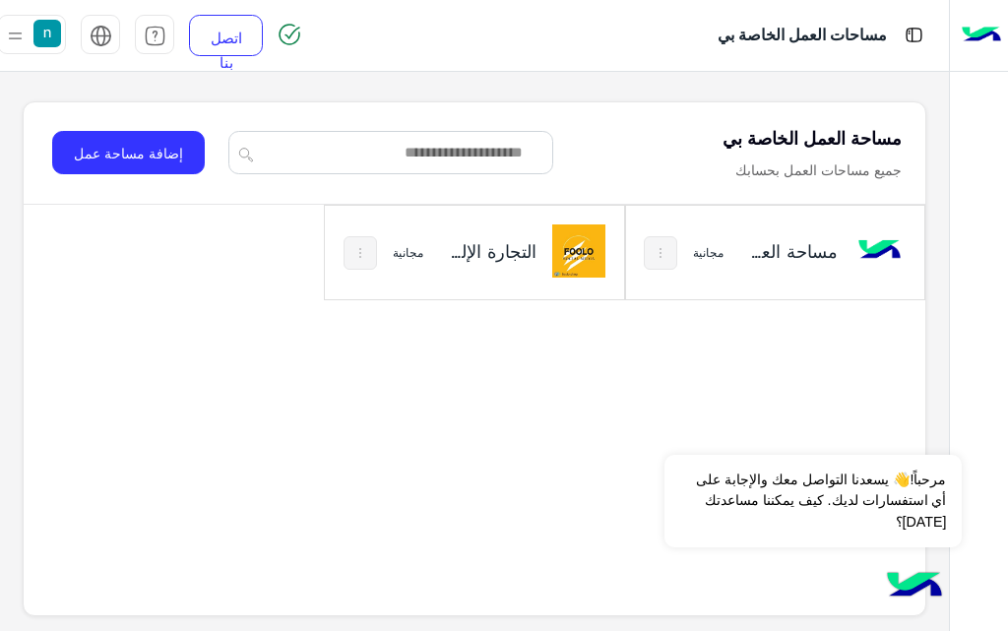
click at [361, 257] on img at bounding box center [360, 253] width 16 height 16
click at [666, 256] on div at bounding box center [504, 315] width 1008 height 631
click at [672, 256] on button at bounding box center [660, 252] width 33 height 33
click at [761, 26] on div at bounding box center [504, 315] width 1008 height 631
click at [912, 35] on img at bounding box center [913, 35] width 25 height 25
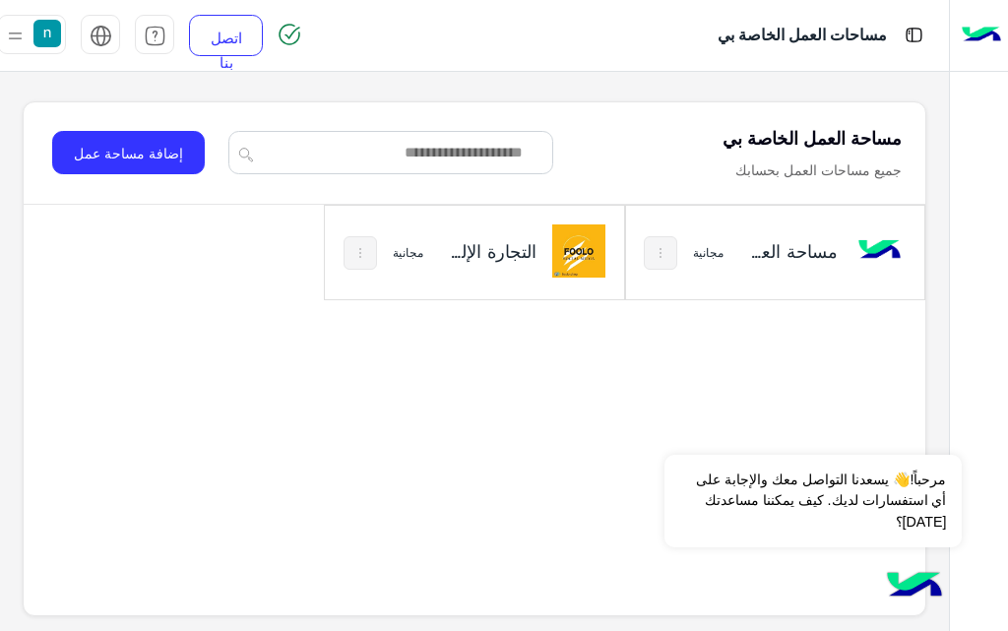
click at [987, 29] on img at bounding box center [980, 35] width 39 height 41
click at [150, 34] on mat-tooltip-component "تم حفظ المشاركة" at bounding box center [198, 34] width 159 height 59
click at [151, 39] on img at bounding box center [155, 36] width 23 height 23
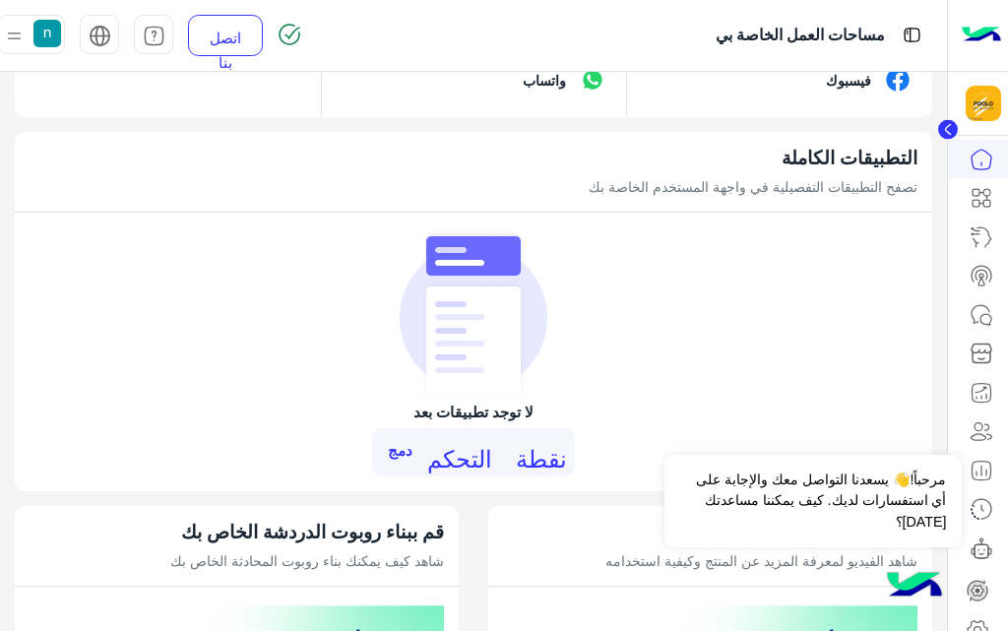
scroll to position [1476, 0]
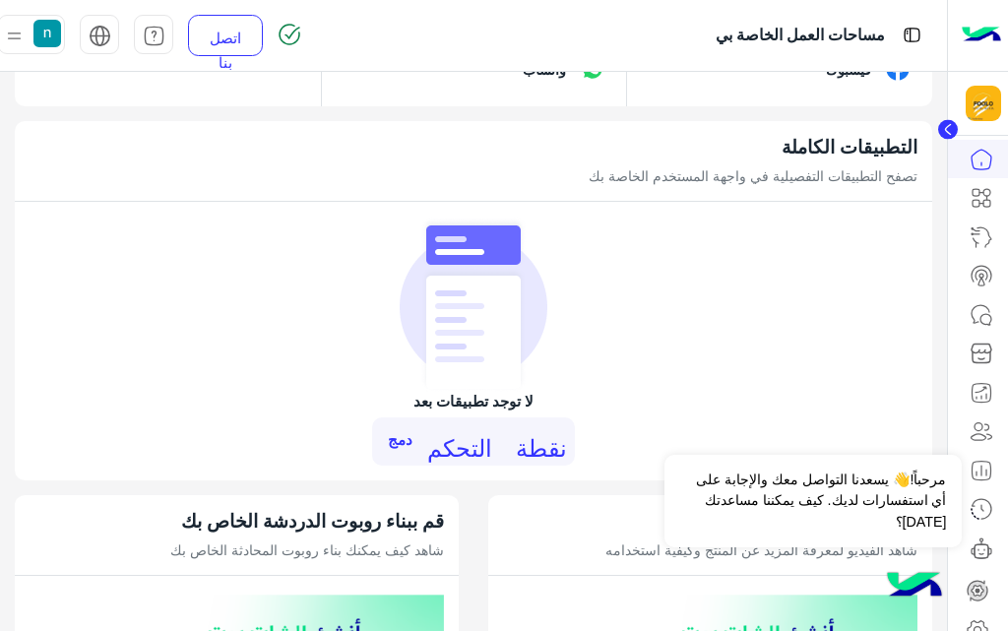
click at [698, 94] on div "فيسبوك" at bounding box center [778, 69] width 305 height 74
click at [836, 78] on font "فيسبوك" at bounding box center [848, 69] width 45 height 17
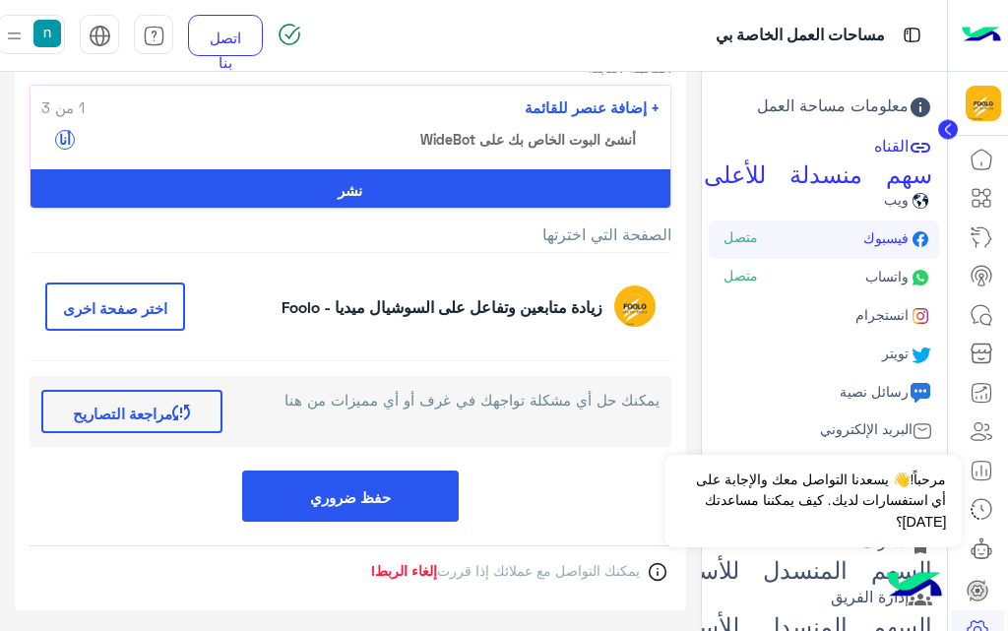
scroll to position [308, 0]
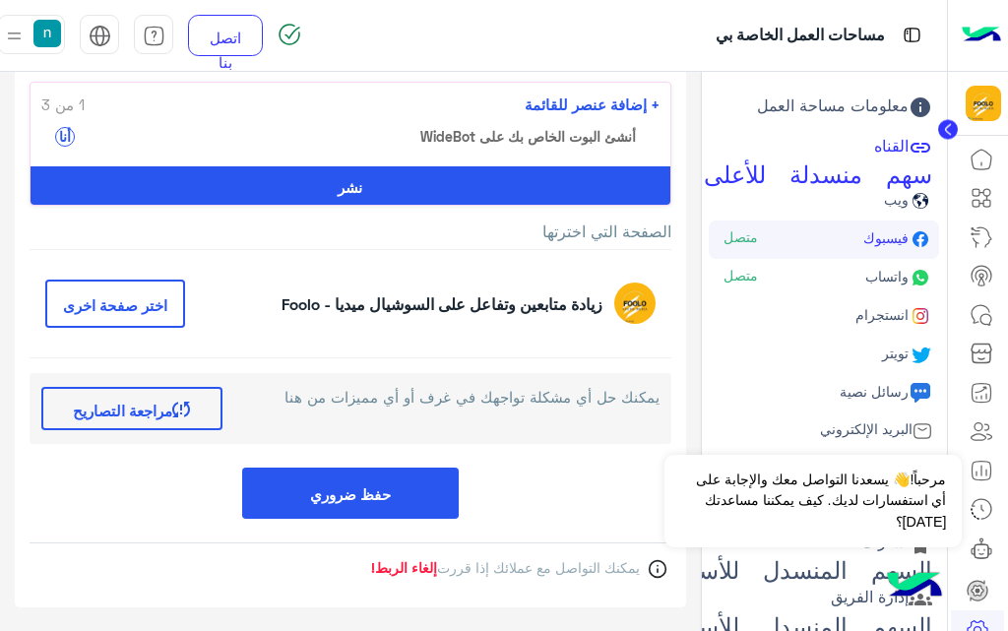
click at [758, 240] on font "متصل" at bounding box center [740, 236] width 34 height 17
click at [135, 307] on font "اختر صفحة اخرى" at bounding box center [115, 305] width 104 height 18
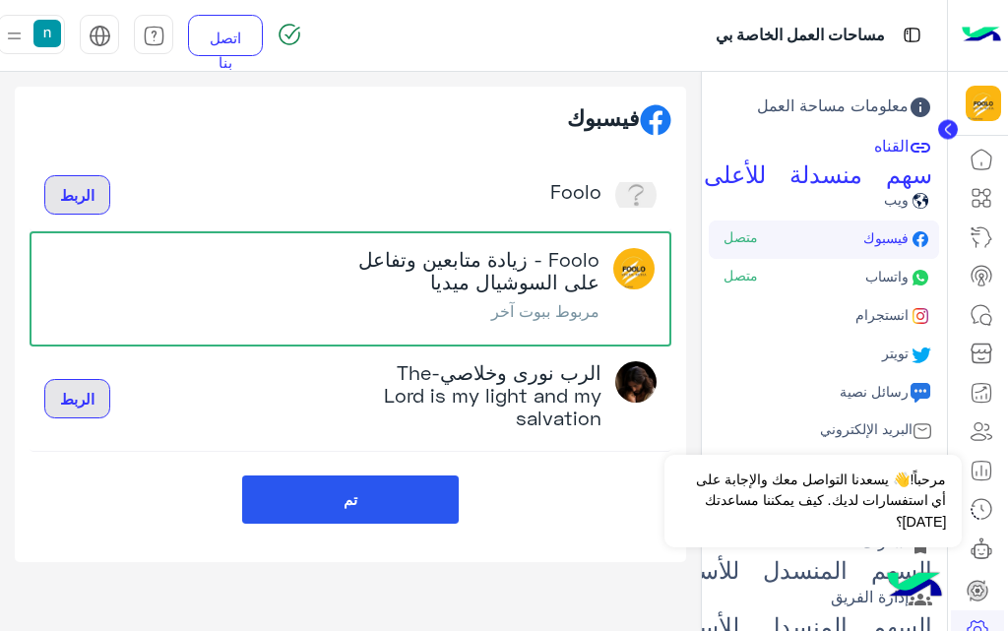
scroll to position [0, 0]
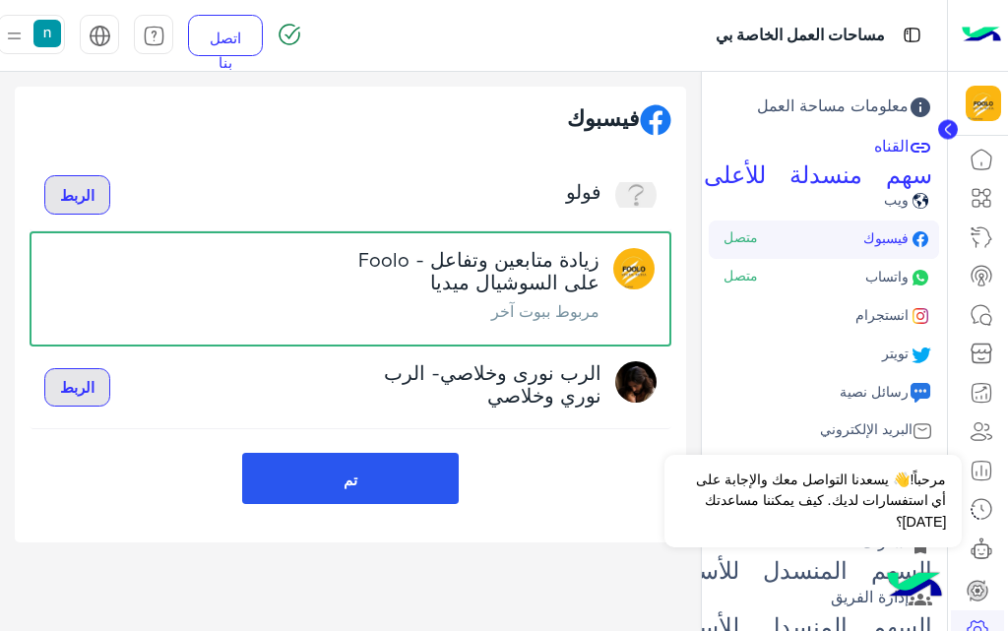
click at [159, 308] on div "Foolo - زيادة متابعين وتفاعل على السوشيال ميديا مربوط ببوت آخر" at bounding box center [350, 289] width 608 height 82
click at [258, 365] on div "الرب نورى وخلاصي- الرب نوري وخلاصي الربط" at bounding box center [350, 387] width 612 height 53
drag, startPoint x: 264, startPoint y: 183, endPoint x: 283, endPoint y: 197, distance: 24.0
click at [264, 182] on div "فولو الربط" at bounding box center [350, 194] width 612 height 41
click at [787, 276] on link "واتساب متصل" at bounding box center [823, 278] width 230 height 38
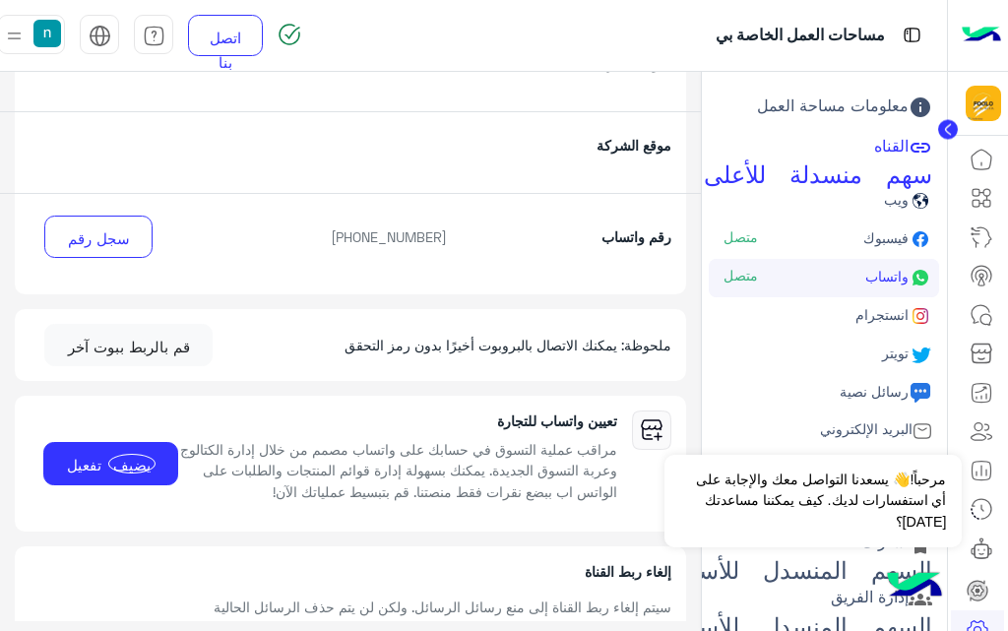
scroll to position [460, 0]
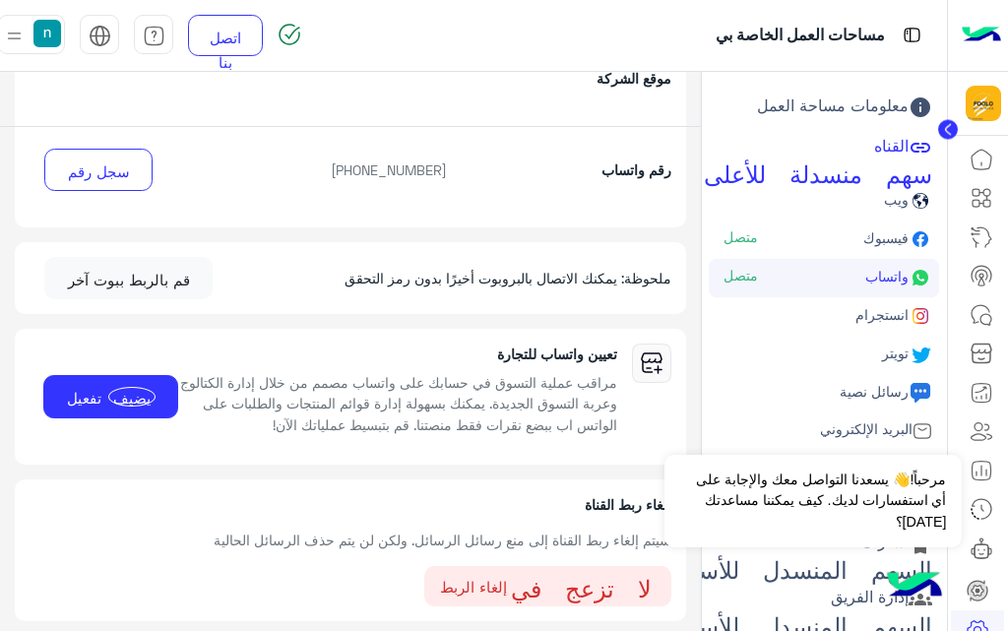
click at [507, 589] on font "إلغاء الربط" at bounding box center [473, 587] width 67 height 18
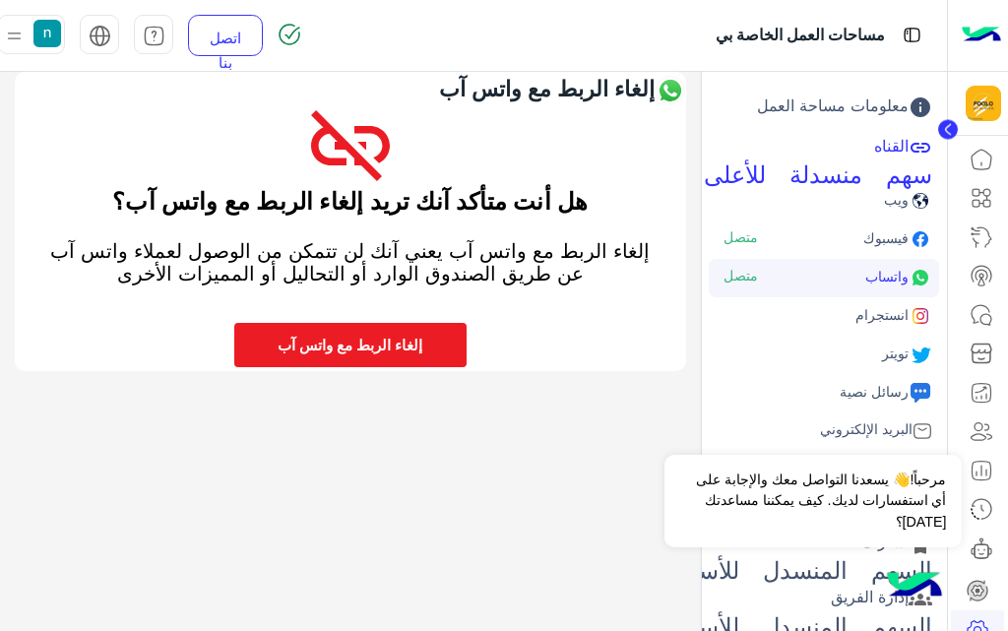
scroll to position [0, 0]
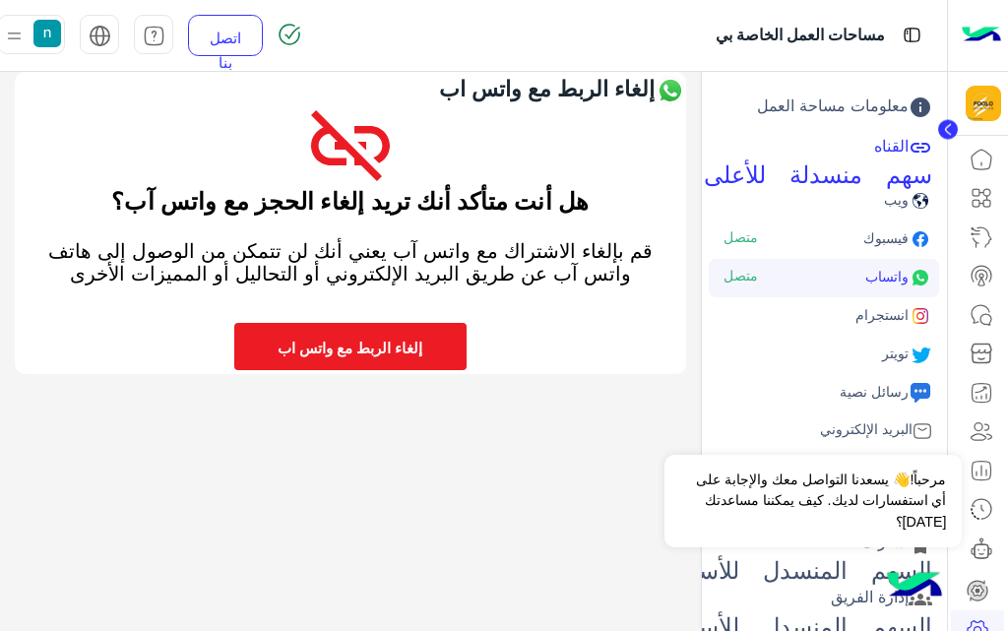
click at [365, 352] on font "إلغاء الربط مع واتس اب" at bounding box center [349, 347] width 145 height 18
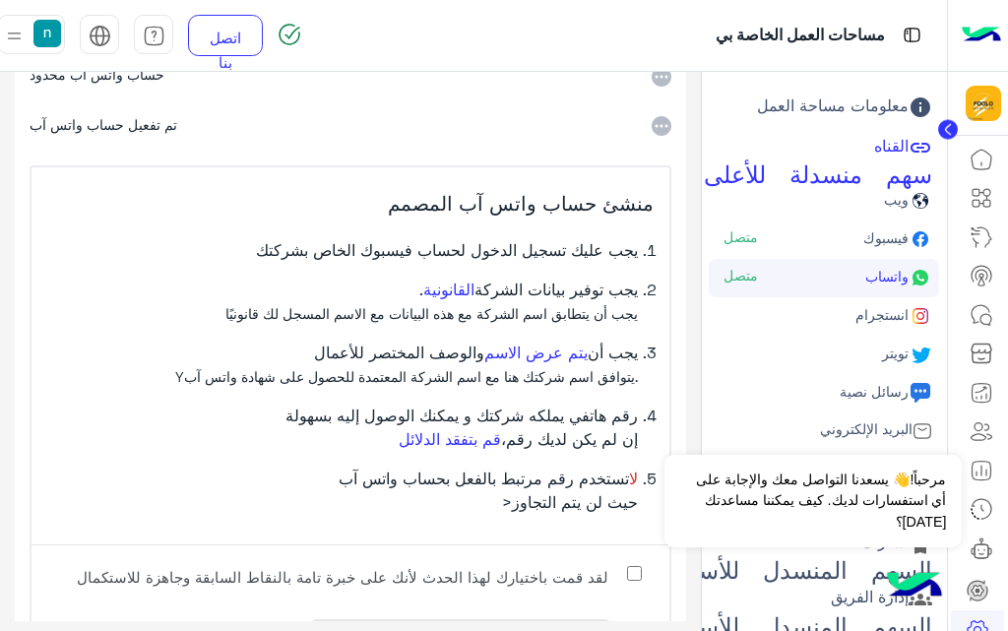
scroll to position [98, 0]
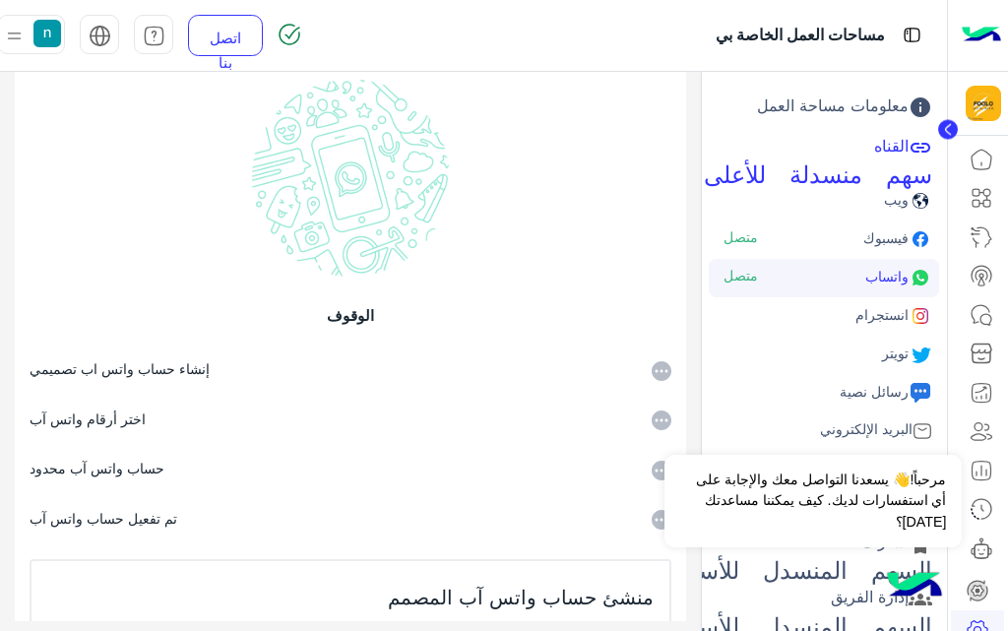
click at [813, 250] on link "فيسبوك متصل" at bounding box center [823, 239] width 230 height 38
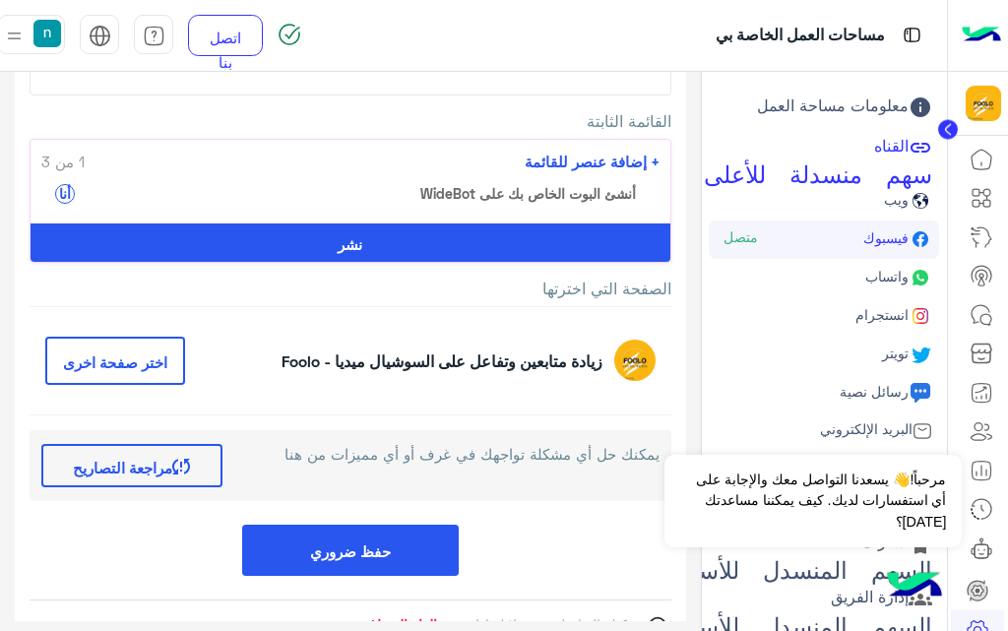
scroll to position [306, 0]
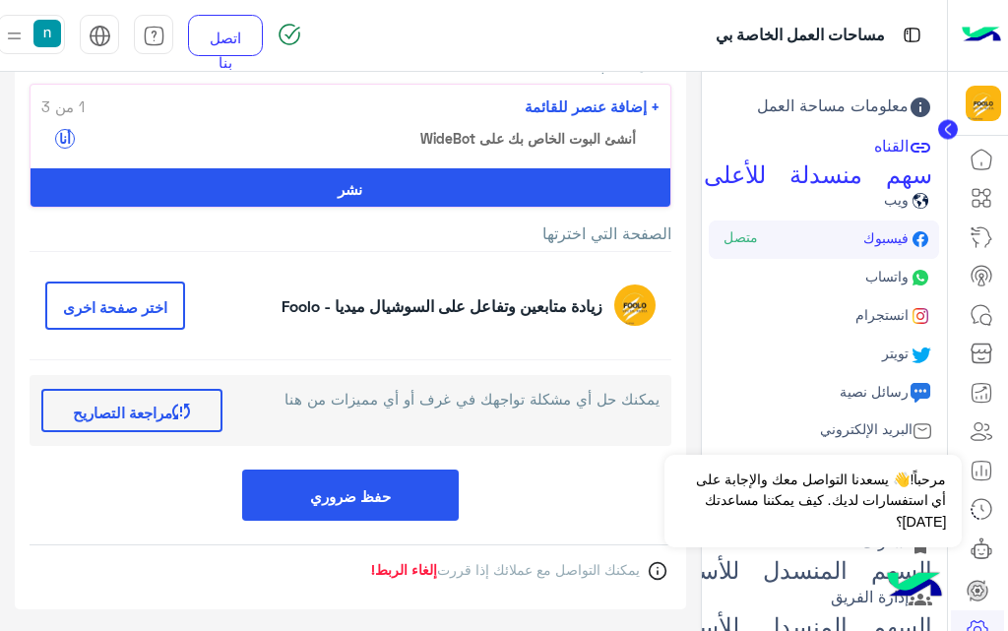
click at [419, 567] on font "إلغاء الربط!" at bounding box center [404, 569] width 66 height 17
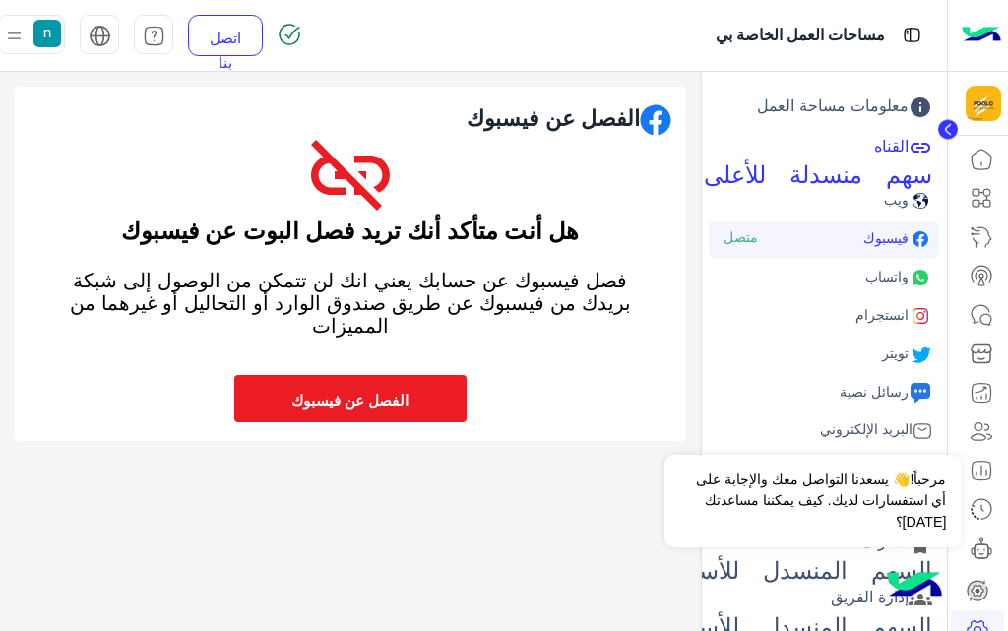
click at [398, 401] on font "الفصل عن فيسبوك" at bounding box center [349, 400] width 117 height 18
